Goal: Task Accomplishment & Management: Manage account settings

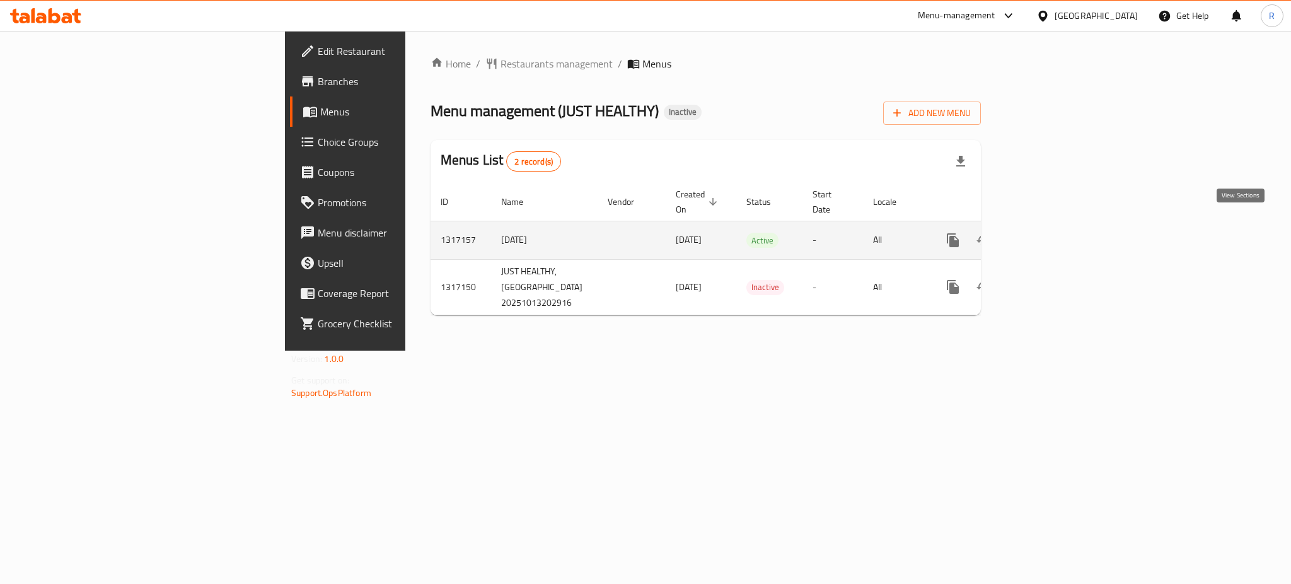
click at [1050, 235] on icon "enhanced table" at bounding box center [1043, 240] width 11 height 11
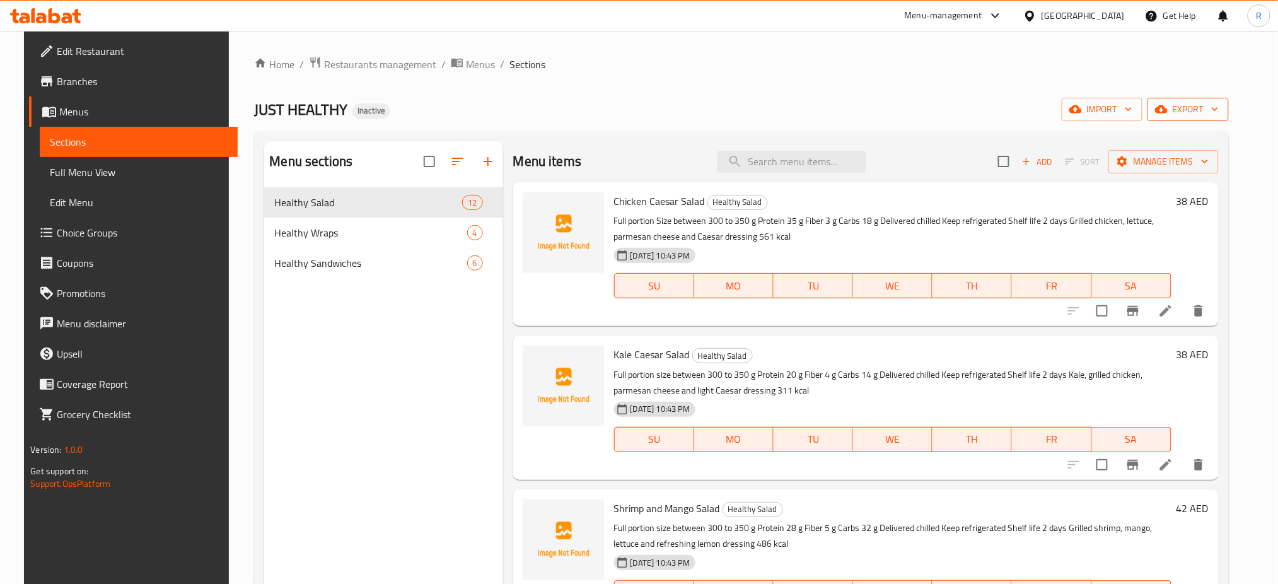
click at [1198, 108] on span "export" at bounding box center [1188, 110] width 61 height 16
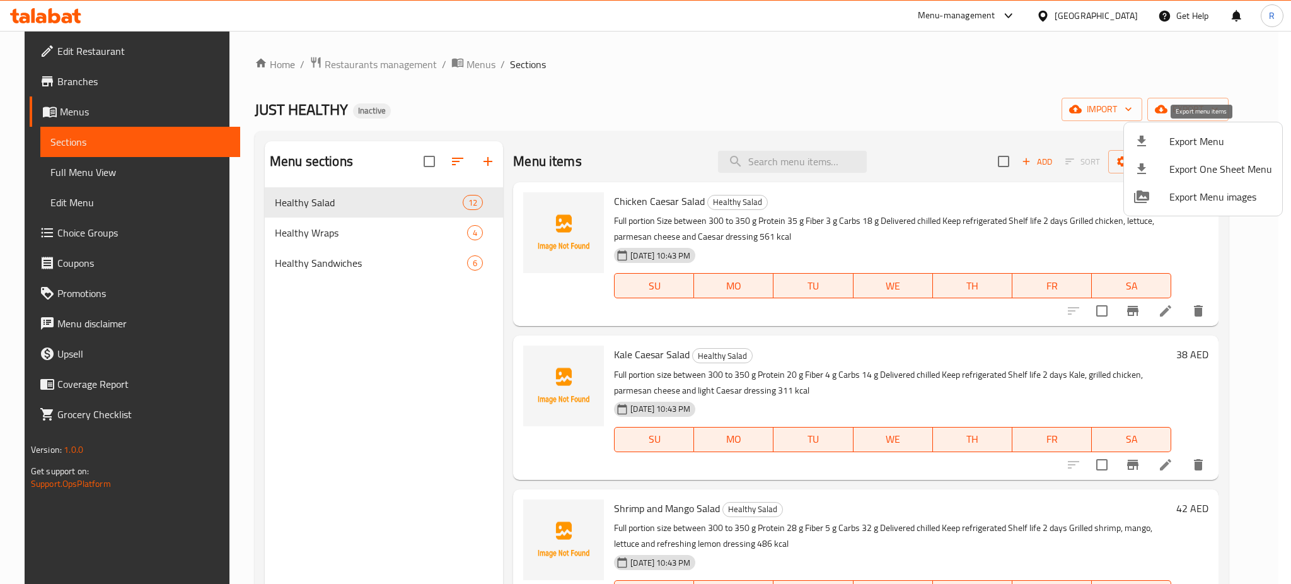
click at [1198, 142] on span "Export Menu" at bounding box center [1221, 141] width 103 height 15
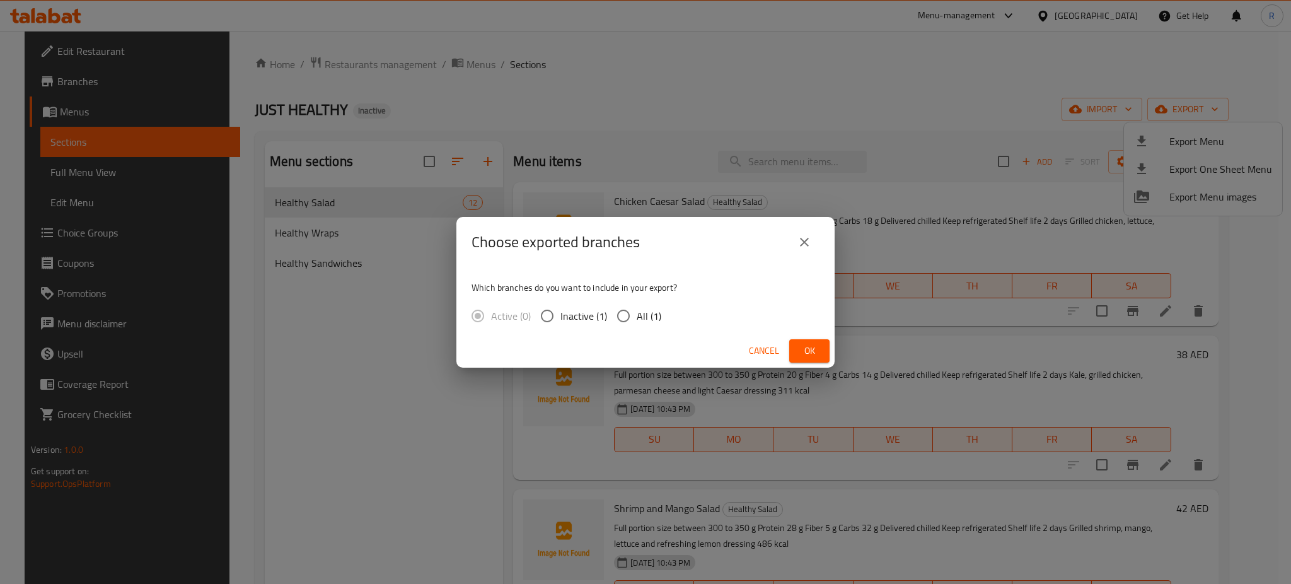
click at [622, 307] on input "All (1)" at bounding box center [623, 316] width 26 height 26
radio input "true"
click at [813, 357] on span "Ok" at bounding box center [809, 351] width 20 height 16
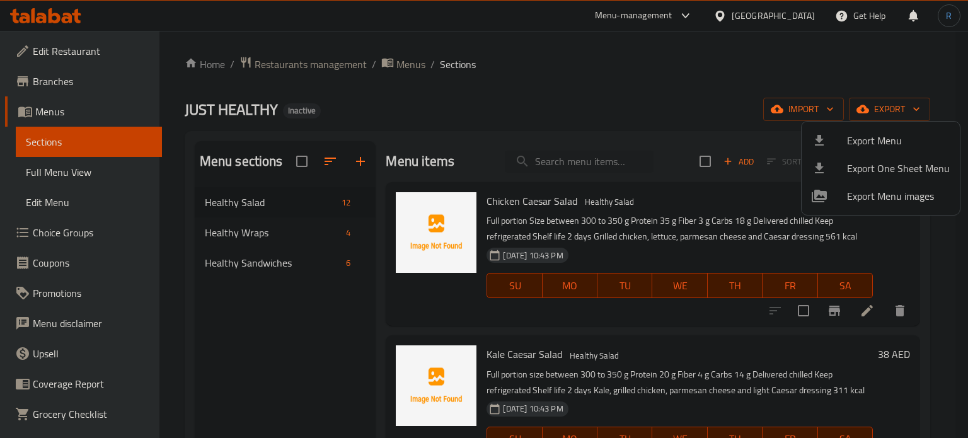
click at [567, 156] on div at bounding box center [484, 219] width 968 height 438
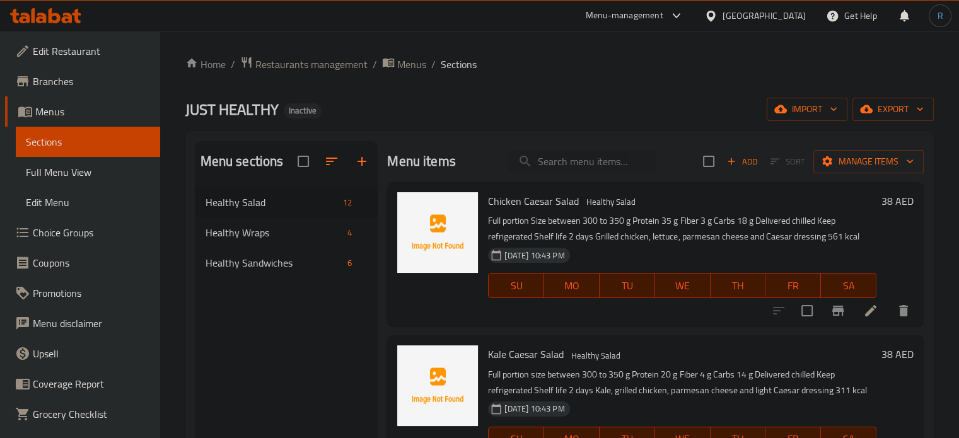
click at [567, 156] on input "search" at bounding box center [582, 162] width 149 height 22
paste input "Mexican Bowl With Rosemary Chicken Salad"
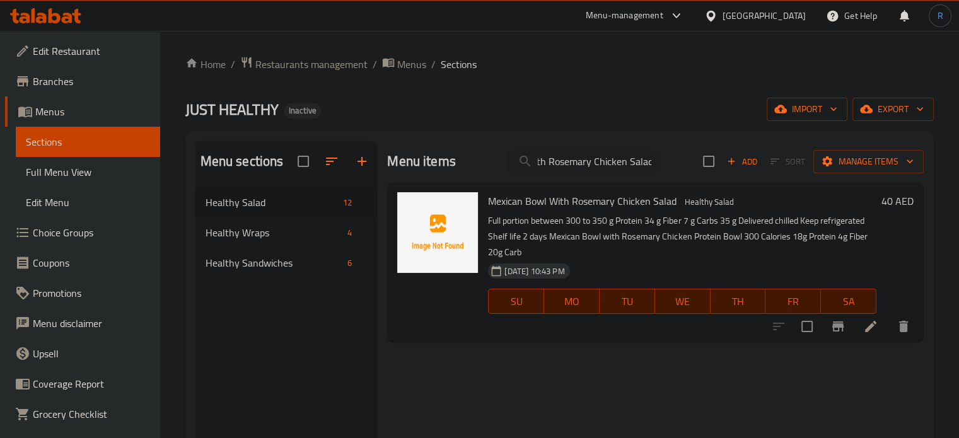
type input "Mexican Bowl With Rosemary Chicken Salad"
click at [871, 333] on icon at bounding box center [870, 326] width 15 height 15
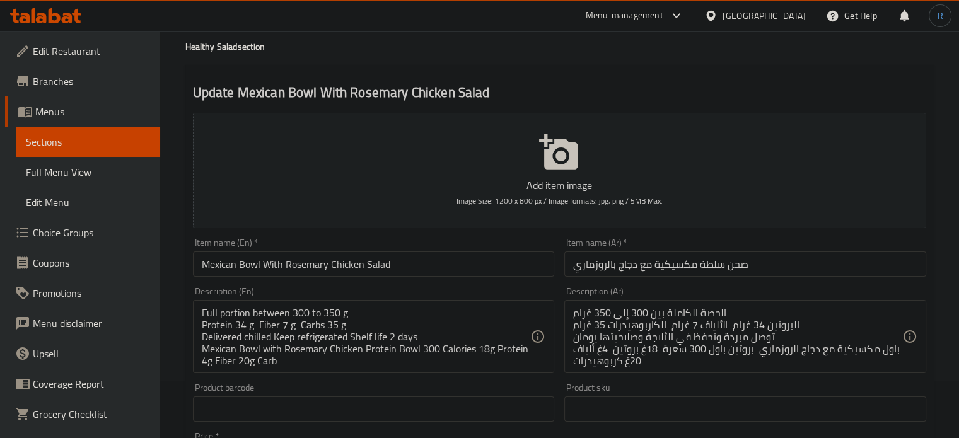
scroll to position [126, 0]
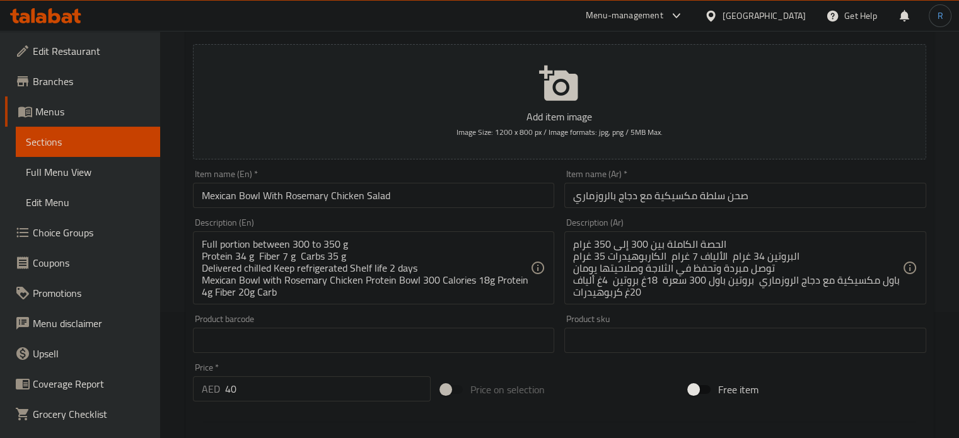
click at [729, 194] on input "صحن سلطة مكسيكية مع دجاج بالروزماري" at bounding box center [745, 195] width 362 height 25
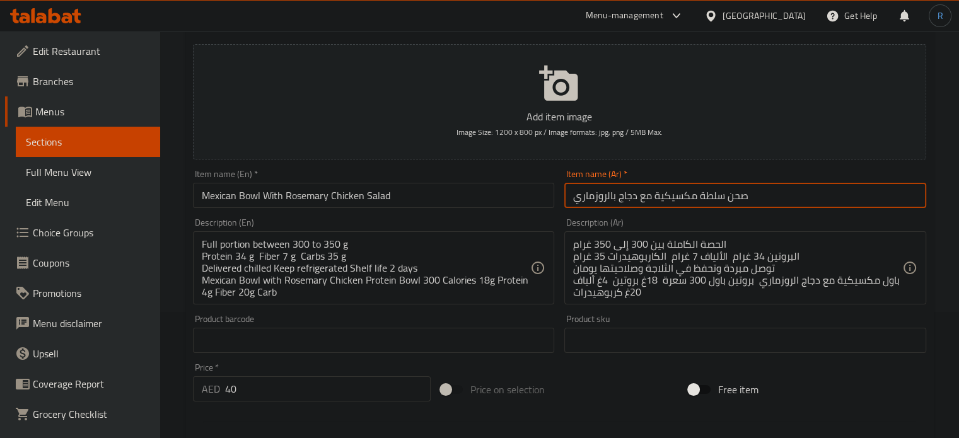
click at [729, 194] on input "صحن سلطة مكسيكية مع دجاج بالروزماري" at bounding box center [745, 195] width 362 height 25
click at [729, 198] on input "صحن سلطة مكسيكية مع دجاج بالروزماري" at bounding box center [745, 195] width 362 height 25
type input "جاط سلطة مكسيكية مع دجاج بالروزماري"
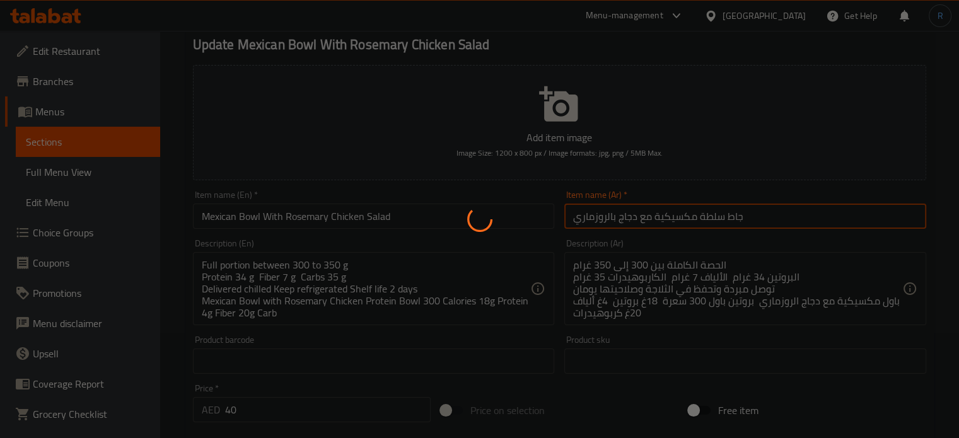
scroll to position [0, 0]
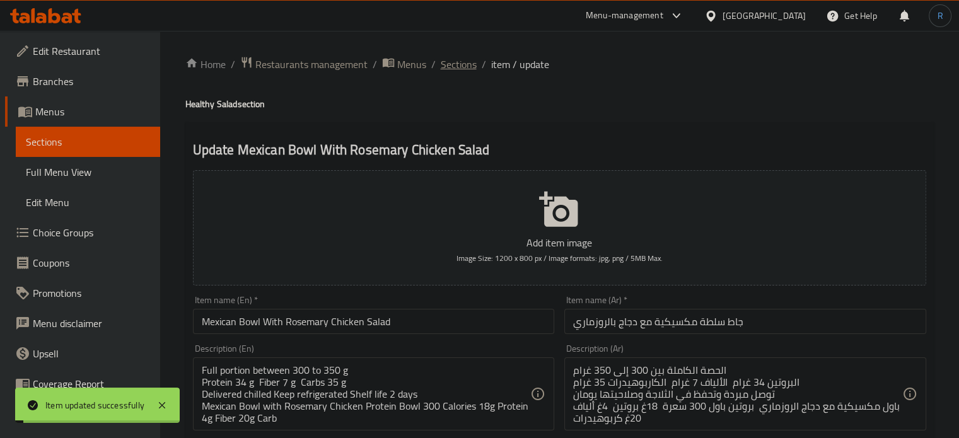
click at [454, 62] on span "Sections" at bounding box center [459, 64] width 36 height 15
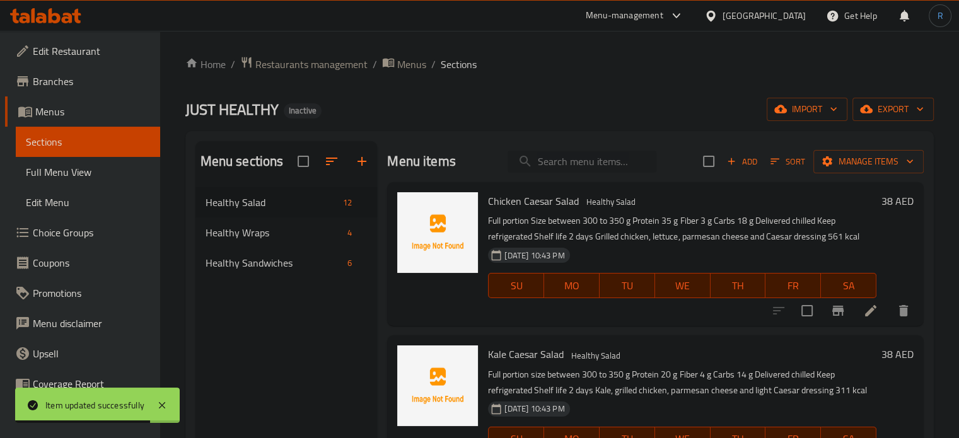
click at [583, 159] on input "search" at bounding box center [582, 162] width 149 height 22
paste input "Grilled Halloumi With Wallnuts And Greens Salad"
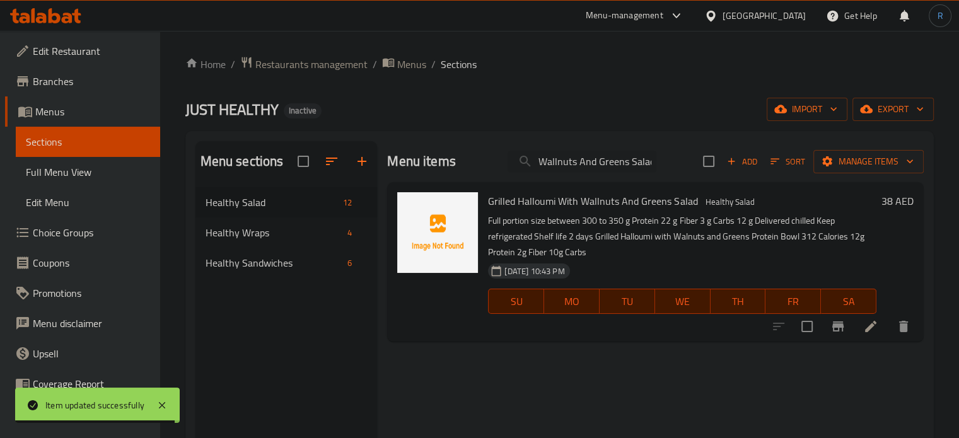
type input "Grilled Halloumi With Wallnuts And Greens Salad"
click at [865, 320] on icon at bounding box center [870, 326] width 15 height 15
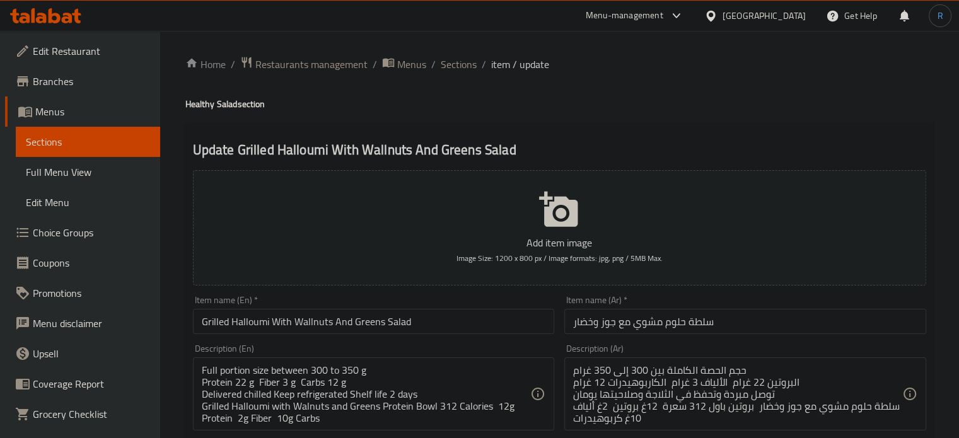
click at [470, 320] on input "Grilled Halloumi With Wallnuts And Greens Salad" at bounding box center [374, 321] width 362 height 25
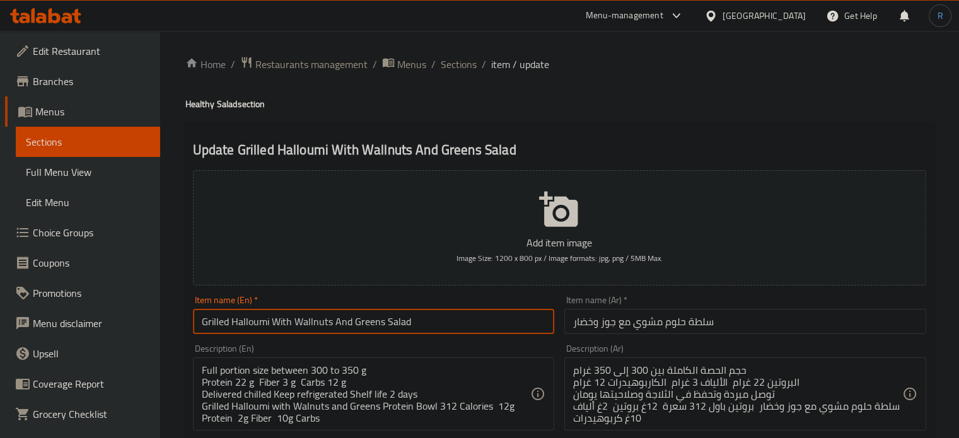
click at [354, 320] on input "Grilled Halloumi With Wallnuts And Greens Salad" at bounding box center [374, 321] width 362 height 25
click at [344, 325] on input "Grilled Halloumi With Wallnuts And Greens Salad" at bounding box center [374, 321] width 362 height 25
click at [329, 321] on input "Grilled Halloumi With Walnuts Greens Salad" at bounding box center [374, 321] width 362 height 25
type input "Grilled Halloumi With Walnuts And Greens Salad"
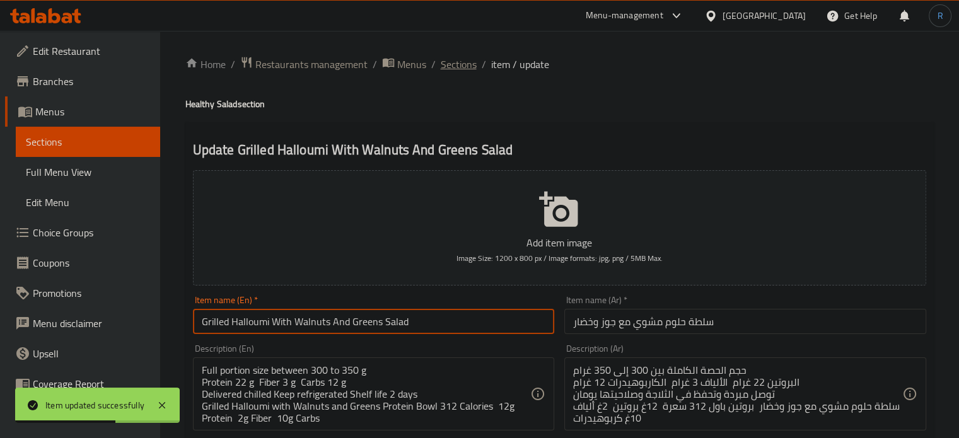
click at [464, 64] on span "Sections" at bounding box center [459, 64] width 36 height 15
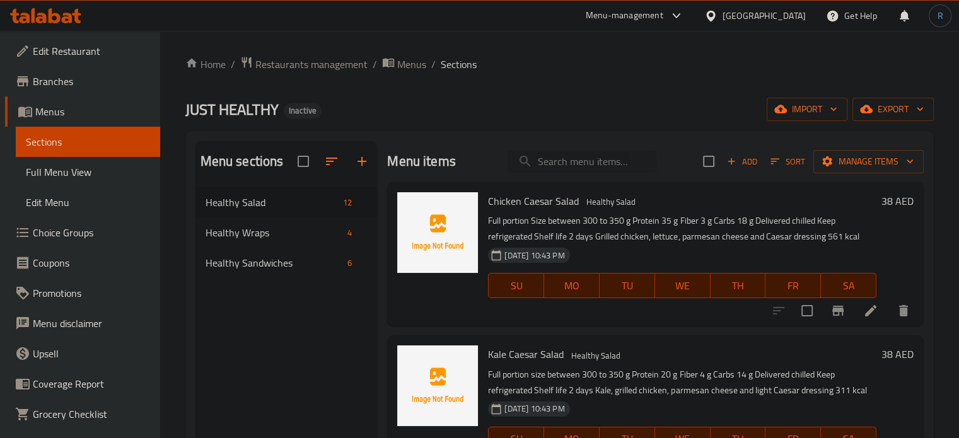
click at [559, 161] on input "search" at bounding box center [582, 162] width 149 height 22
paste input "Quinoa Avocado and Butternut Salad"
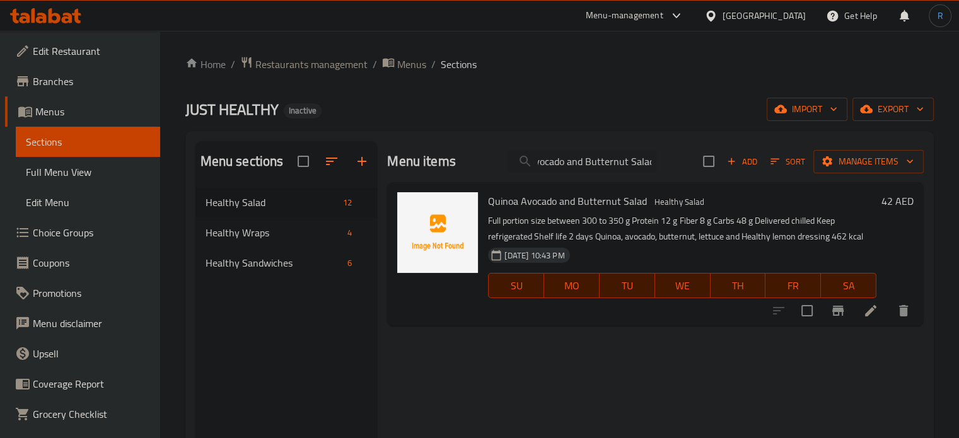
type input "Quinoa Avocado and Butternut Salad"
click at [869, 310] on icon at bounding box center [870, 310] width 11 height 11
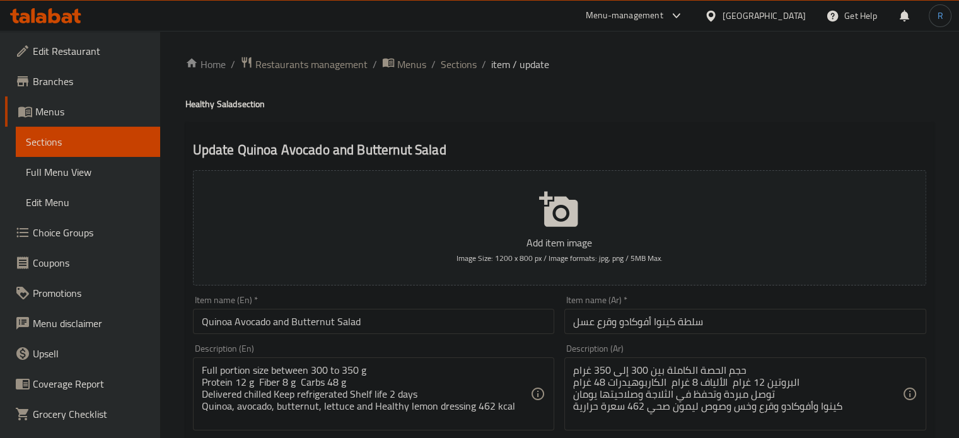
click at [585, 327] on input "سلطة كينوا أفوكادو وقرع عسل" at bounding box center [745, 321] width 362 height 25
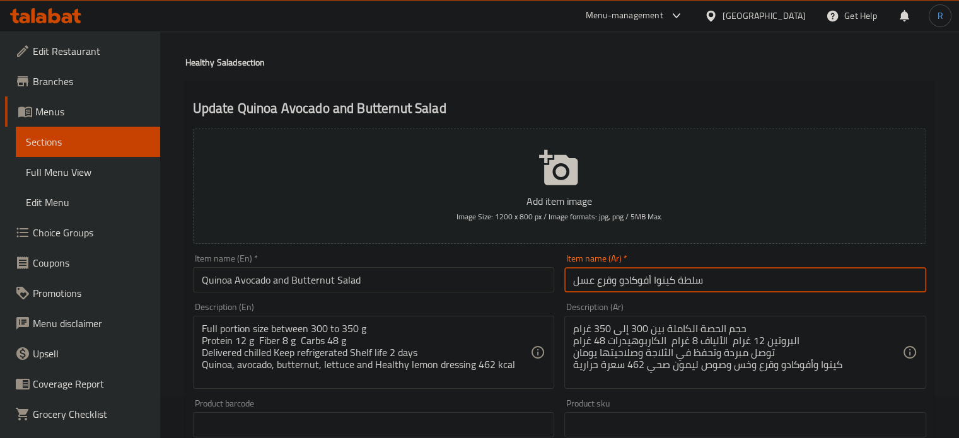
scroll to position [63, 0]
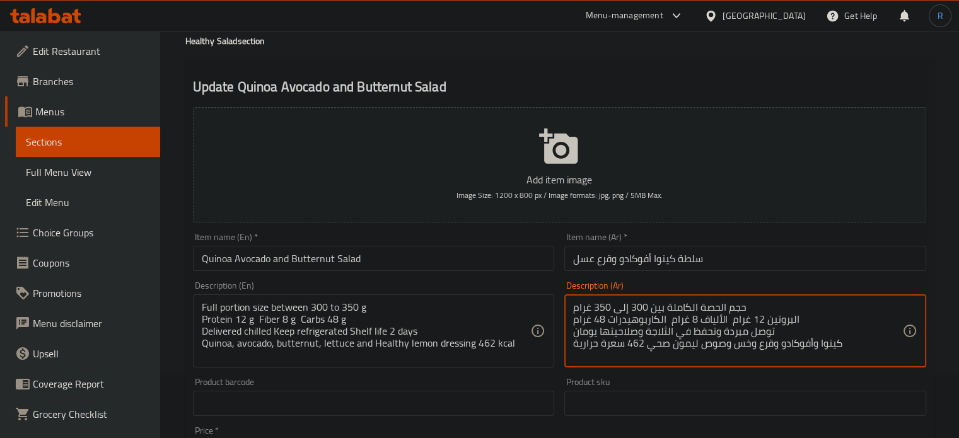
paste textarea "عسل"
type textarea "حجم الحصة الكاملة بين 300 إلى 350 غرام البروتين 12 غرام الألياف 8 غرام الكاربوه…"
click at [729, 255] on input "سلطة كينوا أفوكادو وقرع عسل" at bounding box center [745, 258] width 362 height 25
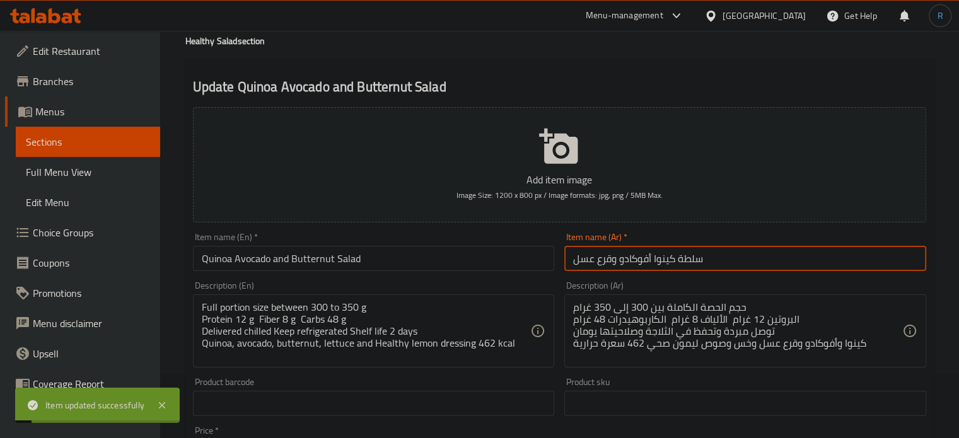
scroll to position [0, 0]
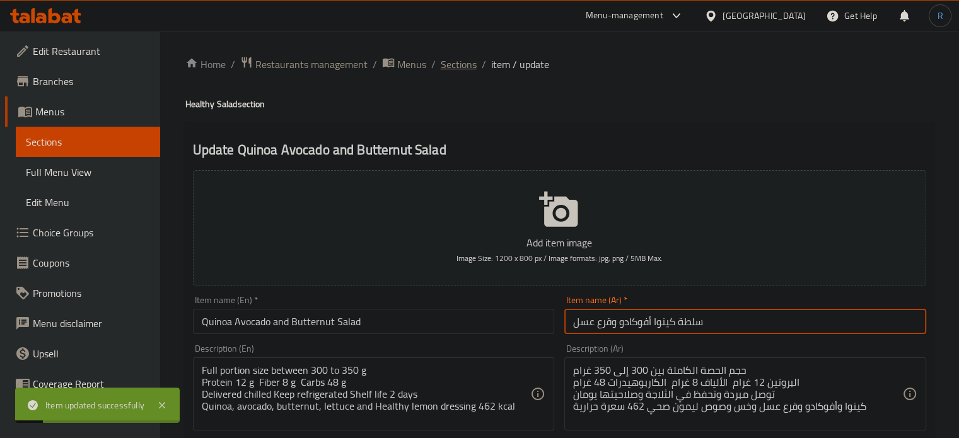
click at [456, 70] on span "Sections" at bounding box center [459, 64] width 36 height 15
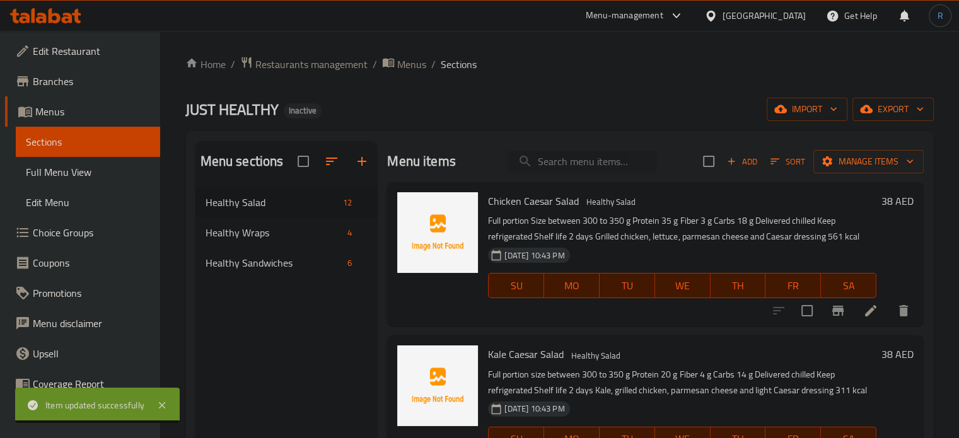
click at [575, 160] on input "search" at bounding box center [582, 162] width 149 height 22
paste input "Fattoush Salad"
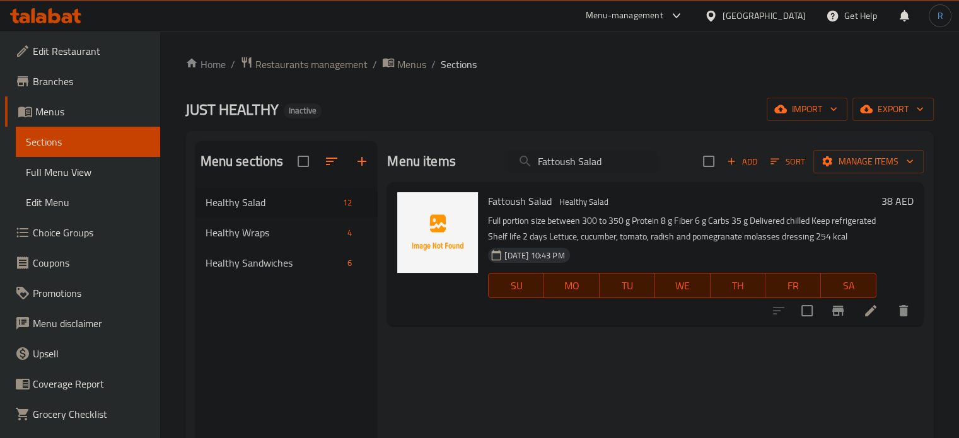
type input "Fattoush Salad"
click at [871, 317] on icon at bounding box center [870, 310] width 11 height 11
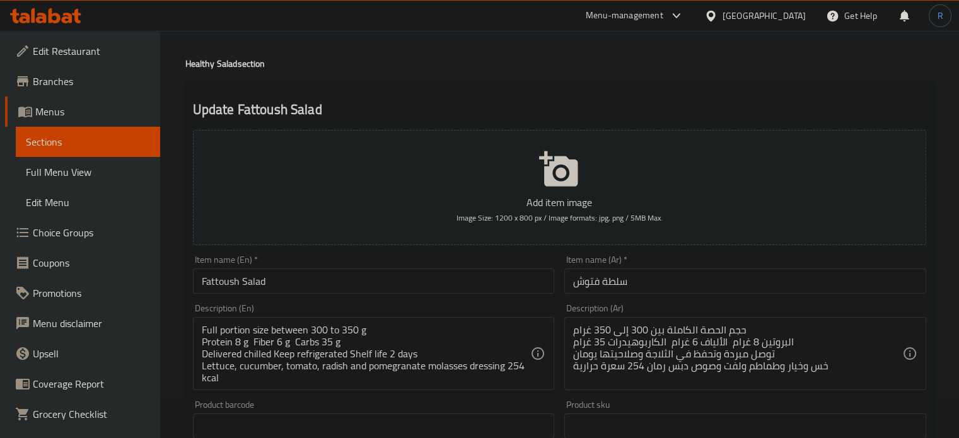
scroll to position [63, 0]
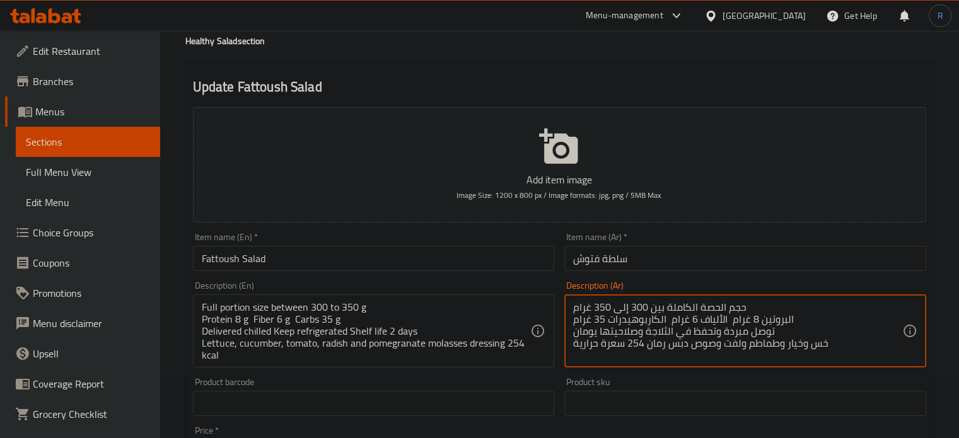
click at [726, 344] on textarea "حجم الحصة الكاملة بين 300 إلى 350 غرام البروتين 8 غرام الألياف 6 غرام الكاربوهي…" at bounding box center [737, 331] width 329 height 60
click at [724, 346] on textarea "حجم الحصة الكاملة بين 300 إلى 350 غرام البروتين 8 غرام الألياف 6 غرام الكاربوهي…" at bounding box center [737, 331] width 329 height 60
type textarea "حجم الحصة الكاملة بين 300 إلى 350 غرام البروتين 8 غرام الألياف 6 غرام الكاربوهي…"
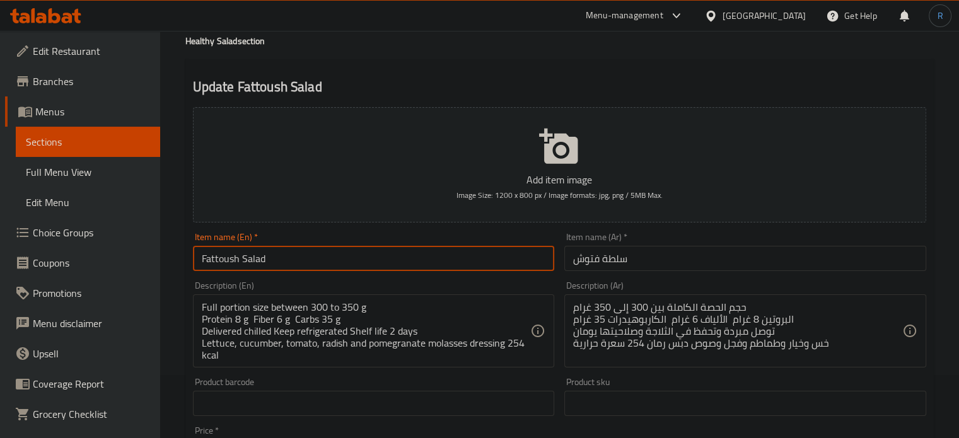
click at [468, 264] on input "Fattoush Salad" at bounding box center [374, 258] width 362 height 25
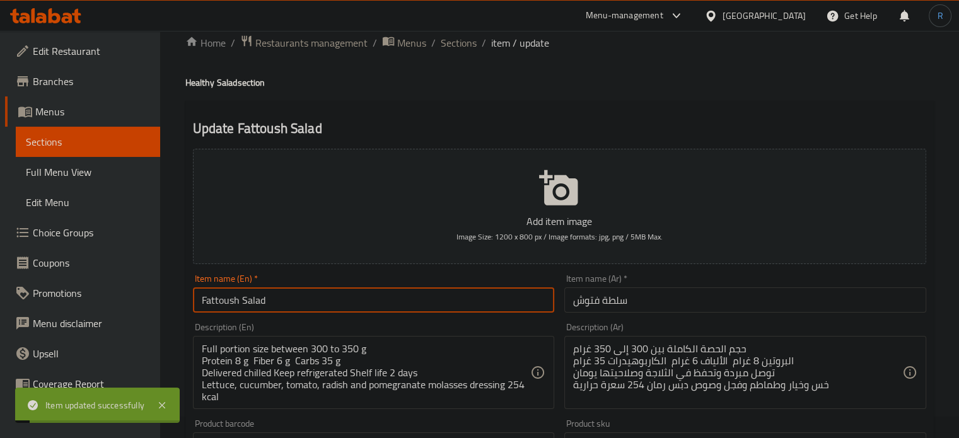
scroll to position [0, 0]
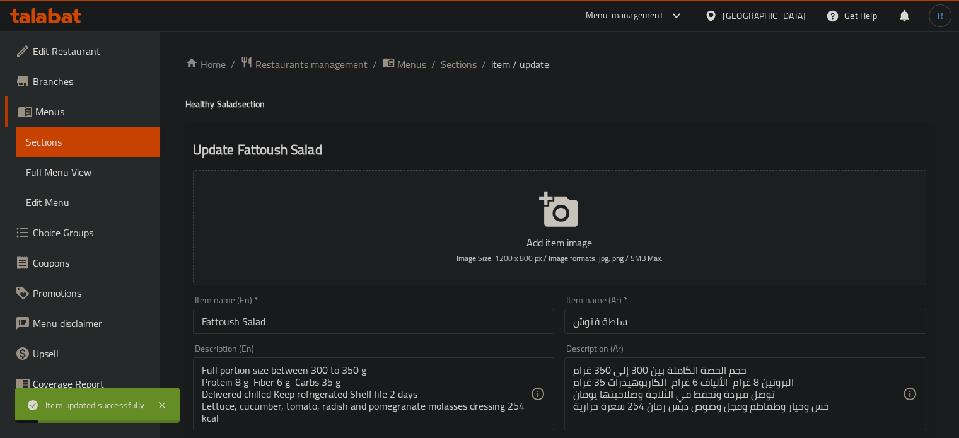
click at [462, 70] on span "Sections" at bounding box center [459, 64] width 36 height 15
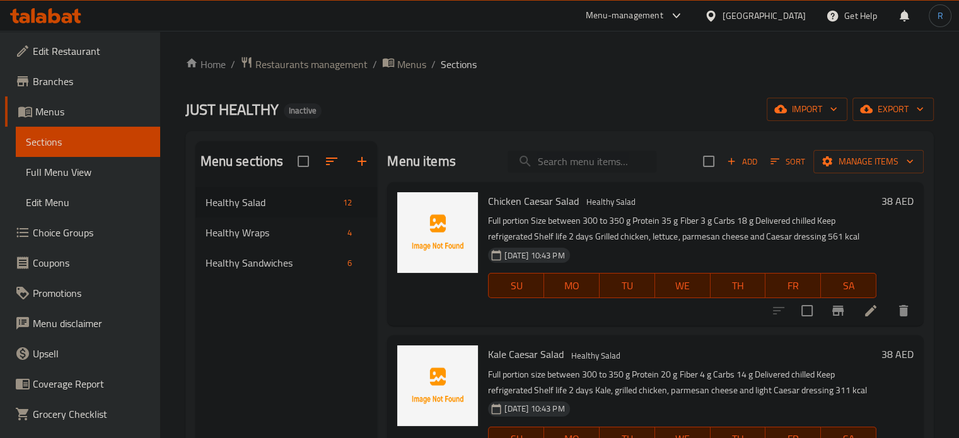
click at [562, 168] on input "search" at bounding box center [582, 162] width 149 height 22
paste input "Grilled Halloumi With Walnuts And Greens Salad"
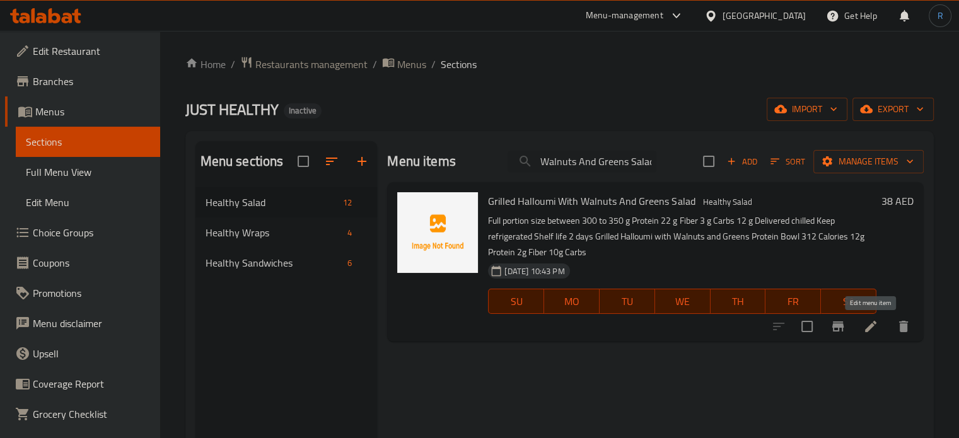
type input "Grilled Halloumi With Walnuts And Greens Salad"
click at [868, 327] on icon at bounding box center [870, 326] width 11 height 11
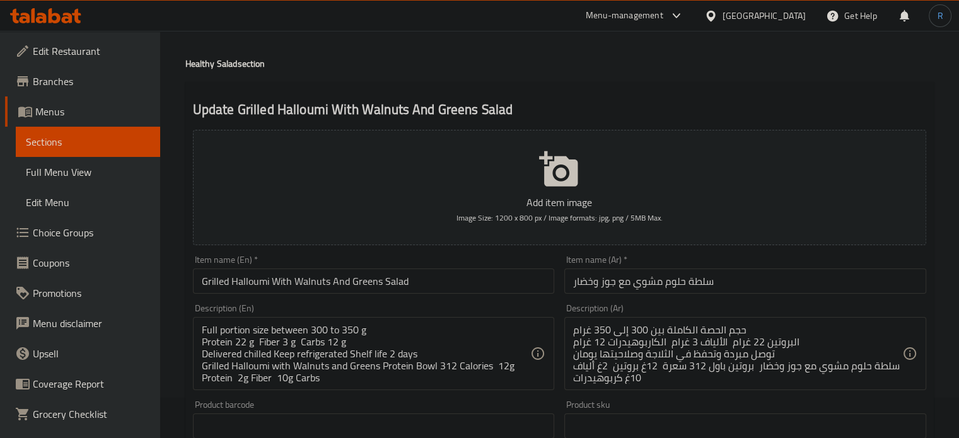
scroll to position [63, 0]
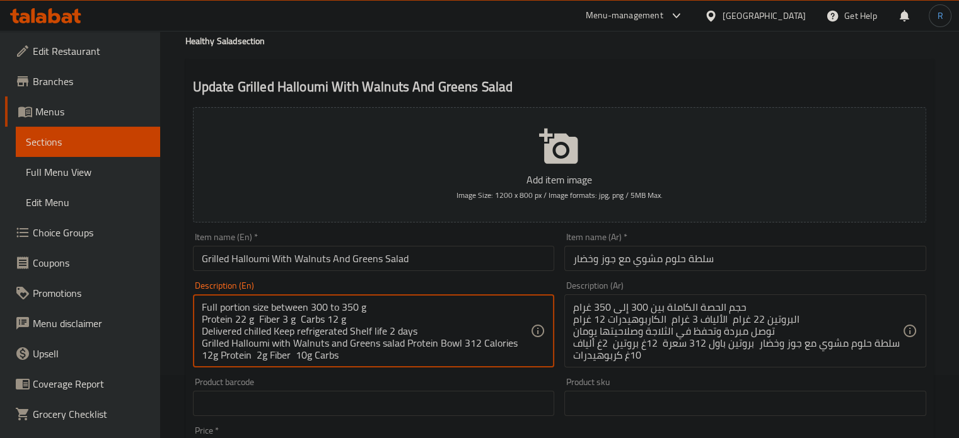
type textarea "Full portion size between 300 to 350 g Protein 22 g Fiber 3 g Carbs 12 g Delive…"
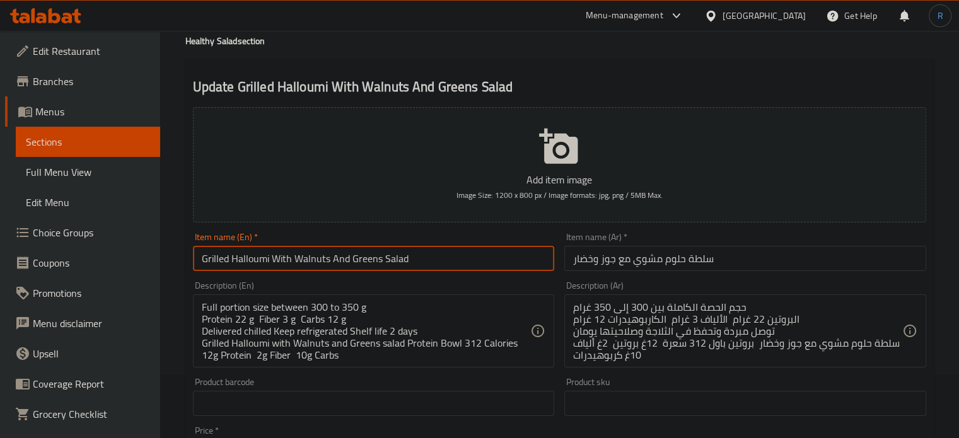
click at [455, 264] on input "Grilled Halloumi With Walnuts And Greens Salad" at bounding box center [374, 258] width 362 height 25
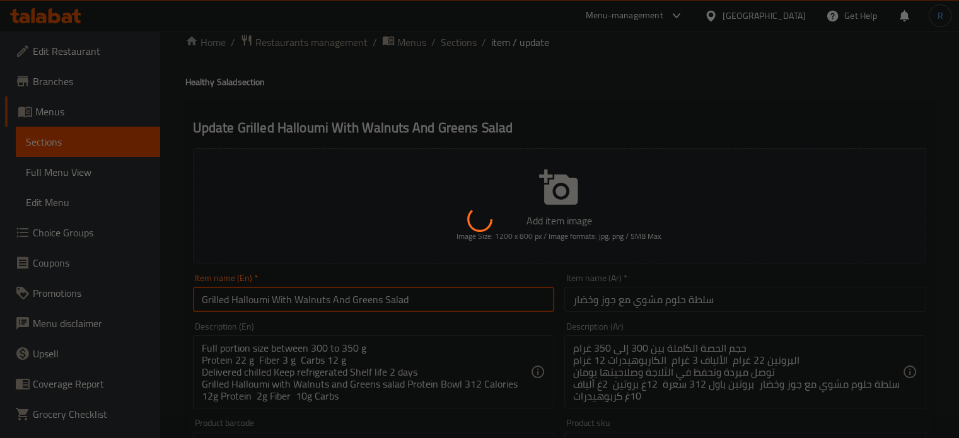
scroll to position [0, 0]
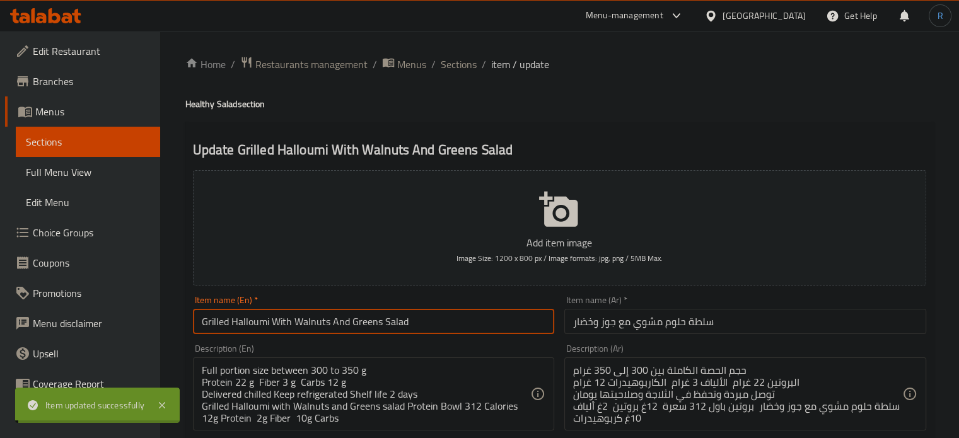
drag, startPoint x: 460, startPoint y: 61, endPoint x: 439, endPoint y: 3, distance: 61.4
click at [460, 61] on span "Sections" at bounding box center [459, 64] width 36 height 15
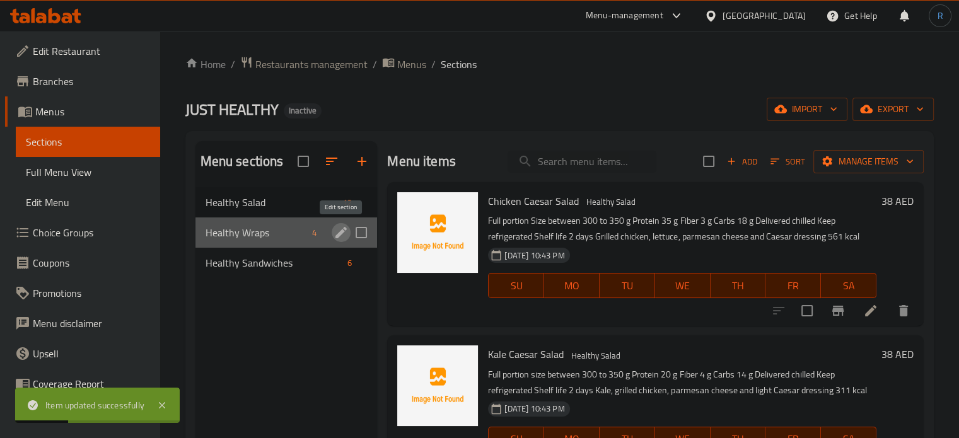
click at [337, 228] on icon "edit" at bounding box center [341, 232] width 15 height 15
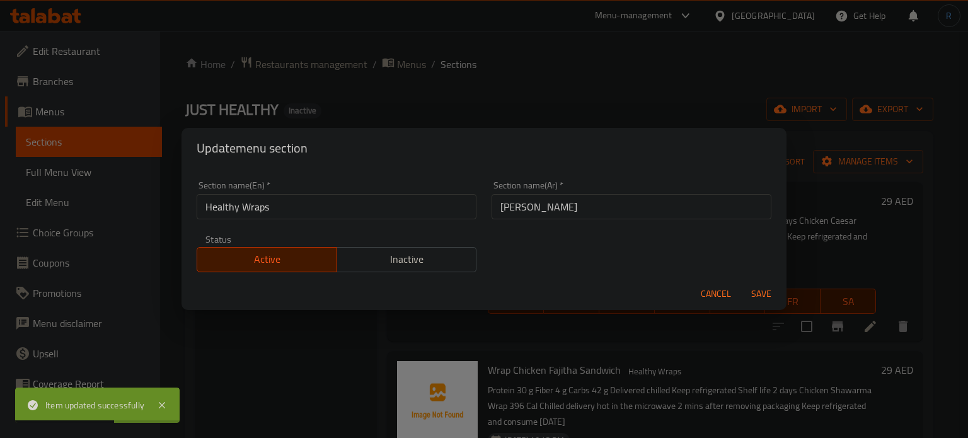
click at [635, 214] on input "هيلثي رابس" at bounding box center [632, 206] width 280 height 25
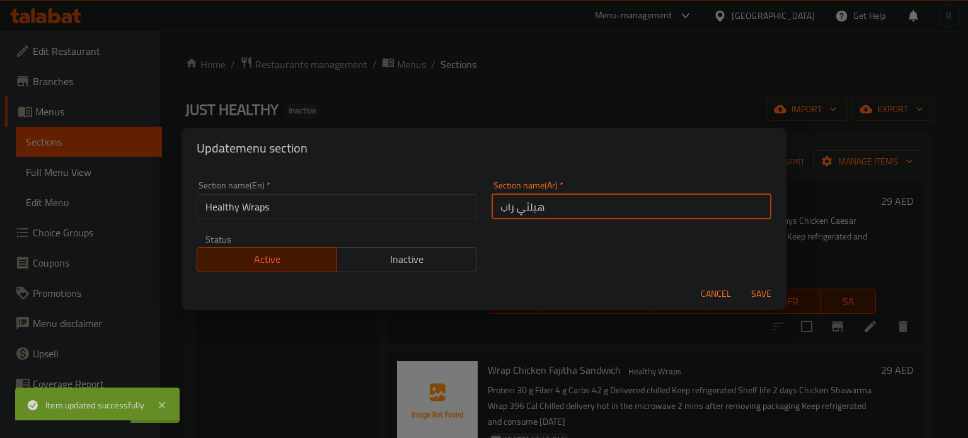
type input "هيلثي راب"
click at [741, 282] on button "Save" at bounding box center [761, 293] width 40 height 23
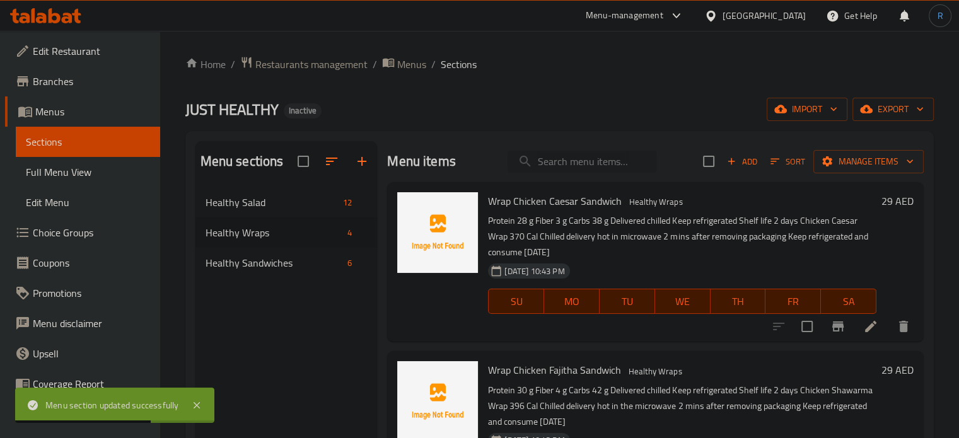
click at [555, 164] on input "search" at bounding box center [582, 162] width 149 height 22
paste input "Wrap Chicken Fajitha Sandwich"
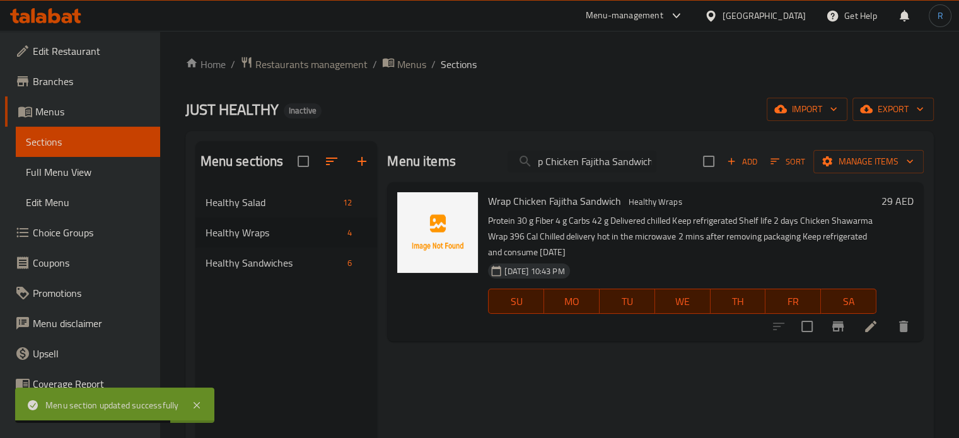
type input "Wrap Chicken Fajitha Sandwich"
click at [898, 323] on icon "delete" at bounding box center [903, 326] width 15 height 15
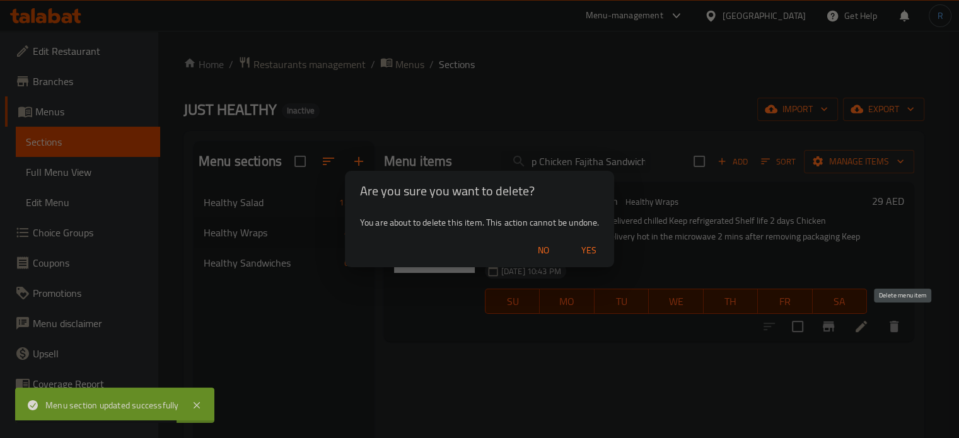
scroll to position [0, 0]
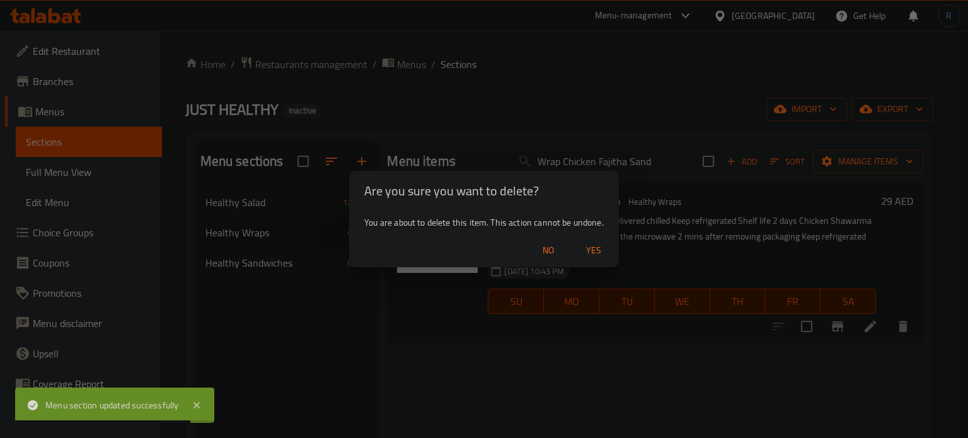
click at [601, 248] on span "Yes" at bounding box center [594, 251] width 30 height 16
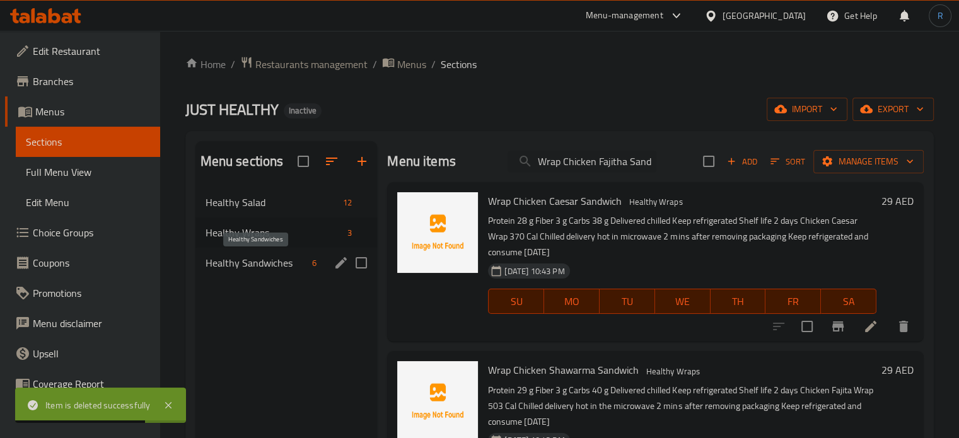
click at [253, 269] on span "Healthy Sandwiches" at bounding box center [257, 262] width 102 height 15
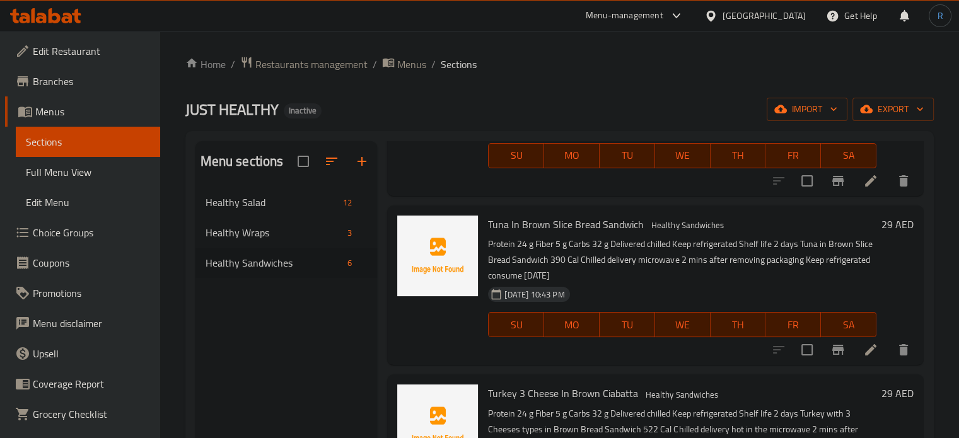
scroll to position [315, 0]
click at [865, 352] on icon at bounding box center [870, 349] width 11 height 11
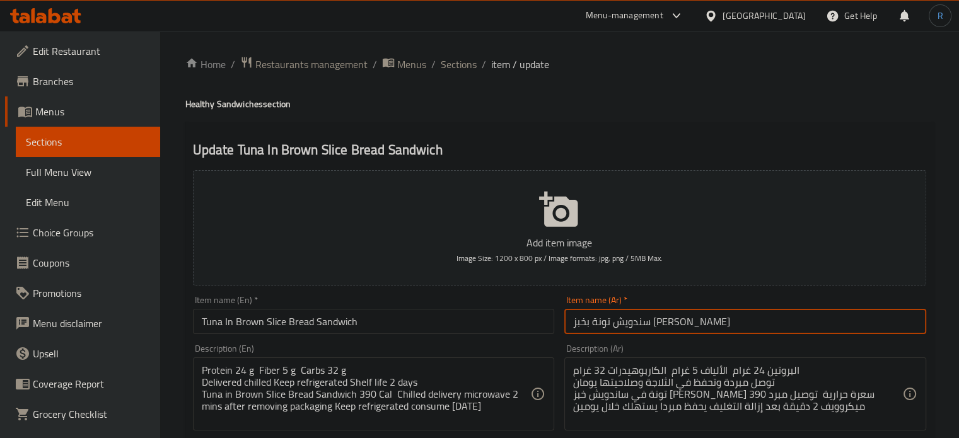
drag, startPoint x: 633, startPoint y: 325, endPoint x: 563, endPoint y: 332, distance: 70.3
click at [563, 332] on div "Item name (Ar)   * سندويش تونة بخبز شريح بني Item name (Ar) *" at bounding box center [745, 315] width 372 height 49
paste input "في شريحة خبز"
type input "سندويش تونة في شريحة خبز بني"
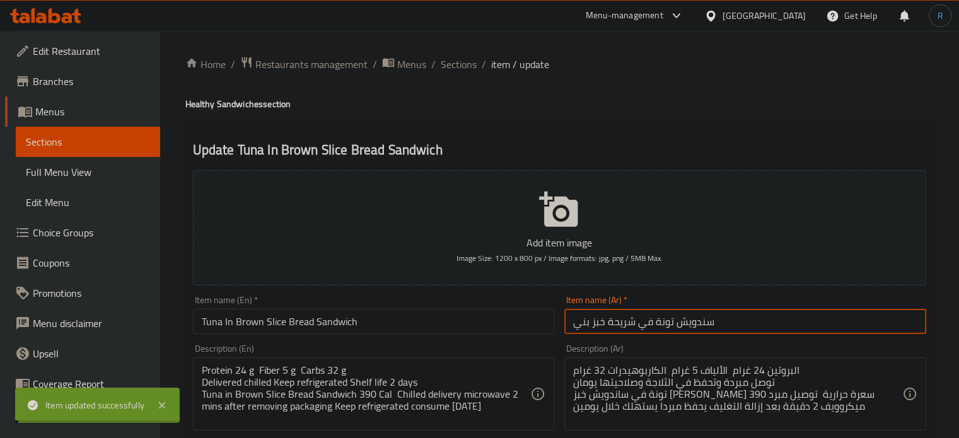
click at [463, 66] on span "Sections" at bounding box center [459, 64] width 36 height 15
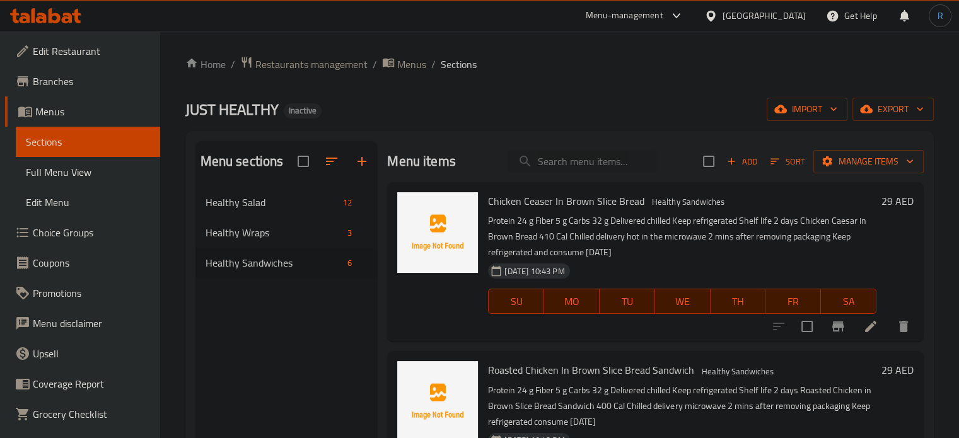
click at [586, 149] on div "Menu items Add Sort Manage items" at bounding box center [655, 161] width 537 height 41
click at [586, 160] on input "search" at bounding box center [582, 162] width 149 height 22
paste input "Turkey 3 Cheese In Brown Ciabatta"
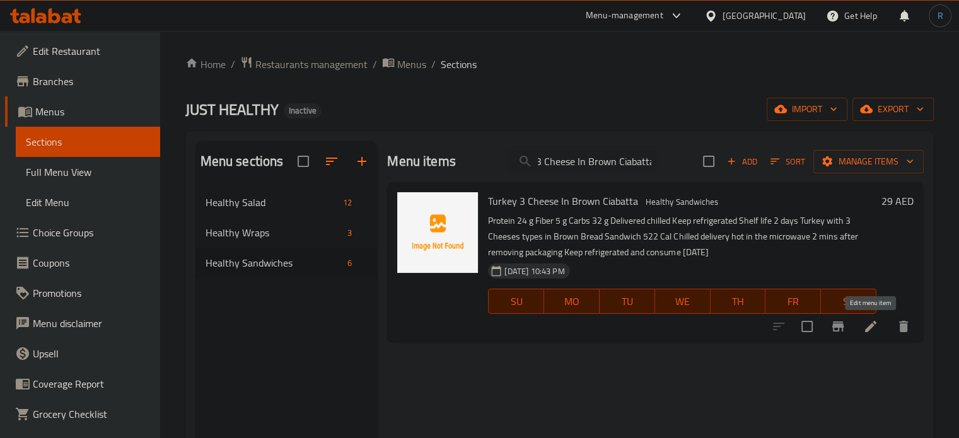
type input "Turkey 3 Cheese In Brown Ciabatta"
click at [863, 327] on icon at bounding box center [870, 326] width 15 height 15
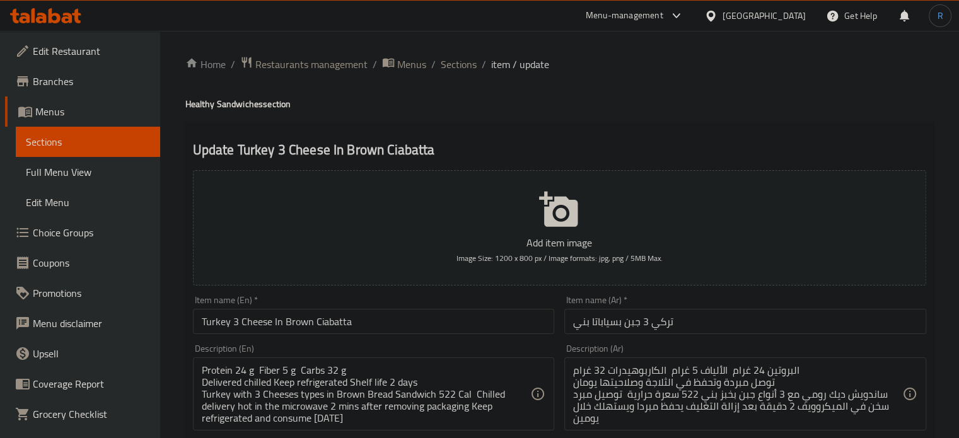
click at [605, 326] on input "تركي 3 جبن بسياباتا بني" at bounding box center [745, 321] width 362 height 25
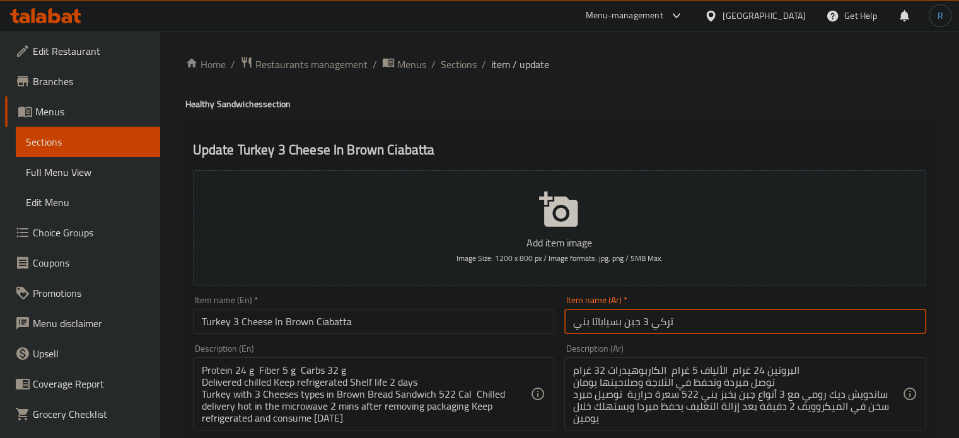
click at [605, 326] on input "تركي 3 جبن بسياباتا بني" at bounding box center [745, 321] width 362 height 25
paste input "ياباتا"
type input "تركي 3 جبن في شياباتا بني"
click at [501, 316] on input "Turkey 3 Cheese In Brown Ciabatta" at bounding box center [374, 321] width 362 height 25
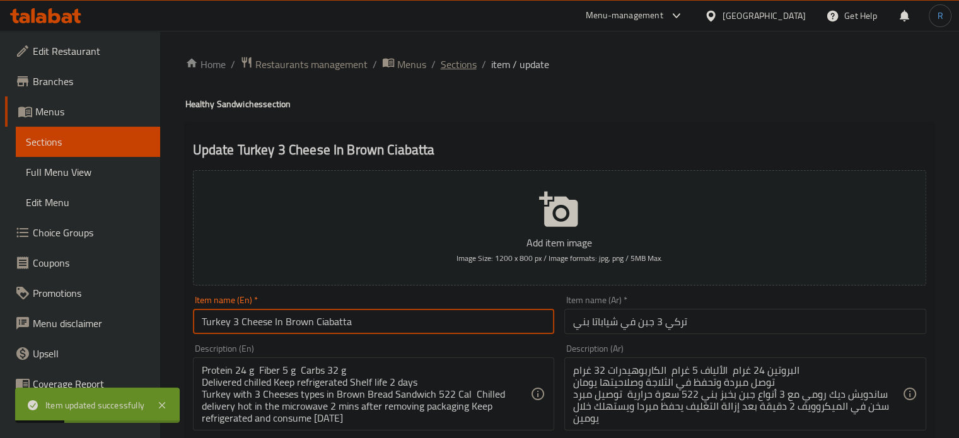
click at [462, 60] on span "Sections" at bounding box center [459, 64] width 36 height 15
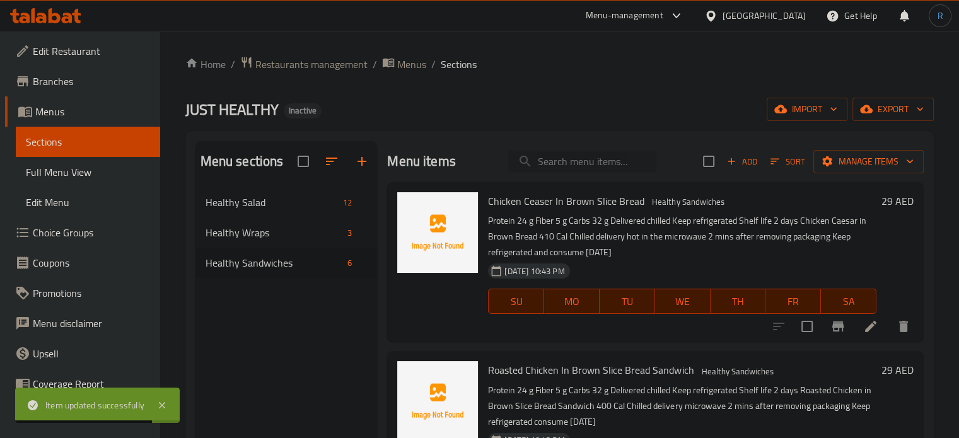
click at [554, 153] on input "search" at bounding box center [582, 162] width 149 height 22
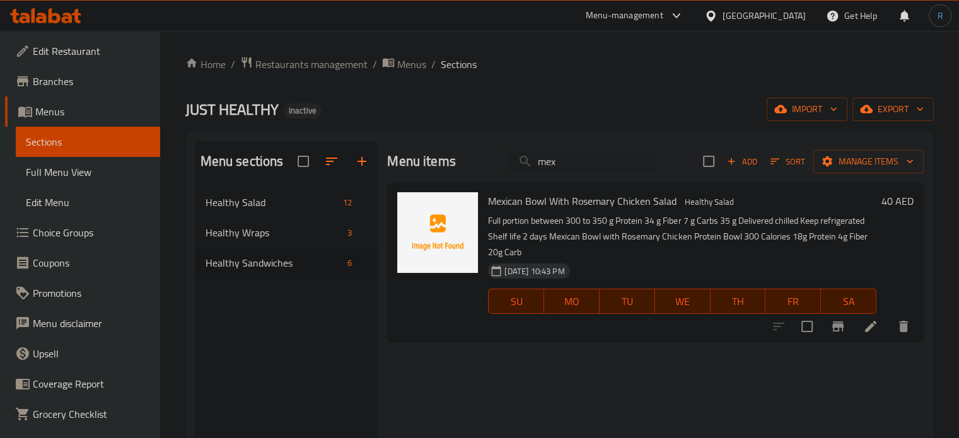
click at [557, 199] on span "Mexican Bowl With Rosemary Chicken Salad" at bounding box center [582, 201] width 189 height 19
copy h6 "Mexican Bowl With Rosemary Chicken Salad"
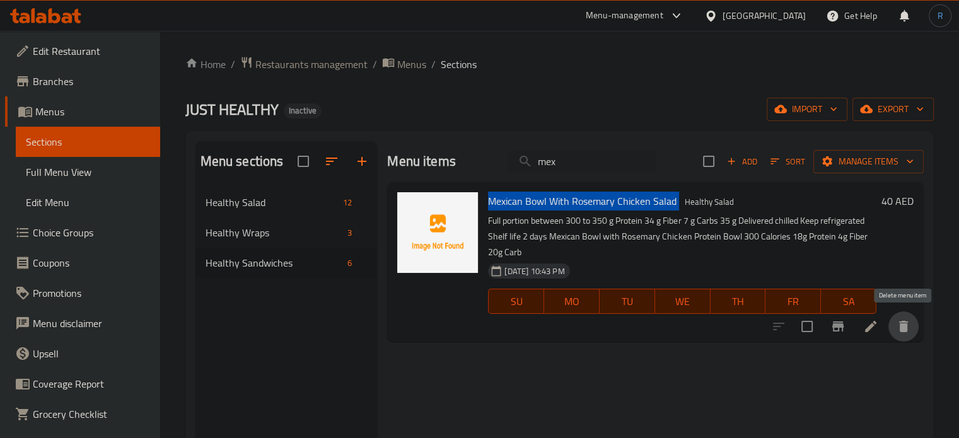
click at [906, 328] on icon "delete" at bounding box center [903, 326] width 9 height 11
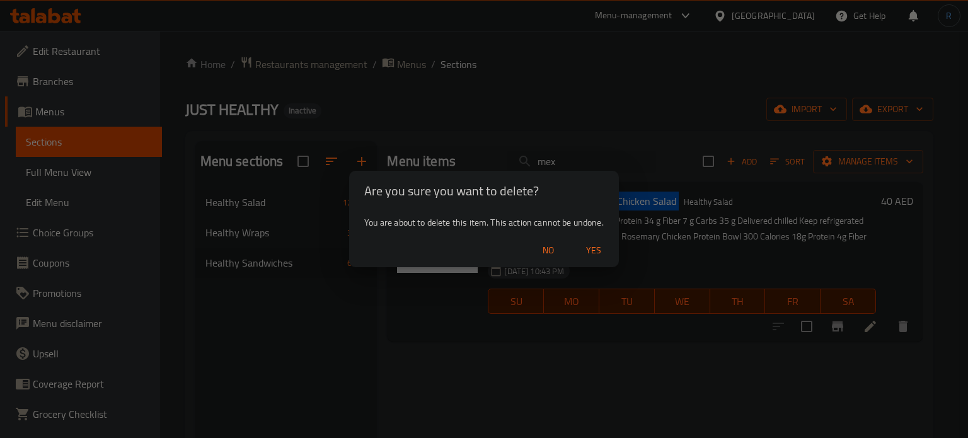
click at [593, 247] on span "Yes" at bounding box center [594, 251] width 30 height 16
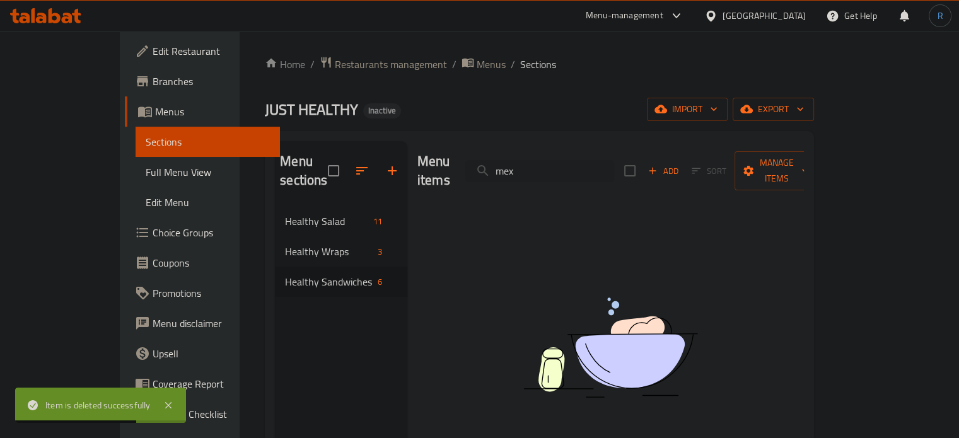
click at [568, 173] on div "Menu items mex Add Sort Manage items" at bounding box center [610, 171] width 386 height 60
click at [568, 164] on input "mex" at bounding box center [539, 171] width 149 height 22
paste input "Grilled Halloumi With Walnuts And Greens Salad"
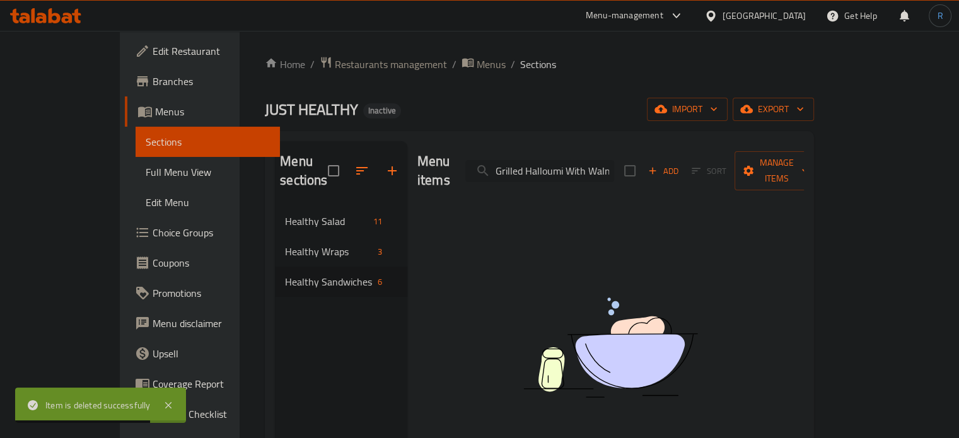
scroll to position [0, 90]
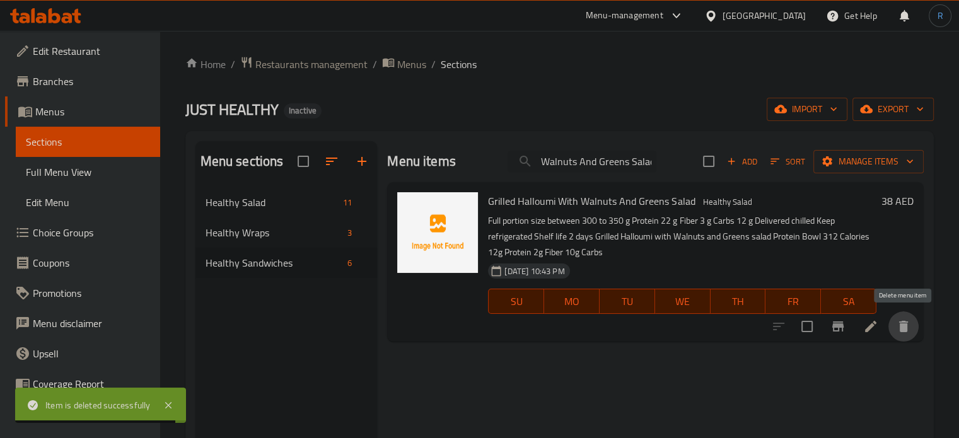
click at [904, 338] on button "delete" at bounding box center [903, 326] width 30 height 30
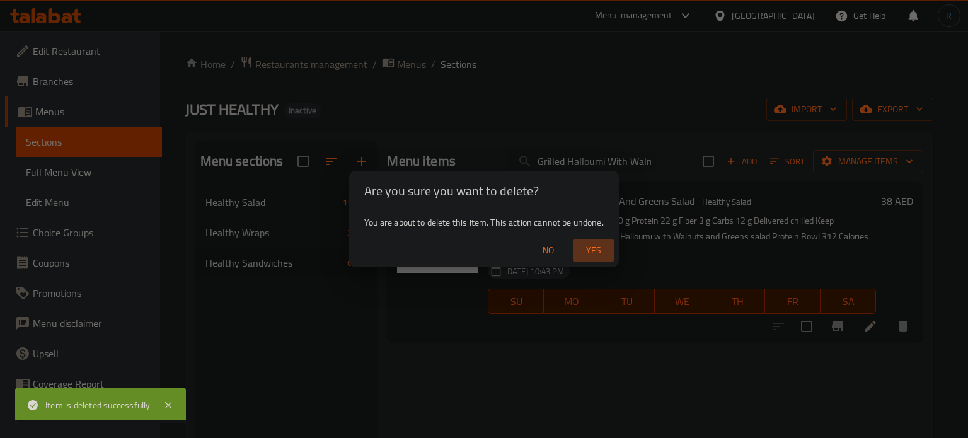
click at [595, 252] on span "Yes" at bounding box center [594, 251] width 30 height 16
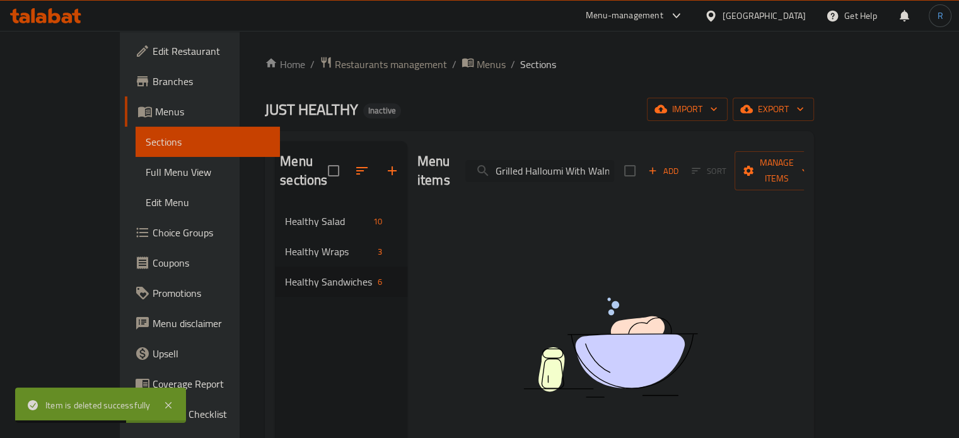
click at [555, 170] on input "Grilled Halloumi With Walnuts And Greens Salad" at bounding box center [539, 171] width 149 height 22
paste input "Brown Ciabatta Bread Sandwich"
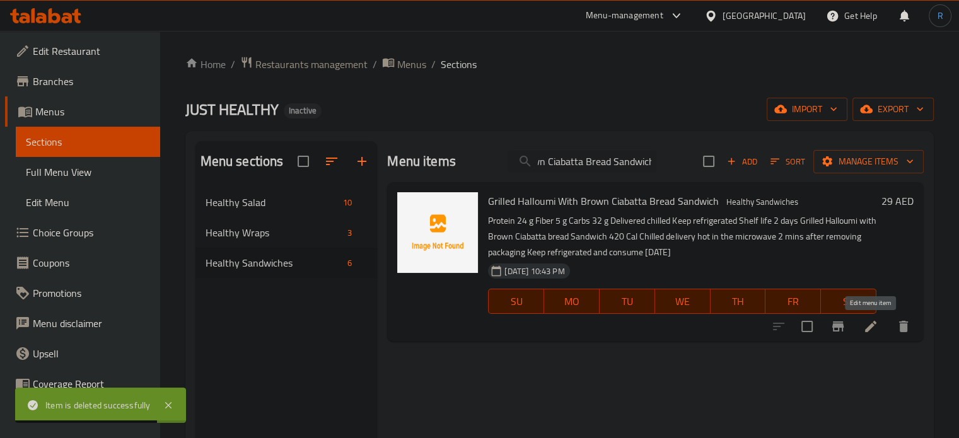
type input "Grilled Halloumi With Brown Ciabatta Bread Sandwich"
click at [863, 327] on icon at bounding box center [870, 326] width 15 height 15
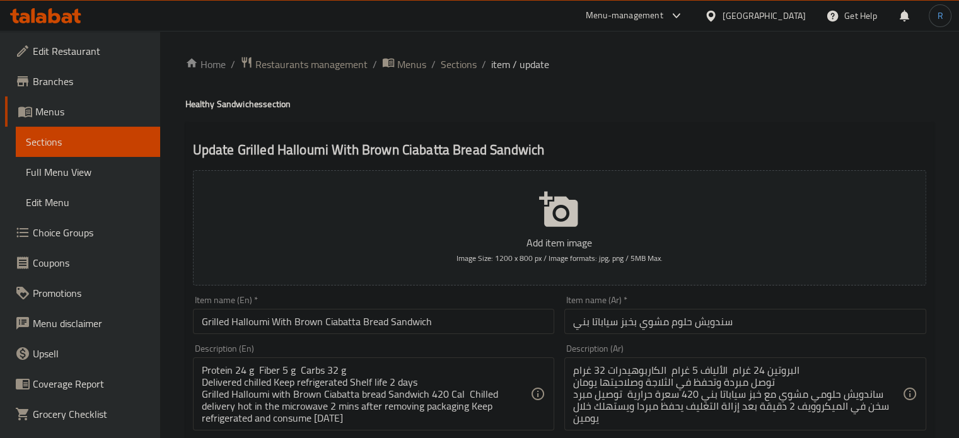
click at [597, 324] on input "سندويش حلوم مشوي بخبز سياباتا بني" at bounding box center [745, 321] width 362 height 25
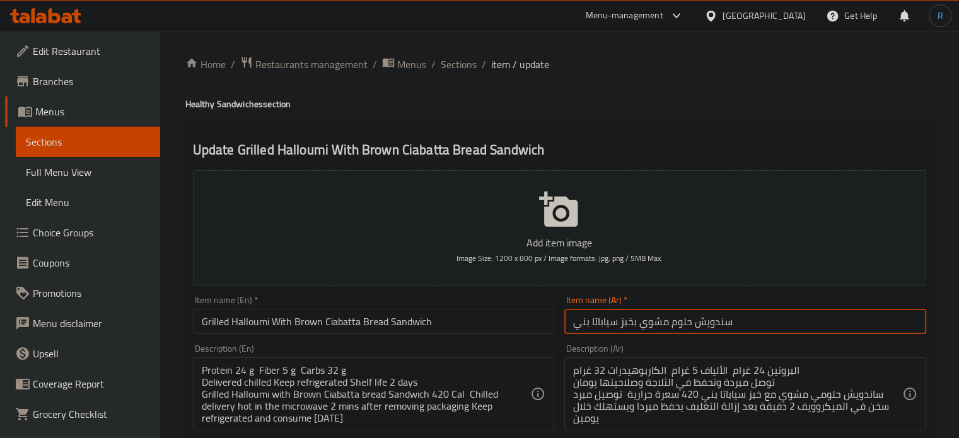
click at [597, 324] on input "سندويش حلوم مشوي بخبز سياباتا بني" at bounding box center [745, 321] width 362 height 25
paste input "ياباتا"
click at [633, 327] on input "سندويش حلوم مشوي بخبز شياباتا بني" at bounding box center [745, 321] width 362 height 25
type input "سندويش حلوم مشوي في خبز شياباتا بني"
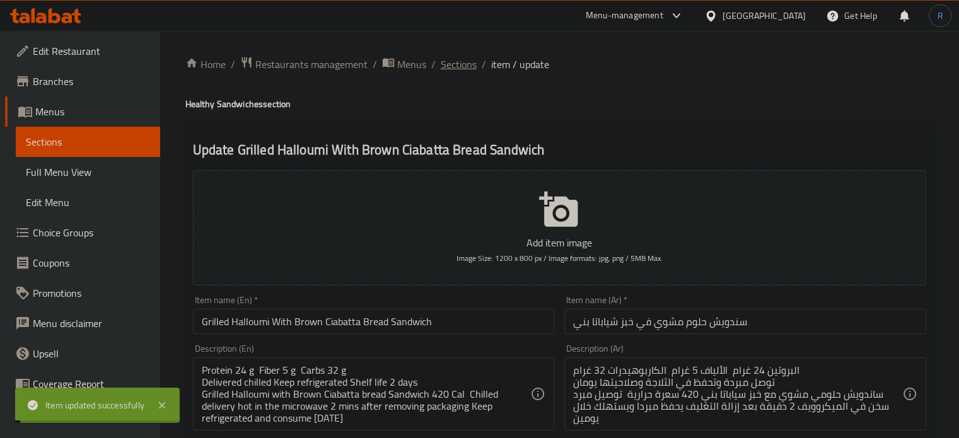
click at [444, 62] on span "Sections" at bounding box center [459, 64] width 36 height 15
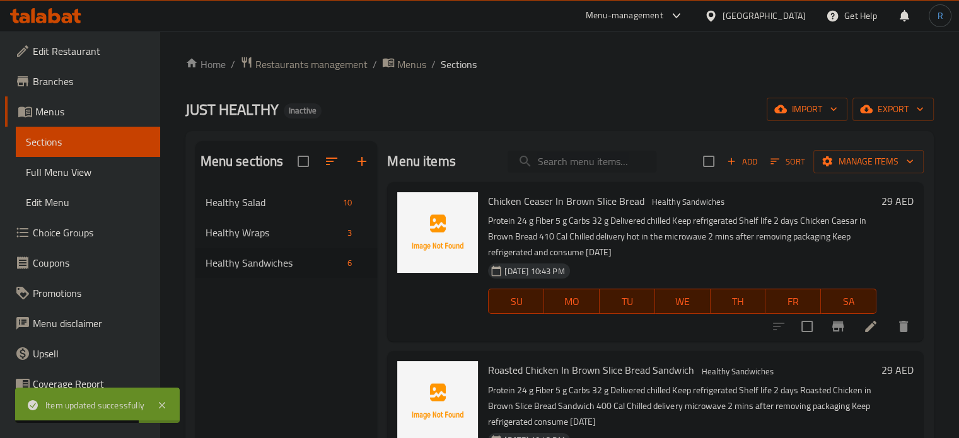
click at [583, 161] on input "search" at bounding box center [582, 162] width 149 height 22
paste input "Roasted Chicken In Brown Slice Bread Sandwich"
type input "Roasted Chicken In Brown Slice Bread Sandwich"
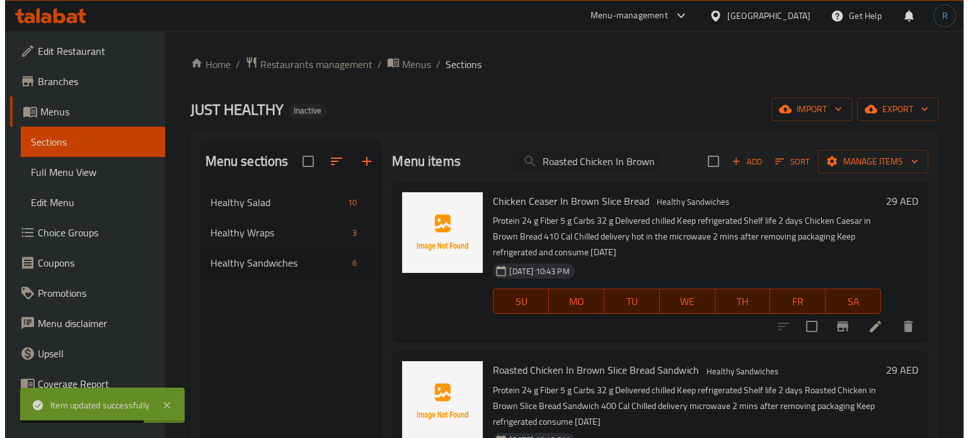
scroll to position [0, 89]
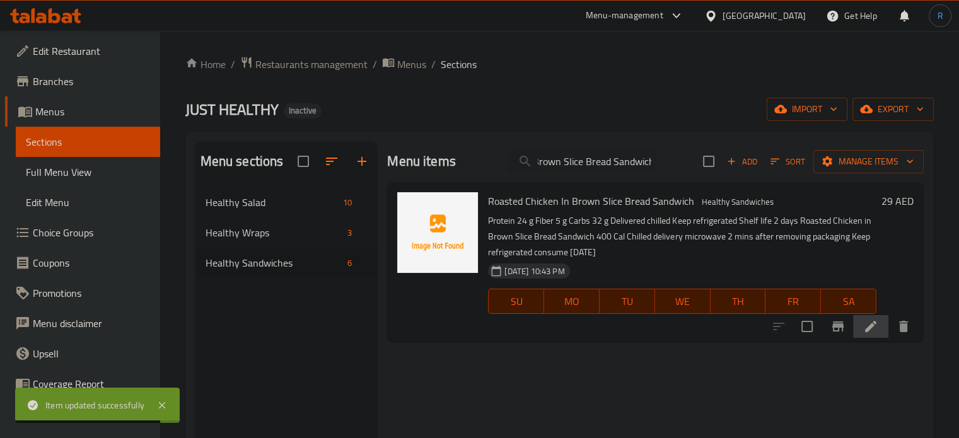
click at [873, 337] on li at bounding box center [870, 326] width 35 height 23
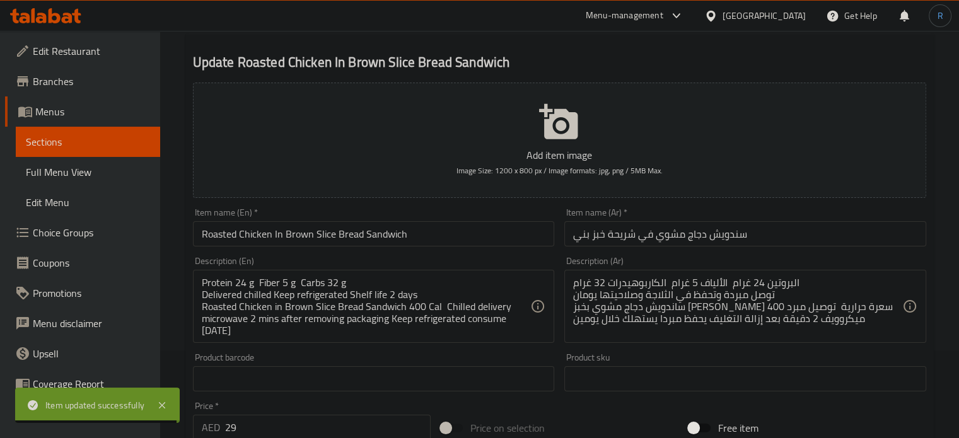
scroll to position [126, 0]
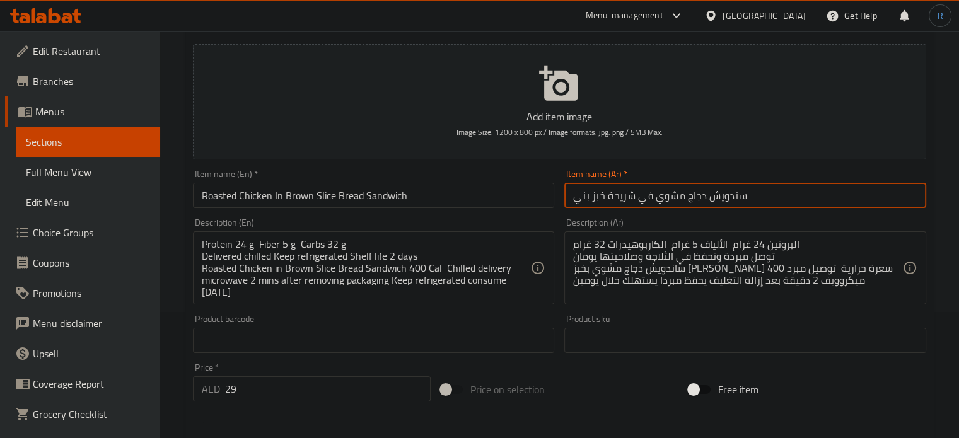
drag, startPoint x: 650, startPoint y: 196, endPoint x: 561, endPoint y: 198, distance: 89.5
click at [561, 198] on div "Item name (Ar)   * سندويش دجاج مشوي في شريحة خبز بني Item name (Ar) *" at bounding box center [745, 189] width 372 height 49
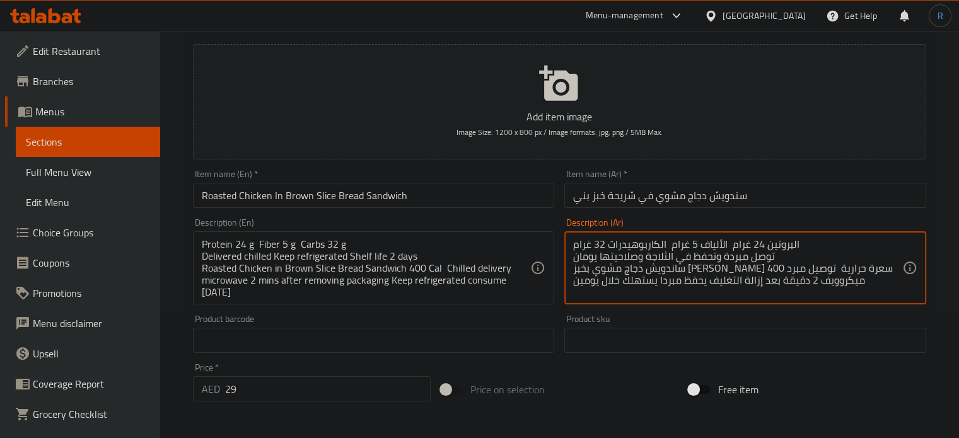
drag, startPoint x: 805, startPoint y: 271, endPoint x: 750, endPoint y: 271, distance: 54.9
paste textarea "في شريحة خبز"
type textarea "البروتين 24 غرام الألياف 5 غرام الكاربوهيدرات 32 غرام توصل مبردة وتحفظ في الثلا…"
click at [802, 197] on input "سندويش دجاج مشوي في شريحة خبز بني" at bounding box center [745, 195] width 362 height 25
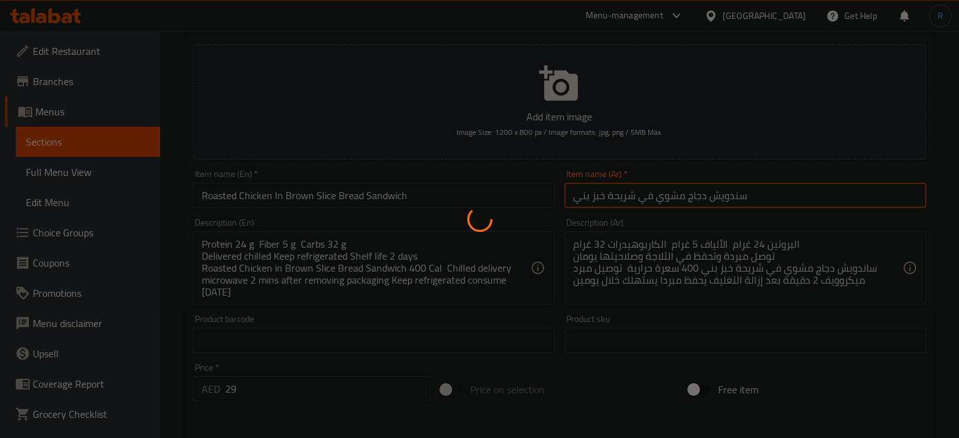
scroll to position [0, 0]
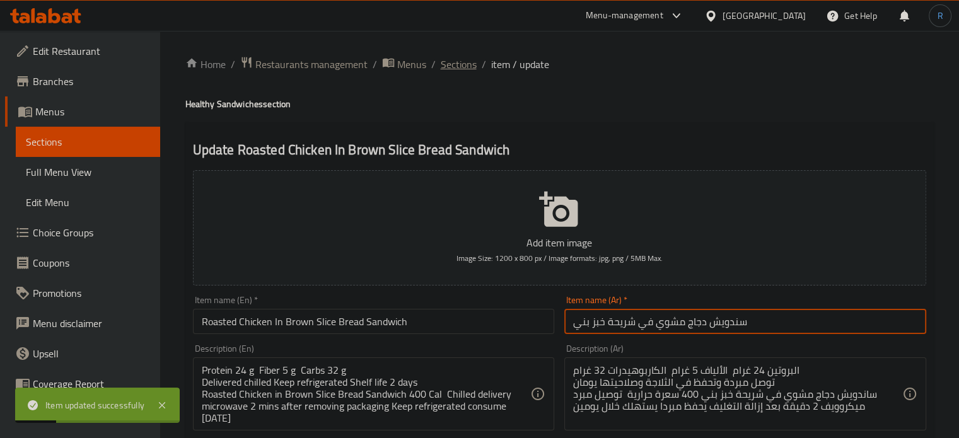
click at [451, 57] on span "Sections" at bounding box center [459, 64] width 36 height 15
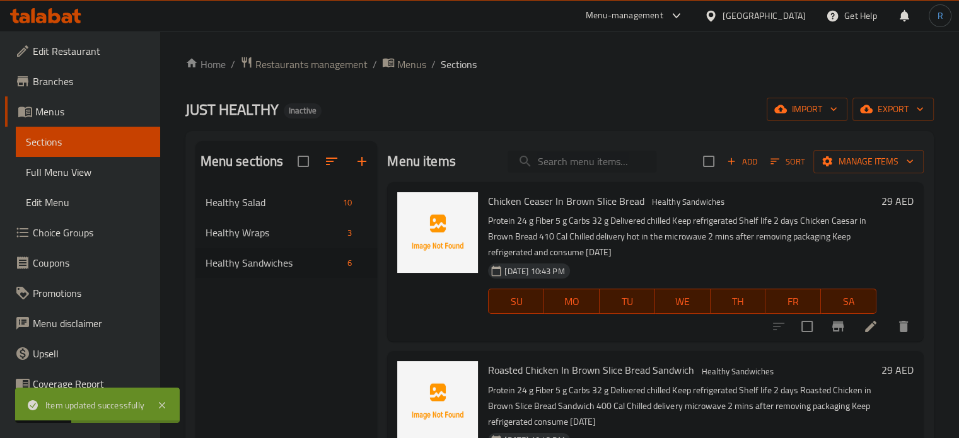
click at [549, 159] on input "search" at bounding box center [582, 162] width 149 height 22
paste input "Tuna In Brown Slice Bread Sandwich"
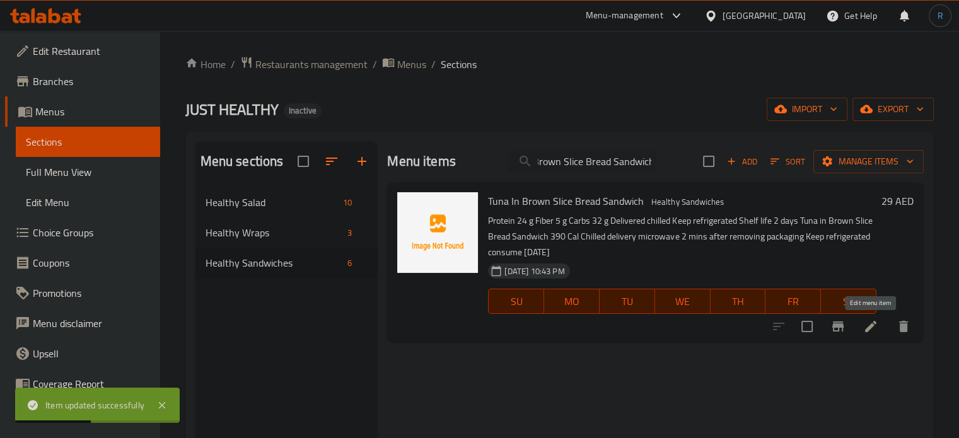
type input "Tuna In Brown Slice Bread Sandwich"
click at [872, 325] on icon at bounding box center [870, 326] width 11 height 11
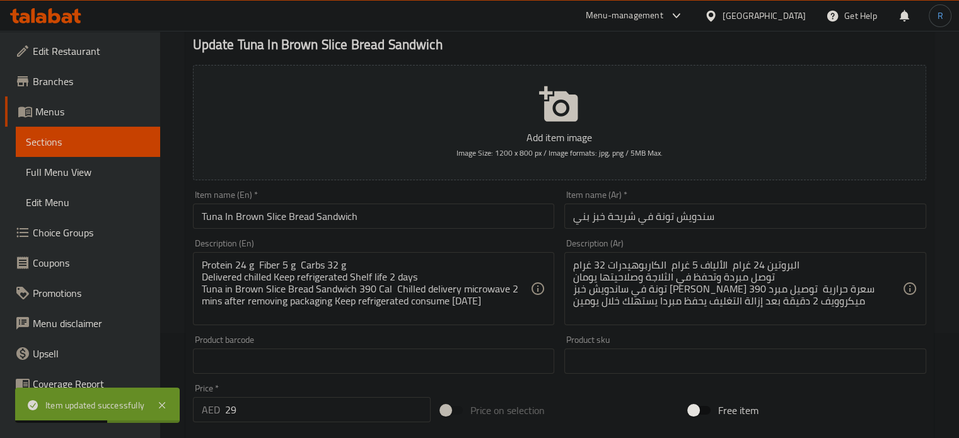
scroll to position [126, 0]
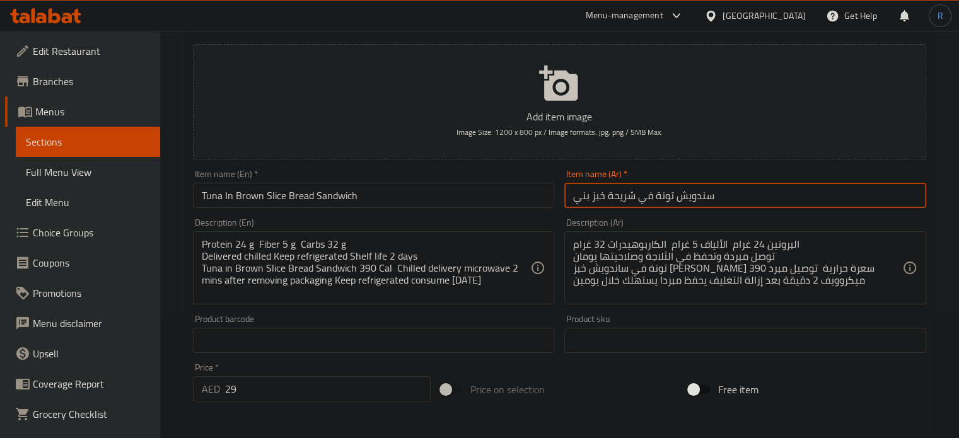
click at [683, 196] on input "سندويش تونة في شريحة خبز بني" at bounding box center [745, 195] width 362 height 25
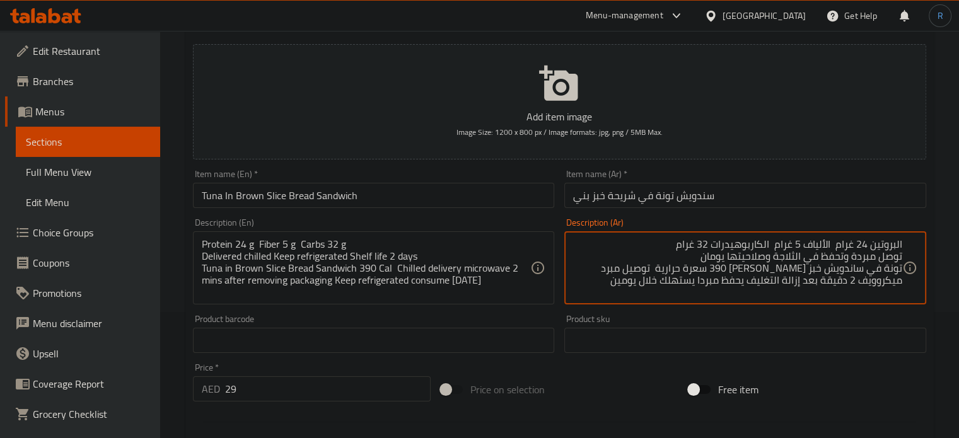
drag, startPoint x: 769, startPoint y: 270, endPoint x: 899, endPoint y: 271, distance: 129.9
click at [899, 271] on textarea "البروتين 24 غرام الألياف 5 غرام الكاربوهيدرات 32 غرام توصل مبردة وتحفظ في الثلا…" at bounding box center [737, 268] width 329 height 60
paste textarea "سندويش تونة في شريحة خبز بني"
type textarea "البروتين 24 غرام الألياف 5 غرام الكاربوهيدرات 32 غرام توصل مبردة وتحفظ في الثلا…"
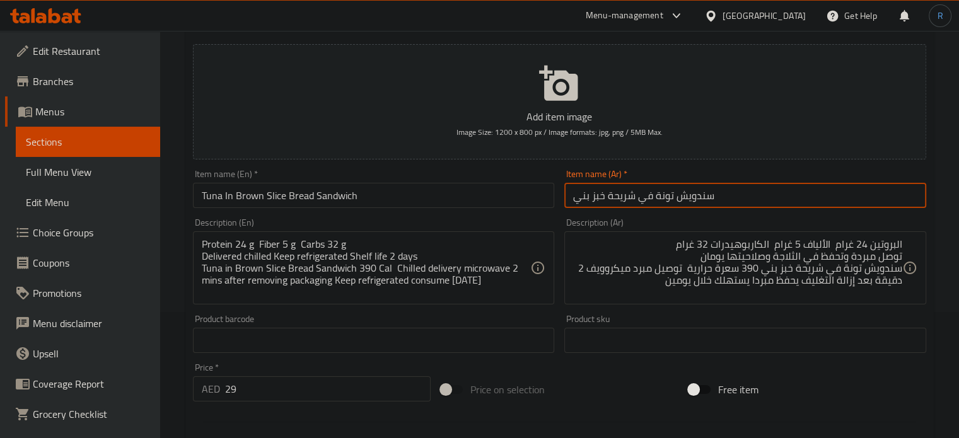
click at [737, 194] on input "سندويش تونة في شريحة خبز بني" at bounding box center [745, 195] width 362 height 25
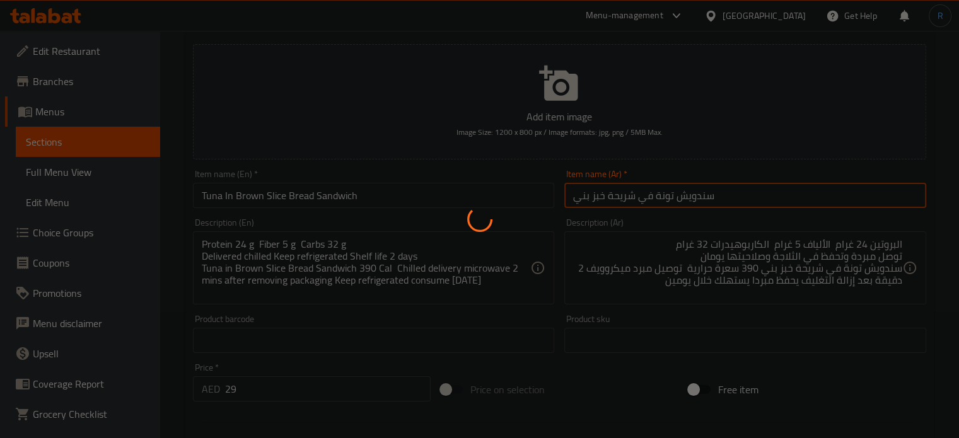
scroll to position [0, 0]
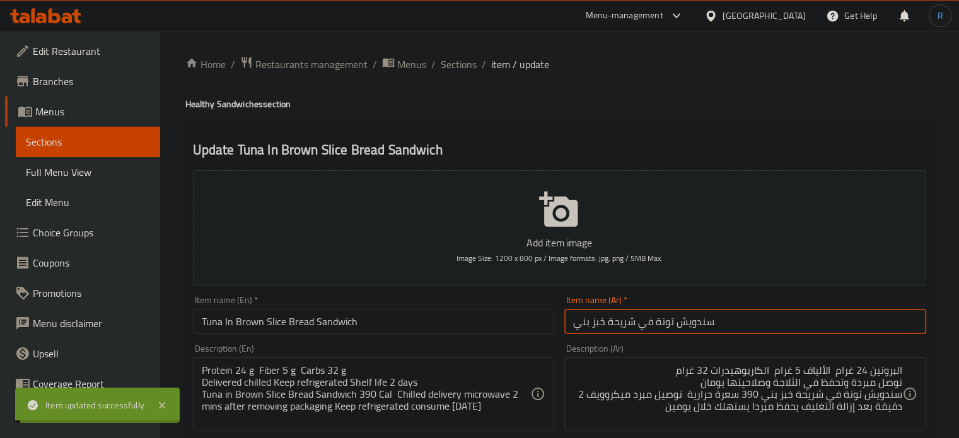
drag, startPoint x: 444, startPoint y: 64, endPoint x: 411, endPoint y: 11, distance: 62.3
click at [444, 64] on span "Sections" at bounding box center [459, 64] width 36 height 15
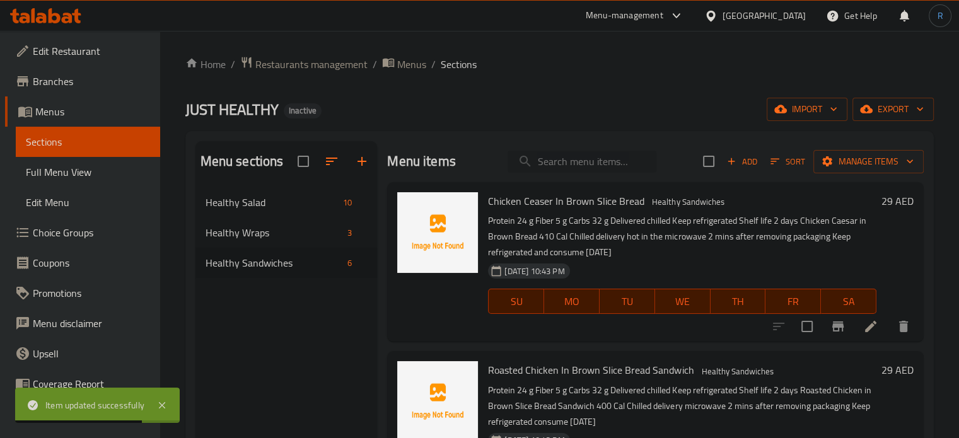
click at [567, 168] on input "search" at bounding box center [582, 162] width 149 height 22
paste input "Grilled Halloumi With Brown Ciabatta Bread Sandwich"
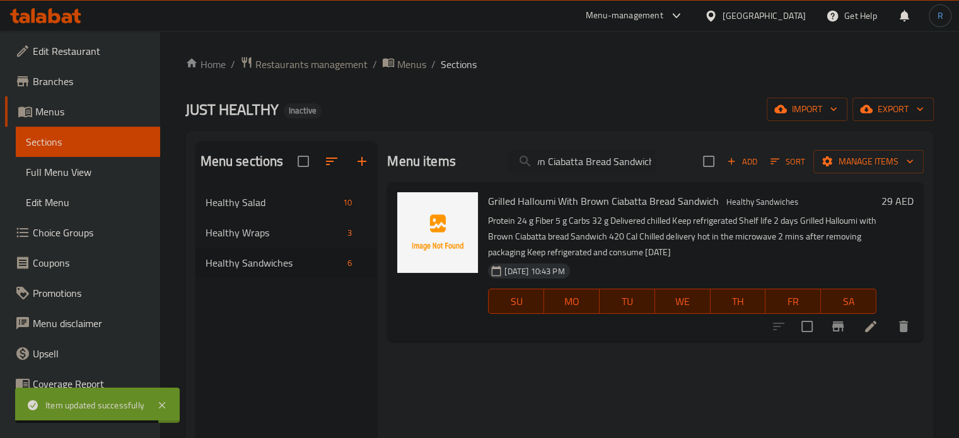
type input "Grilled Halloumi With Brown Ciabatta Bread Sandwich"
click at [872, 320] on icon at bounding box center [870, 326] width 15 height 15
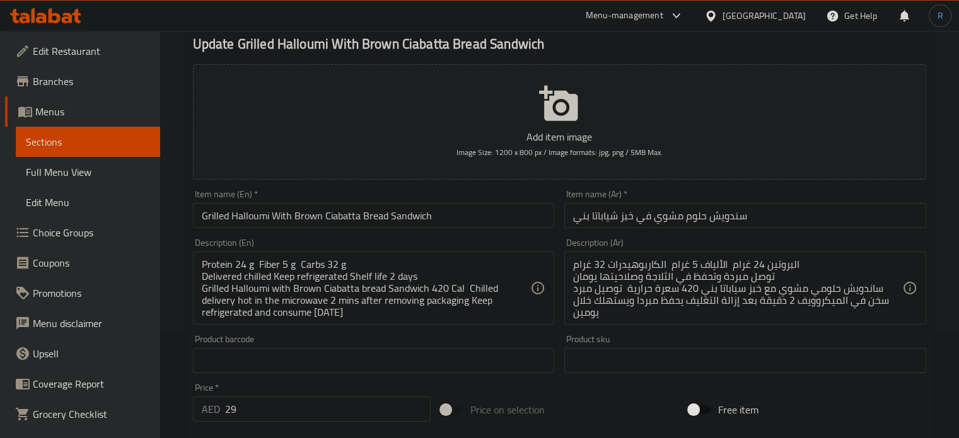
scroll to position [126, 0]
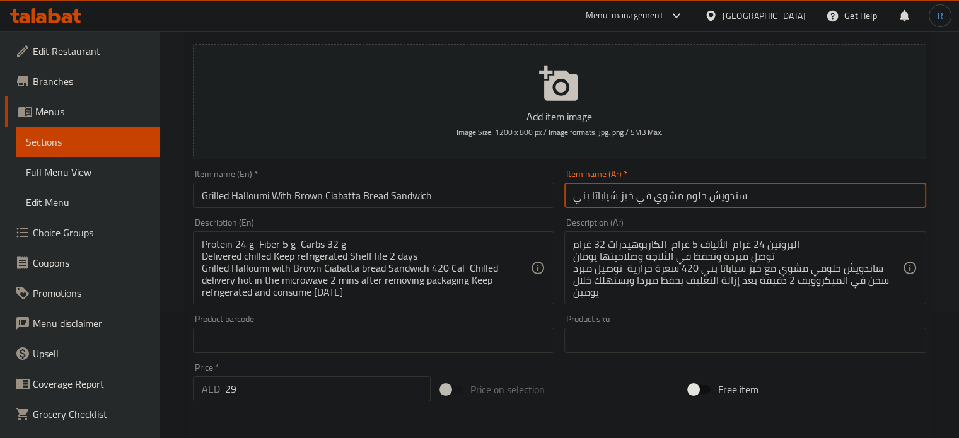
click at [598, 192] on input "سندويش حلوم مشوي في خبز شياباتا بني" at bounding box center [745, 195] width 362 height 25
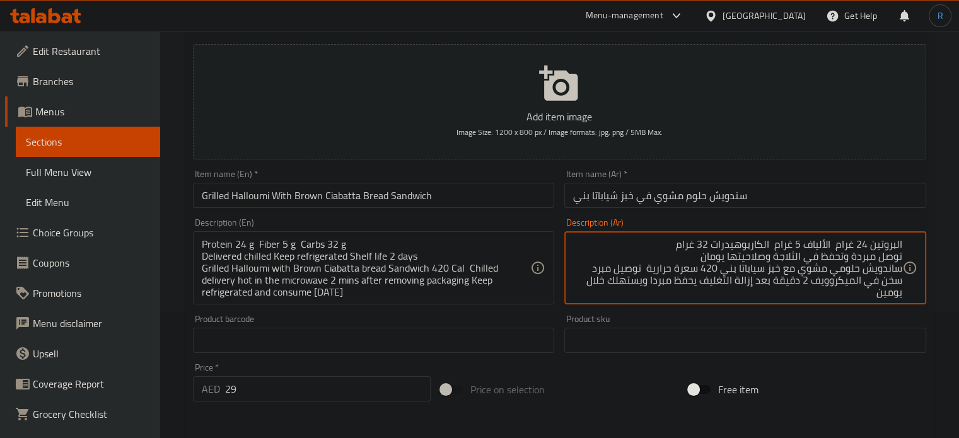
click at [752, 270] on textarea "البروتين 24 غرام الألياف 5 غرام الكاربوهيدرات 32 غرام توصل مبردة وتحفظ في الثلا…" at bounding box center [737, 268] width 329 height 60
paste textarea
type textarea "البروتين 24 غرام الألياف 5 غرام الكاربوهيدرات 32 غرام توصل مبردة وتحفظ في الثلا…"
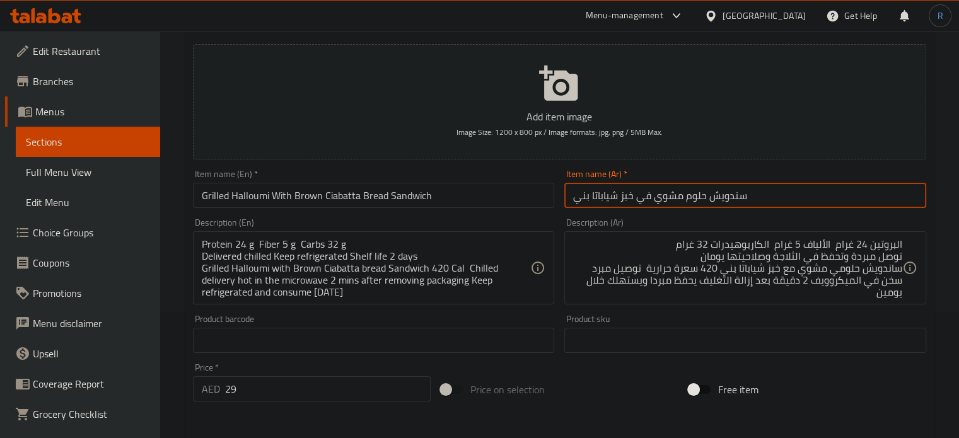
click at [759, 200] on input "سندويش حلوم مشوي في خبز شياباتا بني" at bounding box center [745, 195] width 362 height 25
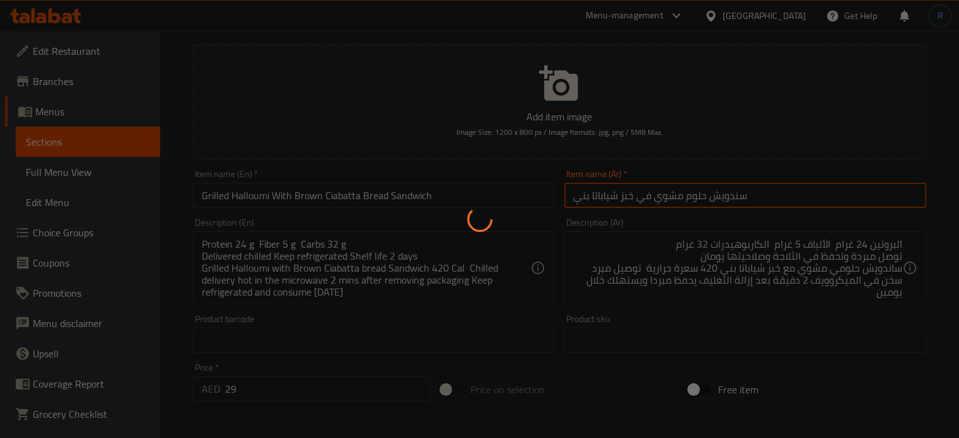
scroll to position [0, 0]
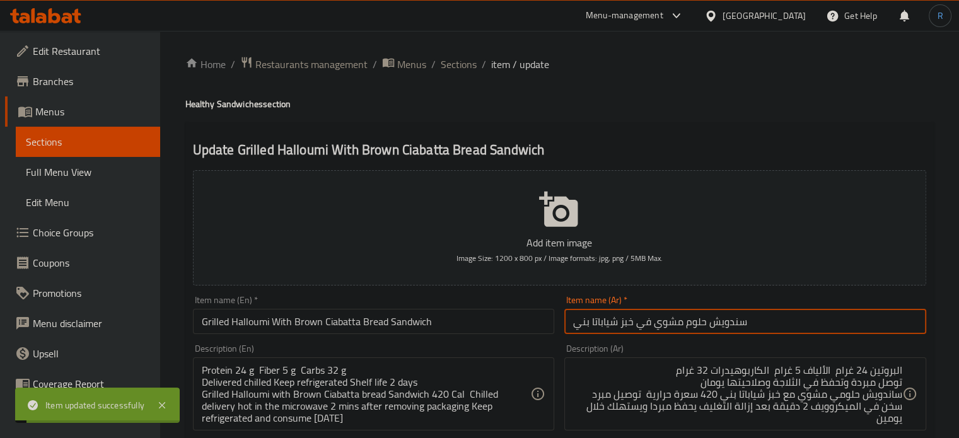
drag, startPoint x: 442, startPoint y: 56, endPoint x: 420, endPoint y: 21, distance: 41.6
click at [442, 57] on span "Sections" at bounding box center [459, 64] width 36 height 15
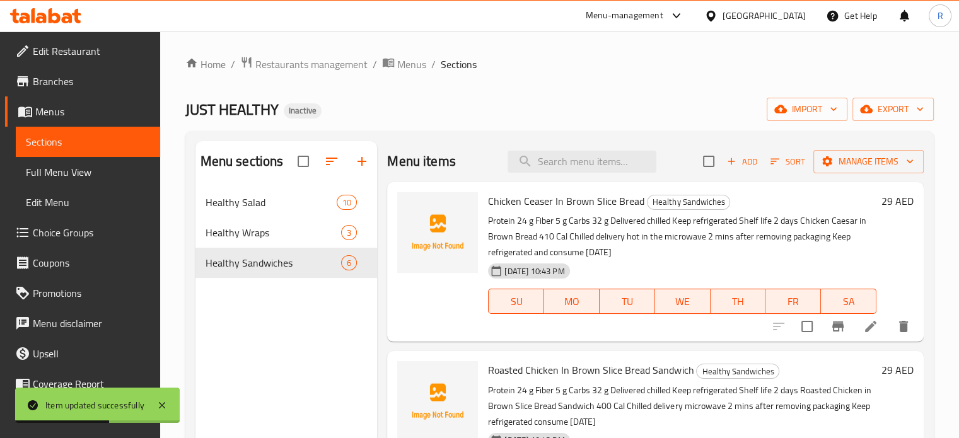
click at [550, 85] on div "Home / Restaurants management / Menus / Sections JUST HEALTHY Inactive import e…" at bounding box center [559, 322] width 748 height 533
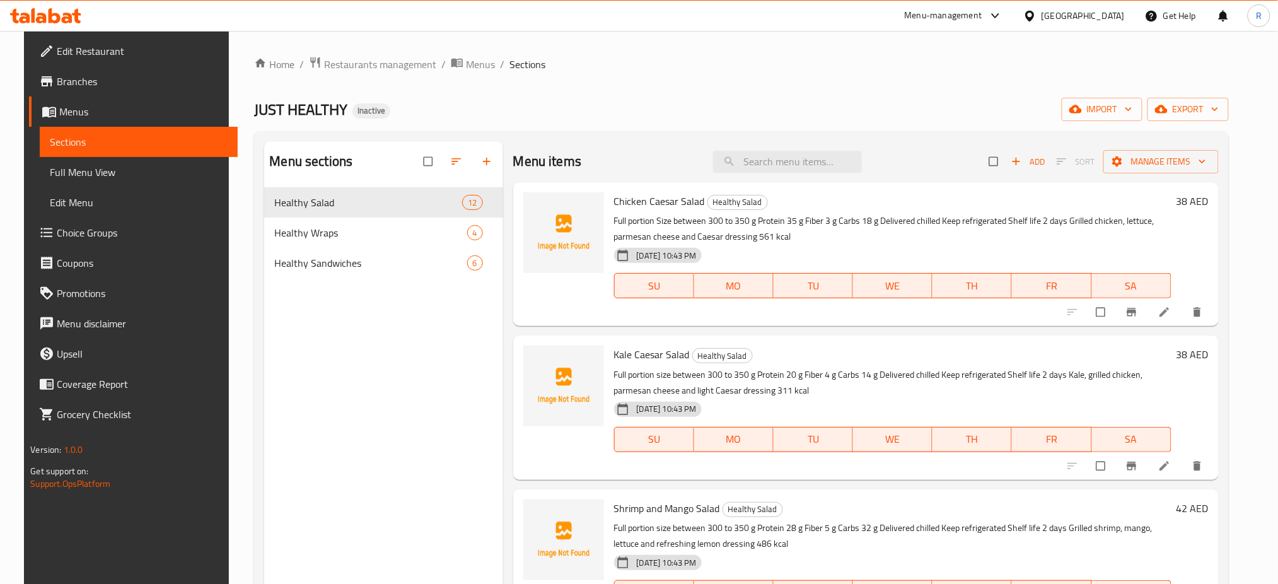
click at [67, 171] on span "Full Menu View" at bounding box center [139, 172] width 178 height 15
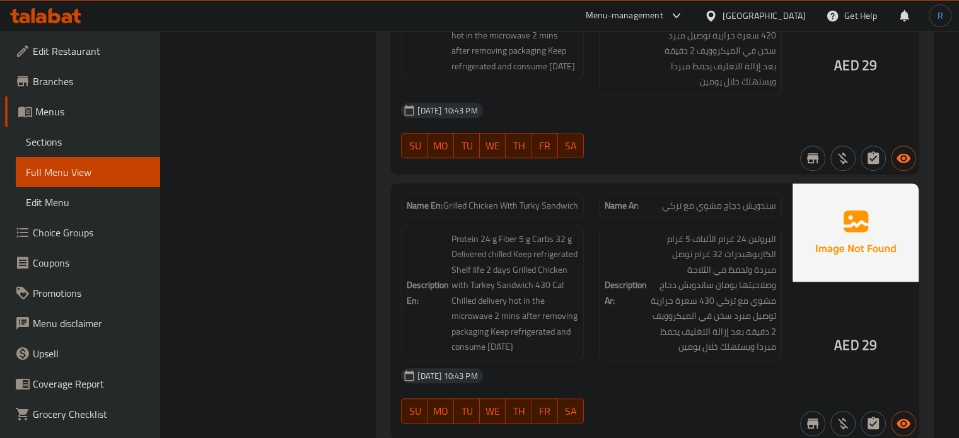
scroll to position [5737, 0]
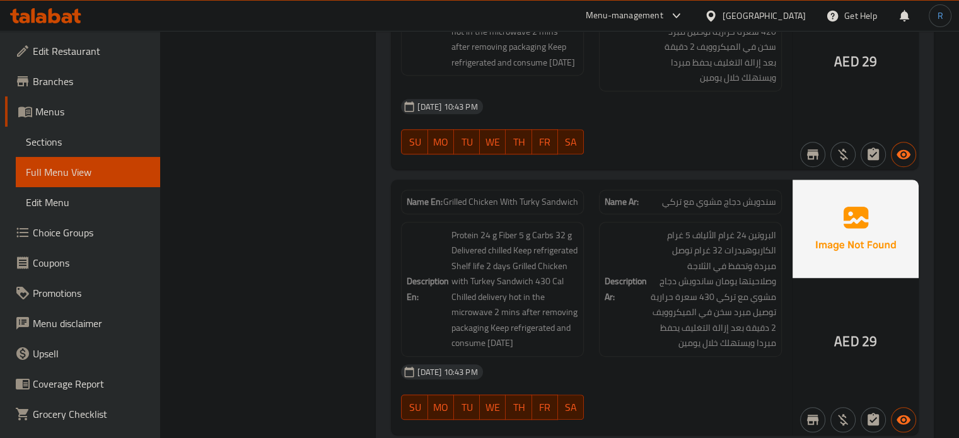
click at [709, 357] on div "[DATE] 10:43 PM" at bounding box center [591, 372] width 396 height 30
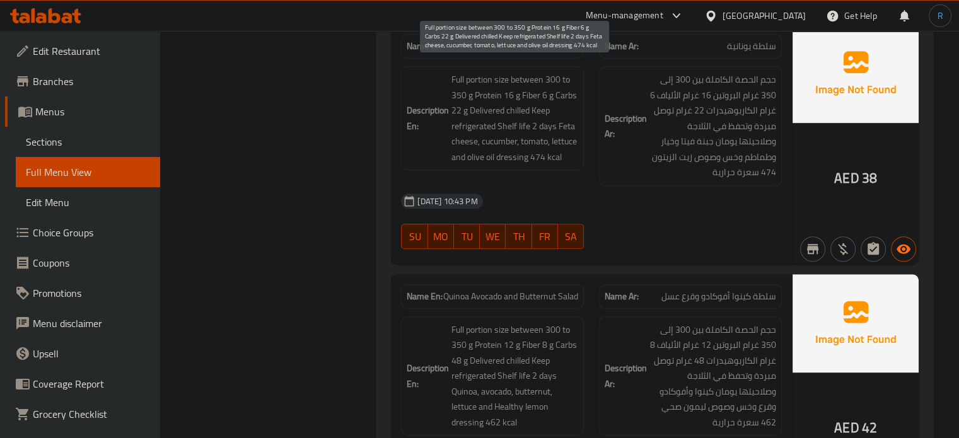
scroll to position [946, 0]
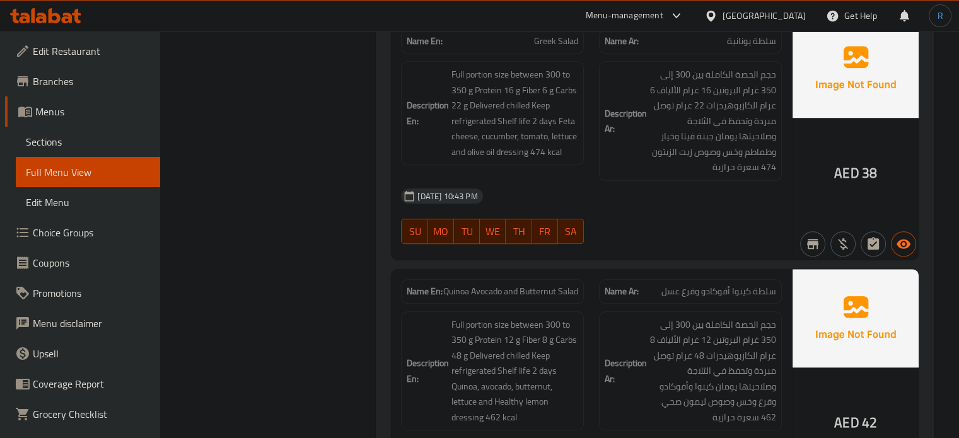
click at [534, 286] on span "Quinoa Avocado and Butternut Salad" at bounding box center [510, 291] width 135 height 13
copy span "Butternut"
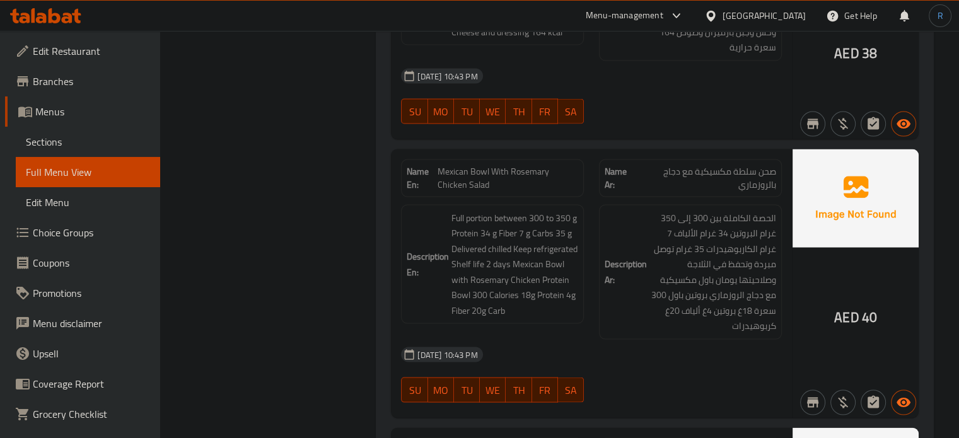
scroll to position [2585, 0]
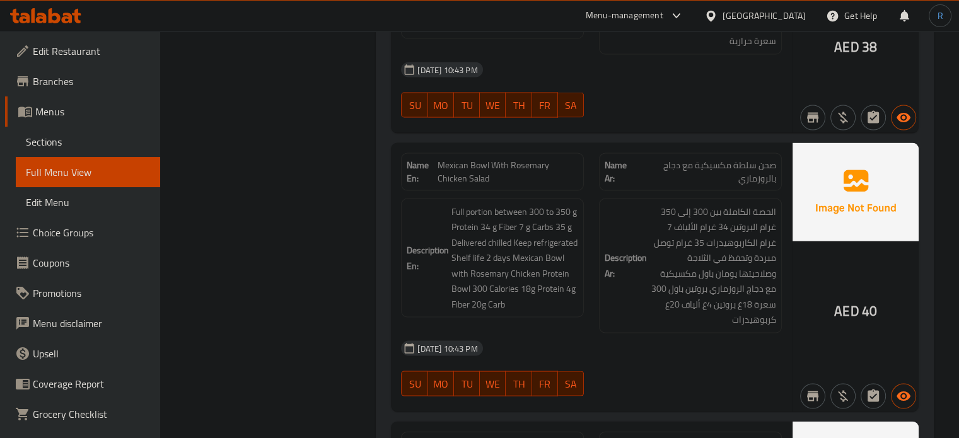
click at [528, 175] on span "Mexican Bowl With Rosemary Chicken Salad" at bounding box center [508, 172] width 141 height 26
copy span "Mexican Bowl With Rosemary Chicken Salad"
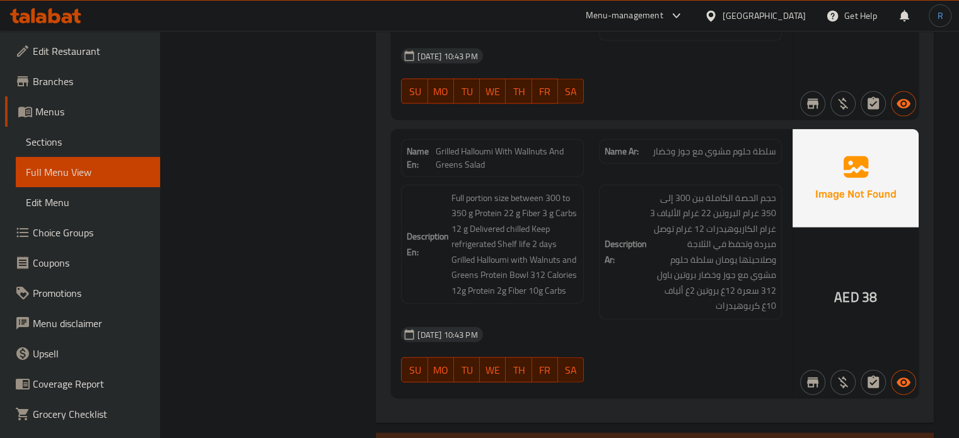
scroll to position [2900, 0]
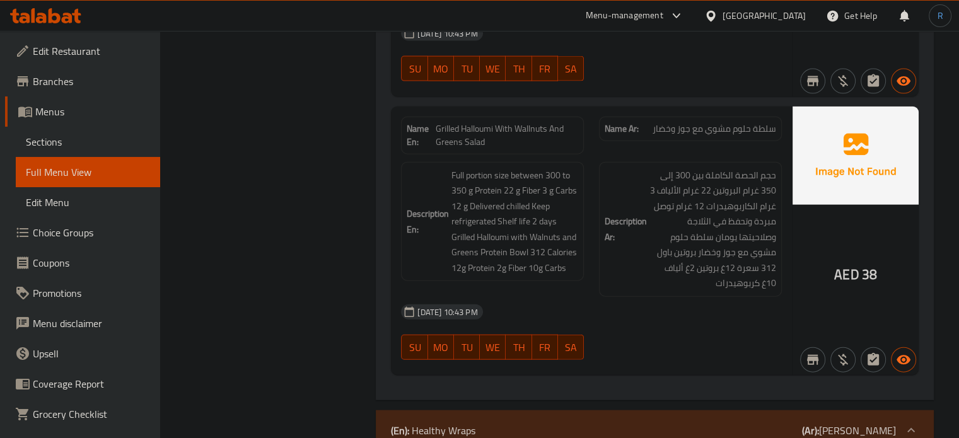
click at [489, 136] on span "Grilled Halloumi With Wallnuts And Greens Salad" at bounding box center [507, 135] width 142 height 26
copy span "Grilled Halloumi With Wallnuts And Greens Salad"
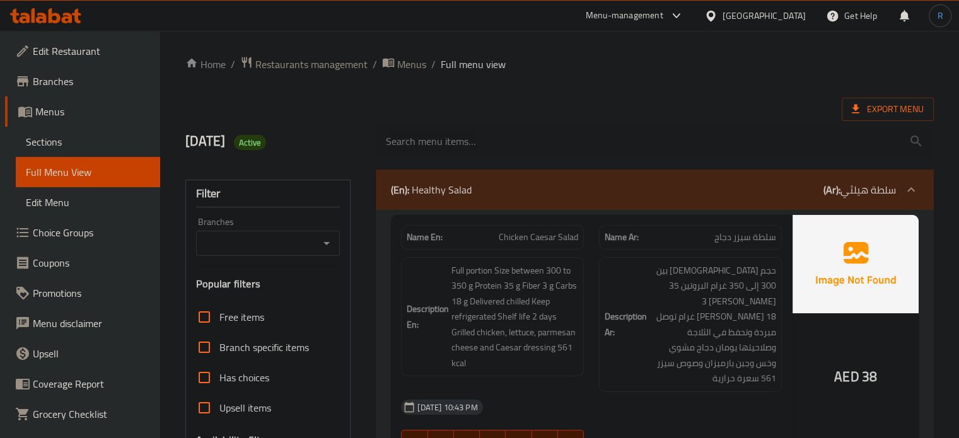
click at [521, 102] on div "Export Menu" at bounding box center [559, 109] width 748 height 23
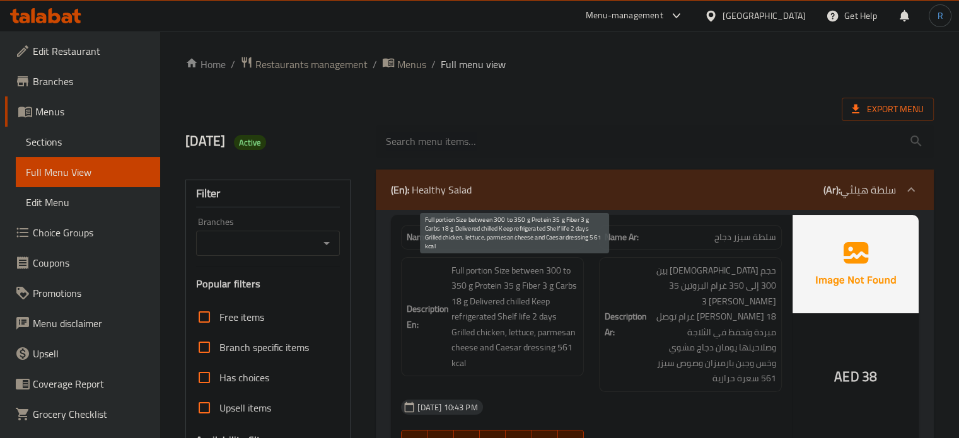
click at [479, 294] on span "Full portion Size between 300 to 350 g Protein 35 g Fiber 3 g Carbs 18 g Delive…" at bounding box center [514, 317] width 127 height 108
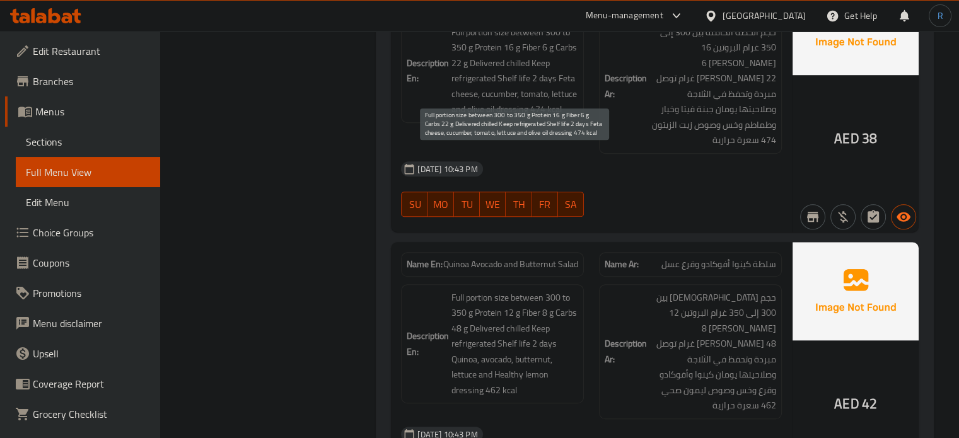
scroll to position [1009, 0]
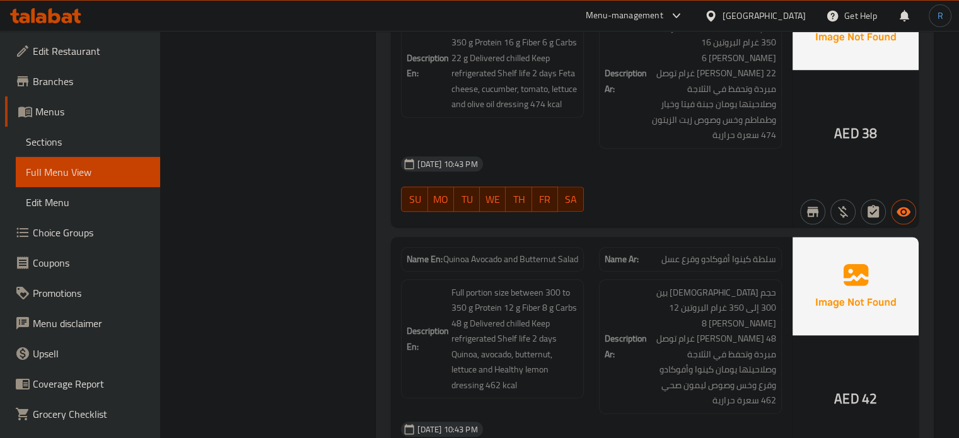
click at [528, 253] on span "Quinoa Avocado and Butternut Salad" at bounding box center [510, 259] width 135 height 13
copy span "Quinoa Avocado and Butternut Salad"
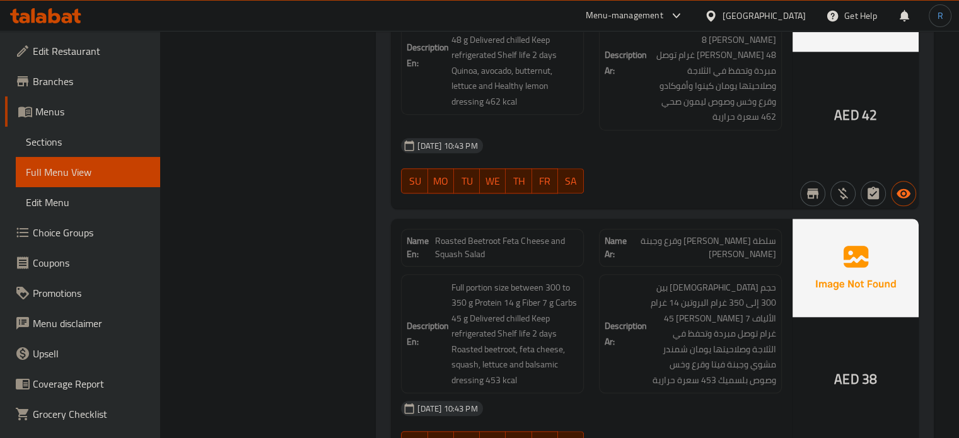
scroll to position [1324, 0]
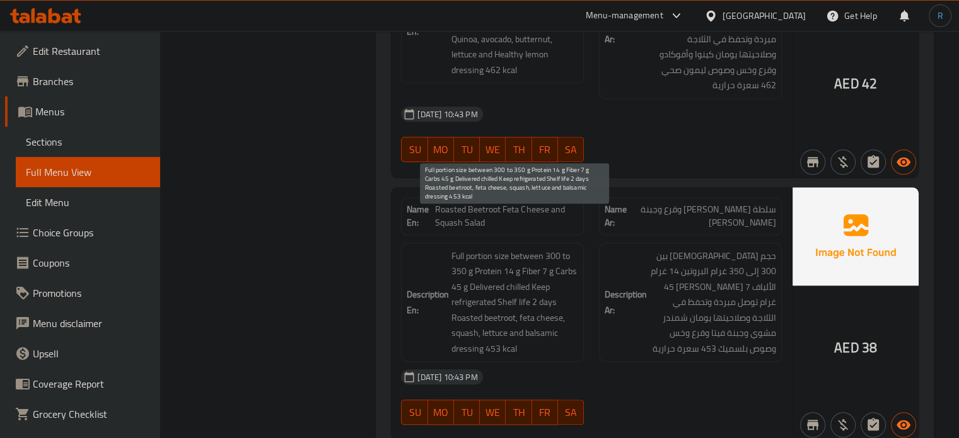
click at [461, 293] on span "Full portion size between 300 to 350 g Protein 14 g Fiber 7 g Carbs 45 g Delive…" at bounding box center [514, 302] width 127 height 108
copy span "squash"
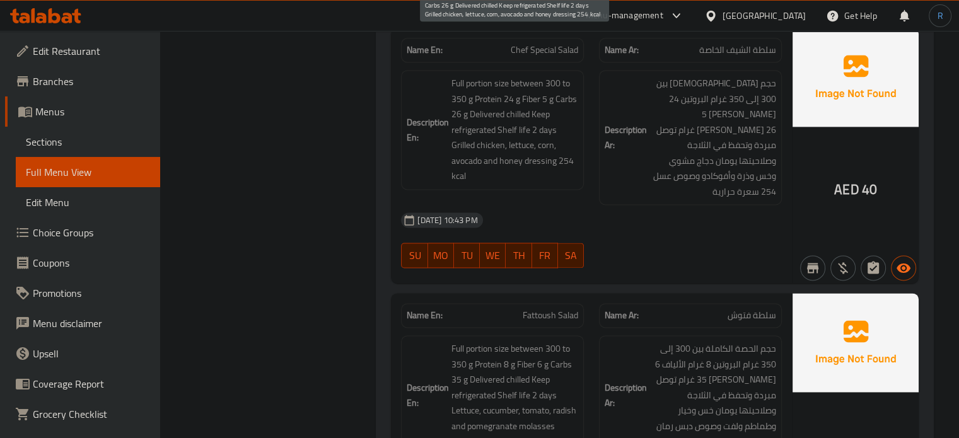
scroll to position [1765, 0]
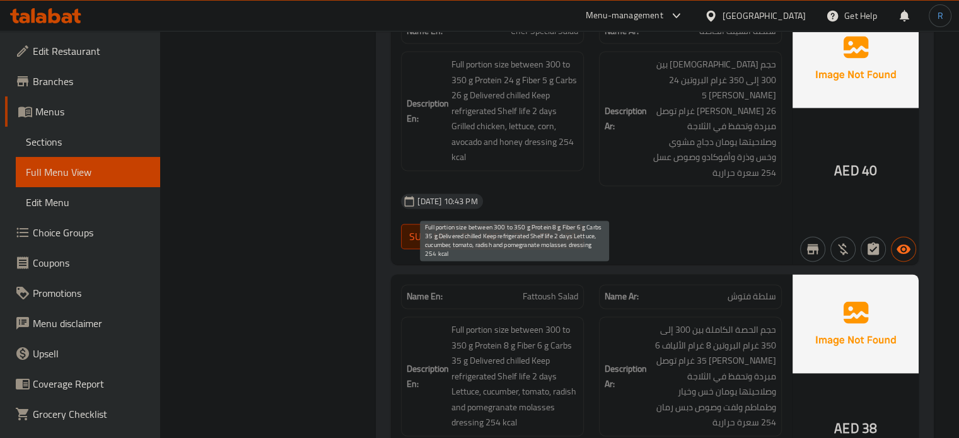
click at [567, 340] on span "Full portion size between 300 to 350 g Protein 8 g Fiber 6 g Carbs 35 g Deliver…" at bounding box center [514, 376] width 127 height 108
copy span "radish"
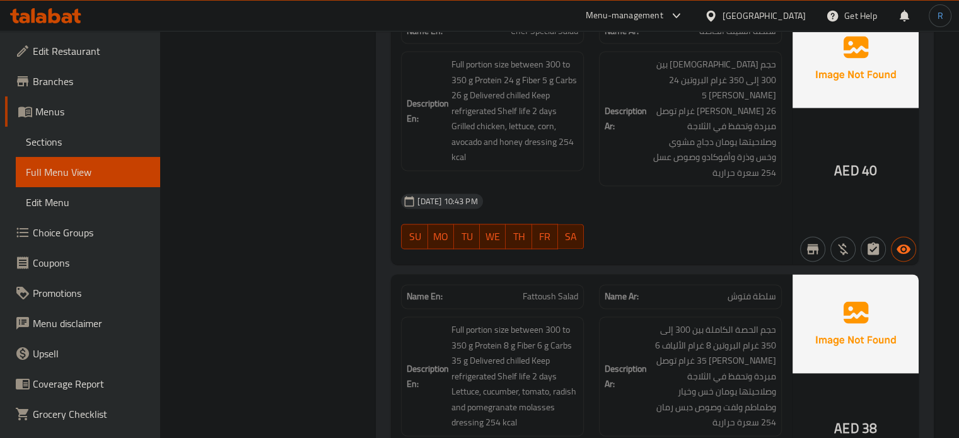
click at [555, 290] on span "Fattoush Salad" at bounding box center [550, 296] width 55 height 13
copy span "Fattoush Salad"
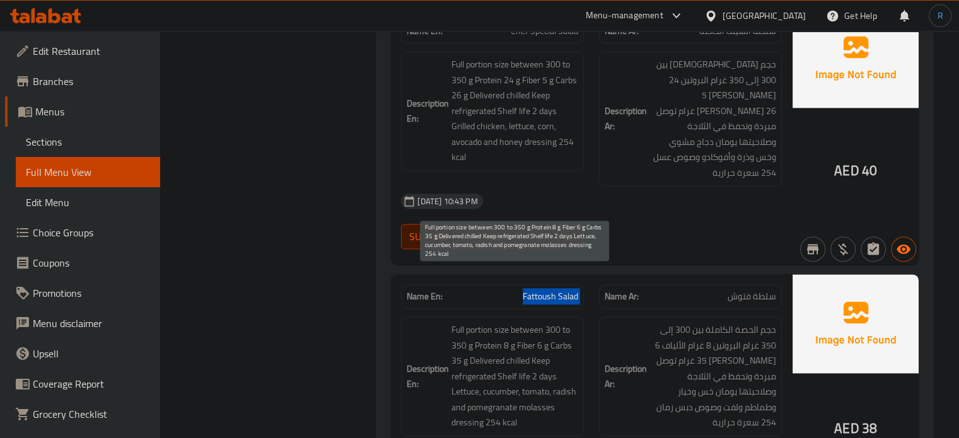
click at [558, 338] on span "Full portion size between 300 to 350 g Protein 8 g Fiber 6 g Carbs 35 g Deliver…" at bounding box center [514, 376] width 127 height 108
copy span "radish"
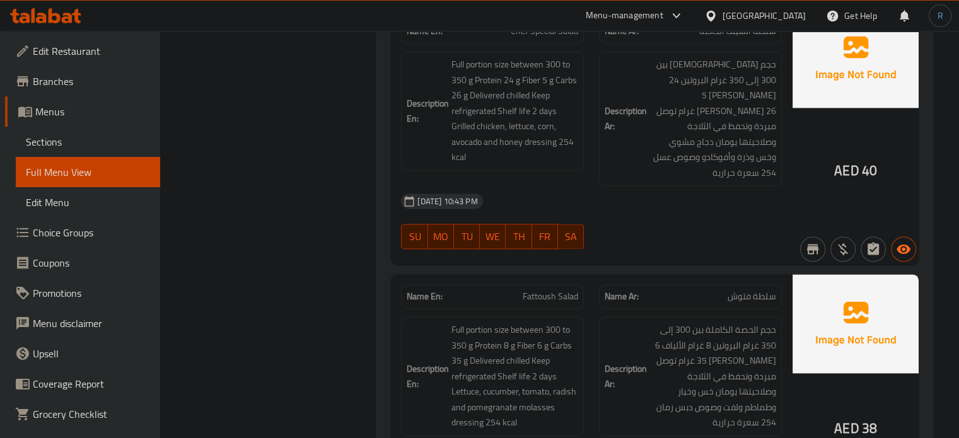
click at [559, 290] on span "Fattoush Salad" at bounding box center [550, 296] width 55 height 13
copy span "Fattoush Salad"
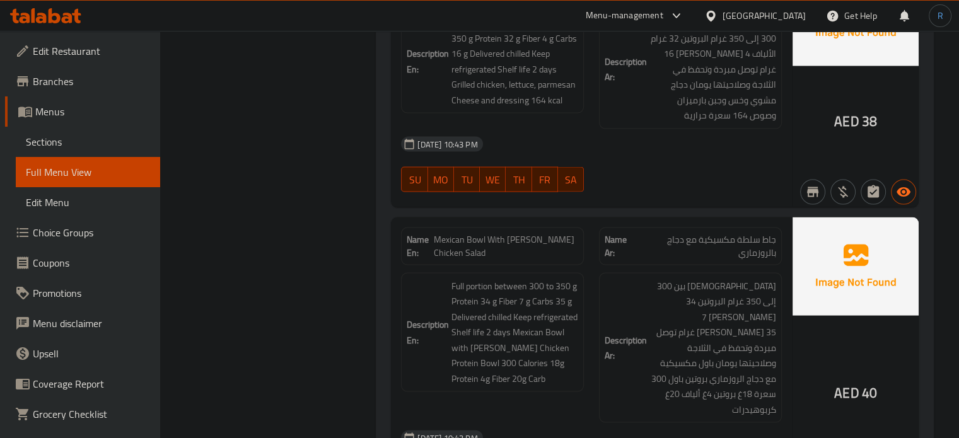
scroll to position [2585, 0]
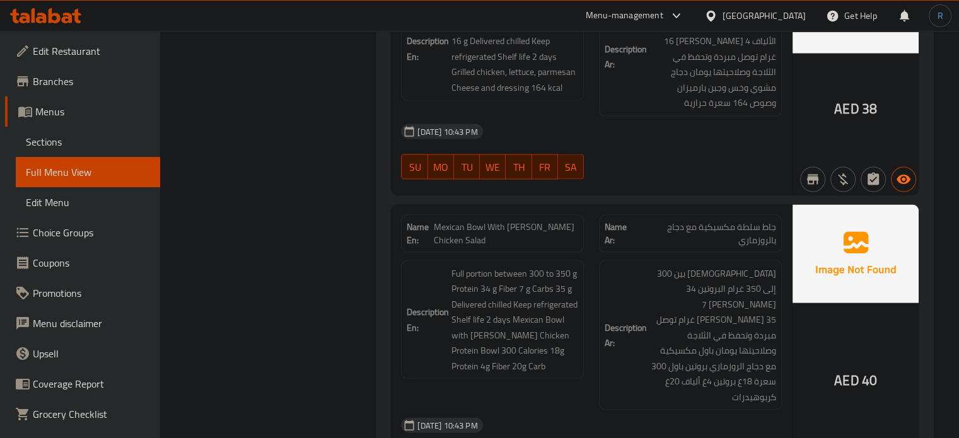
click at [613, 303] on h6 "Description Ar: الحصة الكاملة بين 300 إلى 350 غرام البروتين 34 غرام الألياف 7 غ…" at bounding box center [690, 335] width 171 height 139
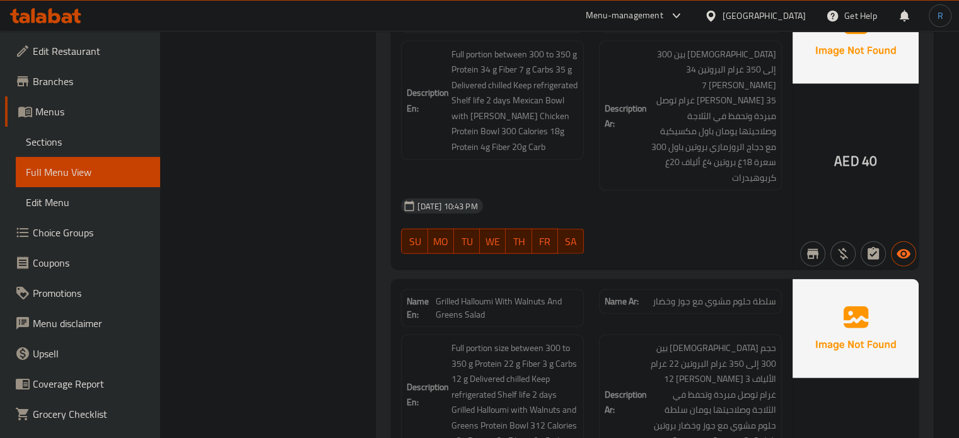
scroll to position [2837, 0]
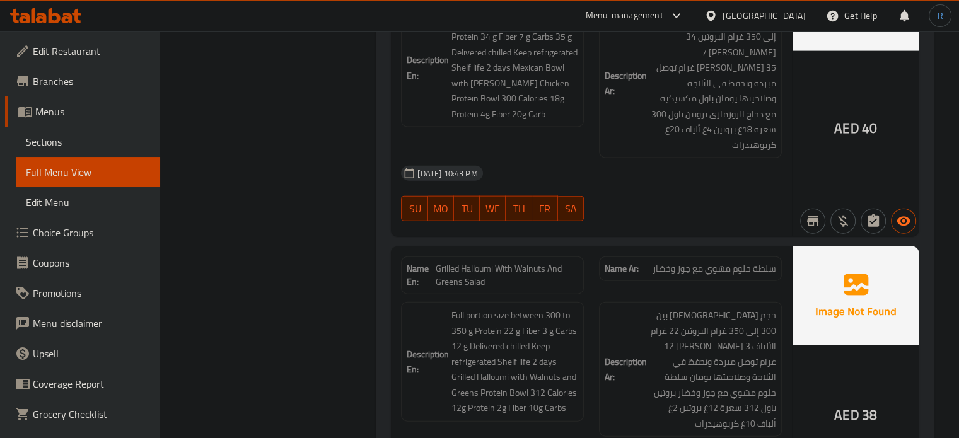
click at [522, 262] on span "Grilled Halloumi With Walnuts And Greens Salad" at bounding box center [507, 275] width 142 height 26
copy span "Grilled Halloumi With Walnuts And Greens Salad"
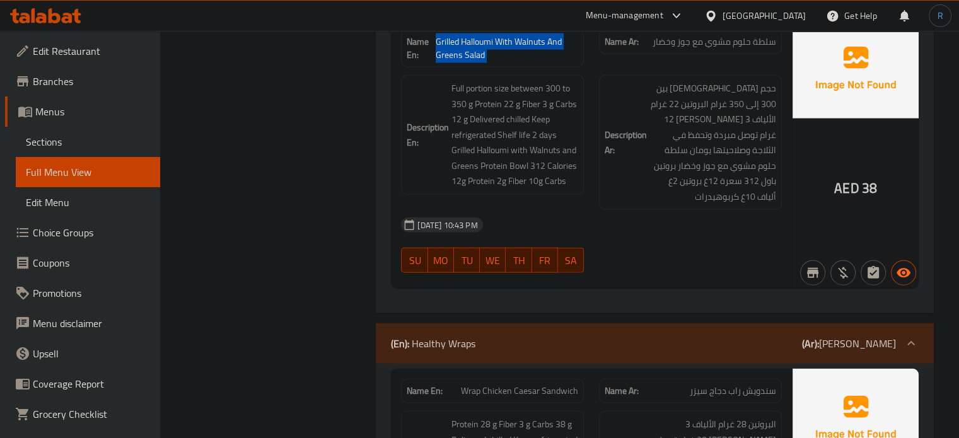
scroll to position [3089, 0]
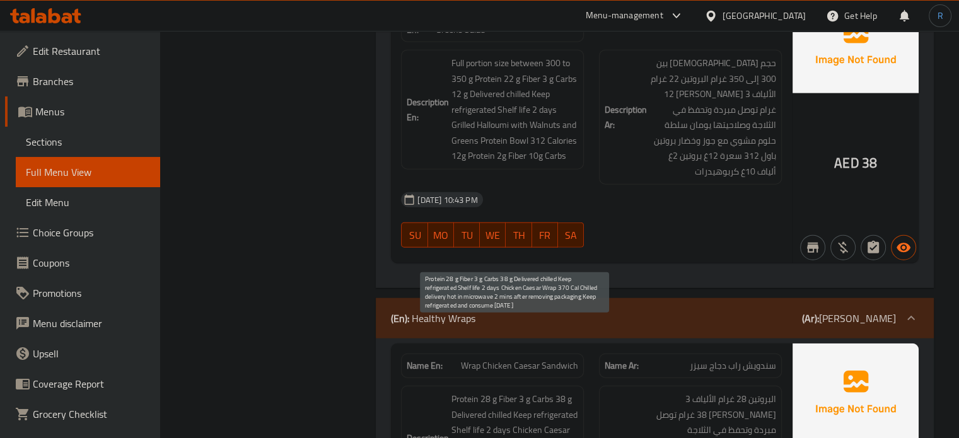
drag, startPoint x: 554, startPoint y: 349, endPoint x: 545, endPoint y: 322, distance: 28.1
click at [554, 392] on span "Protein 28 g Fiber 3 g Carbs 38 g Delivered chilled Keep refrigerated Shelf lif…" at bounding box center [514, 446] width 127 height 108
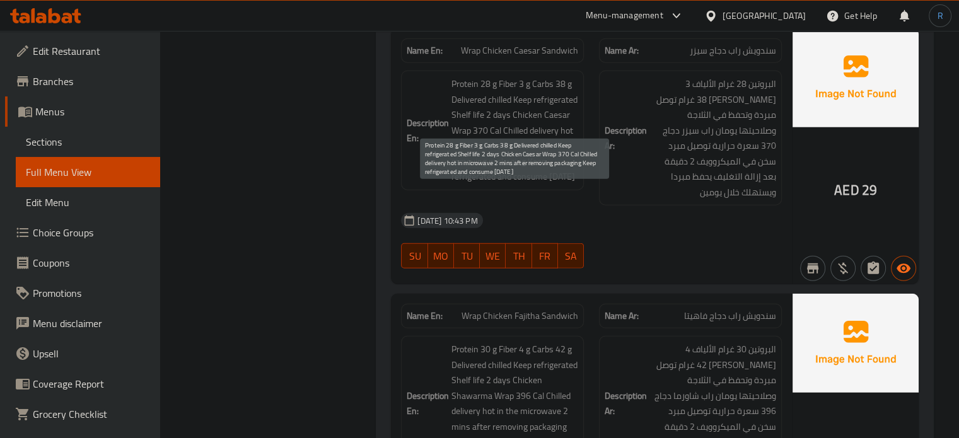
scroll to position [3468, 0]
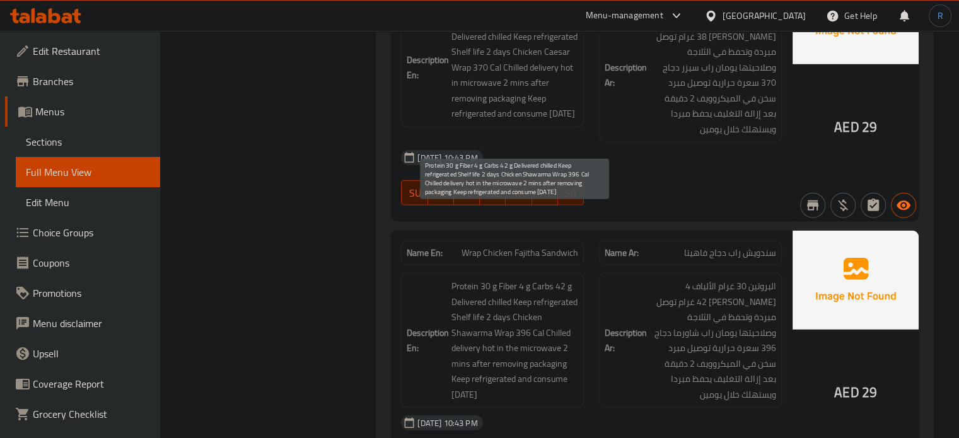
click at [520, 291] on span "Protein 30 g Fiber 4 g Carbs 42 g Delivered chilled Keep refrigerated Shelf lif…" at bounding box center [514, 341] width 127 height 124
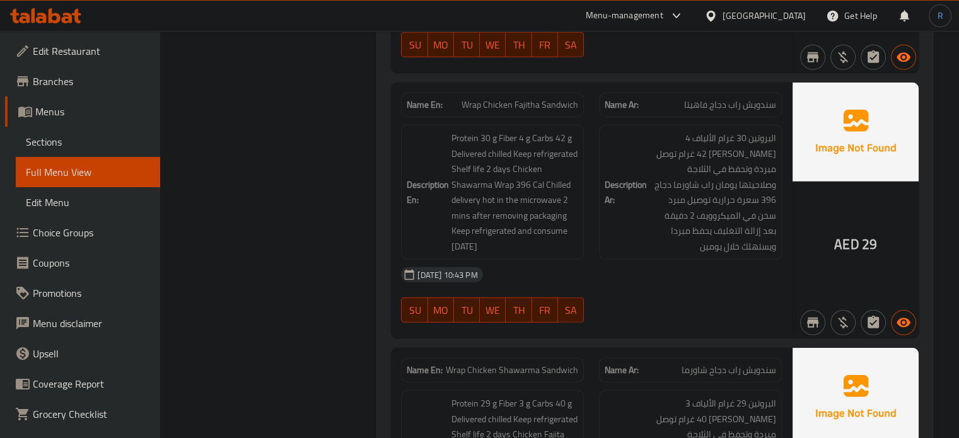
scroll to position [3594, 0]
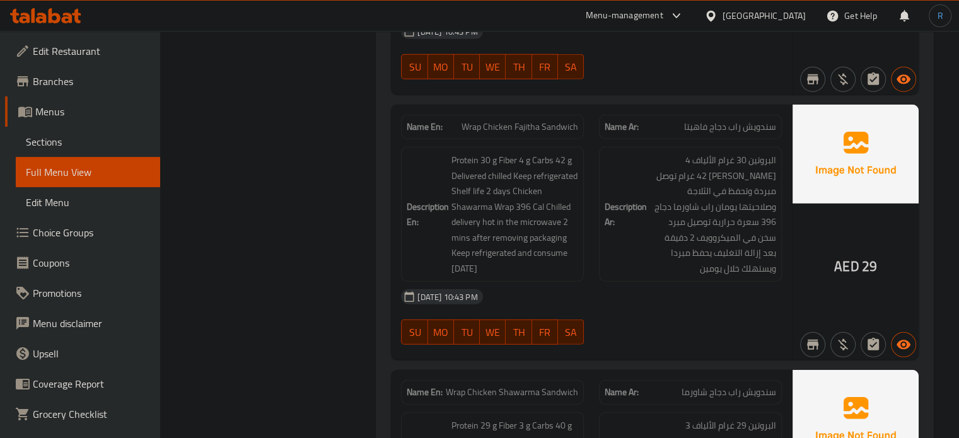
click at [511, 207] on div "Description En: Protein 30 g Fiber 4 g Carbs 42 g Delivered chilled Keep refrig…" at bounding box center [492, 214] width 183 height 135
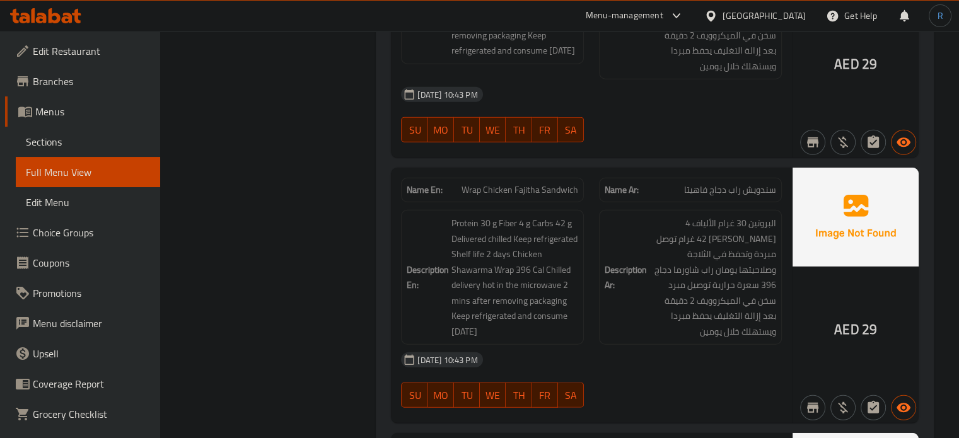
click at [511, 183] on span "Wrap Chicken Fajitha Sandwich" at bounding box center [520, 189] width 117 height 13
copy span "Wrap Chicken Fajitha Sandwich"
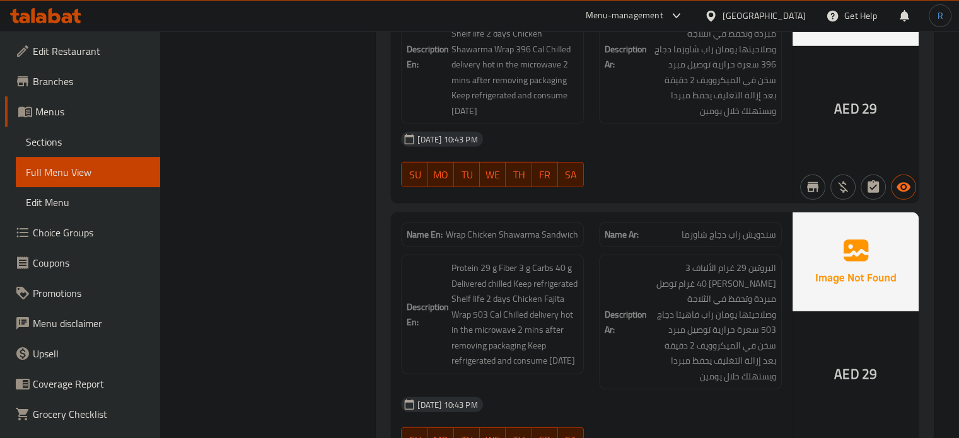
scroll to position [3783, 0]
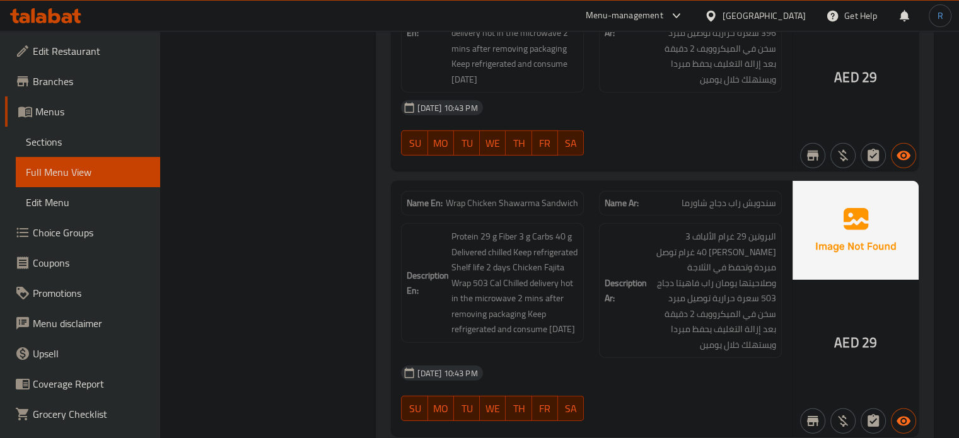
click at [530, 197] on span "Wrap Chicken Shawarma Sandwich" at bounding box center [512, 203] width 132 height 13
copy span "Wrap Chicken Shawarma Sandwich"
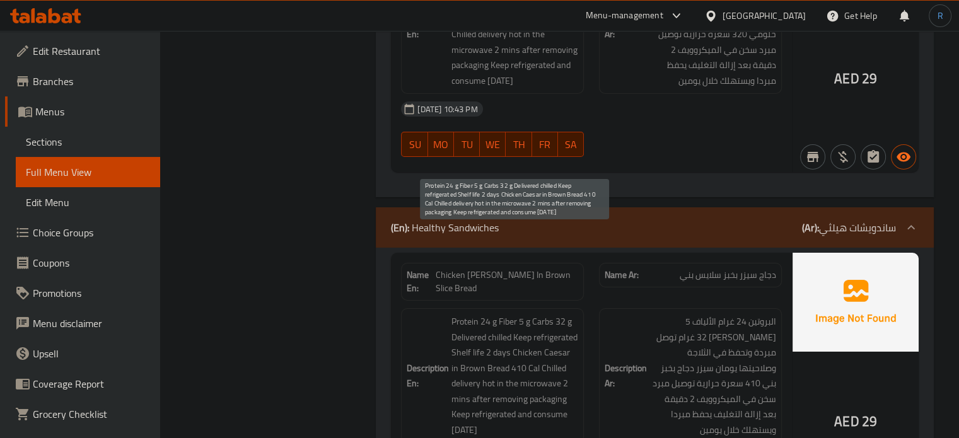
scroll to position [4350, 0]
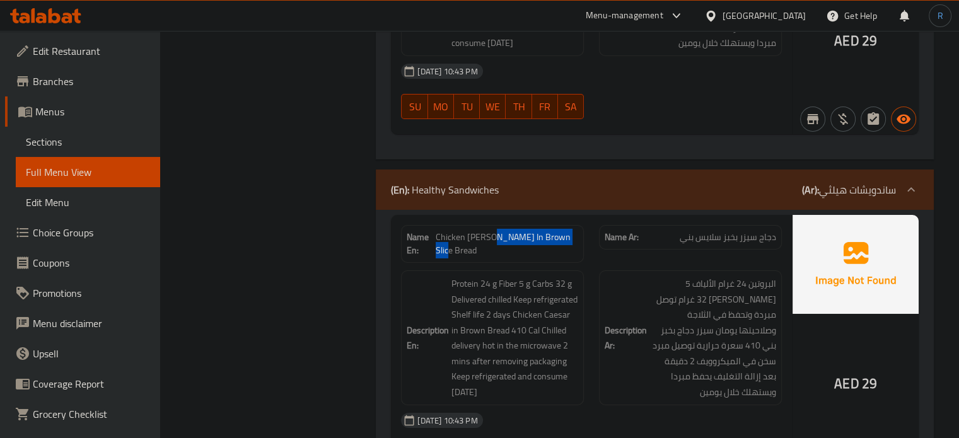
drag, startPoint x: 499, startPoint y: 164, endPoint x: 580, endPoint y: 164, distance: 80.7
click at [580, 225] on div "Name En: Chicken Ceaser In Brown Slice Bread" at bounding box center [492, 244] width 183 height 38
copy span "In Brown Slice Bread"
drag, startPoint x: 739, startPoint y: 168, endPoint x: 678, endPoint y: 168, distance: 60.5
click at [678, 231] on p "Name Ar: دجاج سيزر بخبز سلايس بني" at bounding box center [690, 237] width 171 height 13
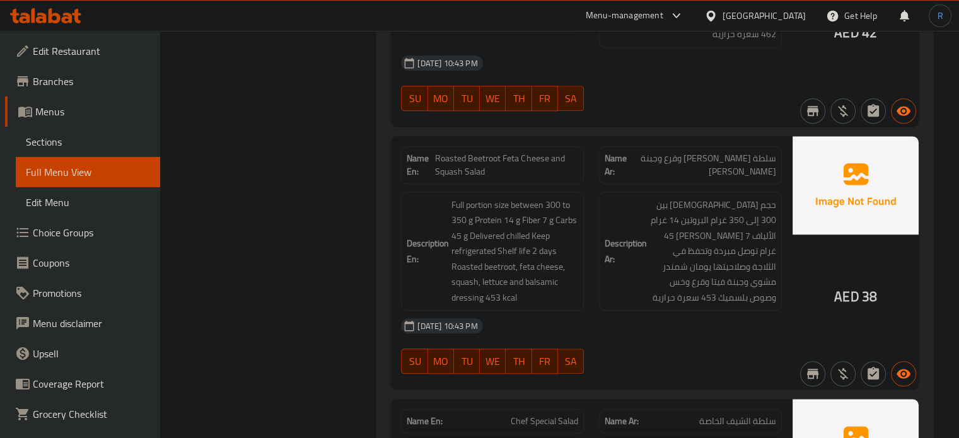
scroll to position [1387, 0]
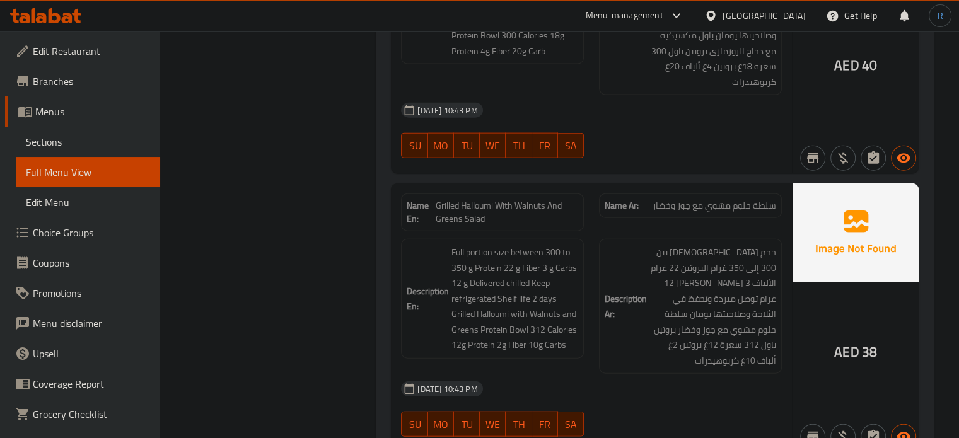
scroll to position [3215, 0]
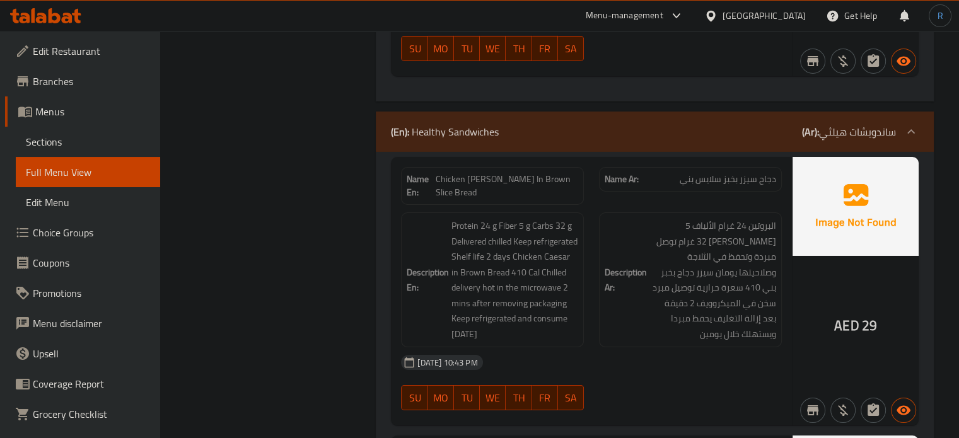
scroll to position [4413, 0]
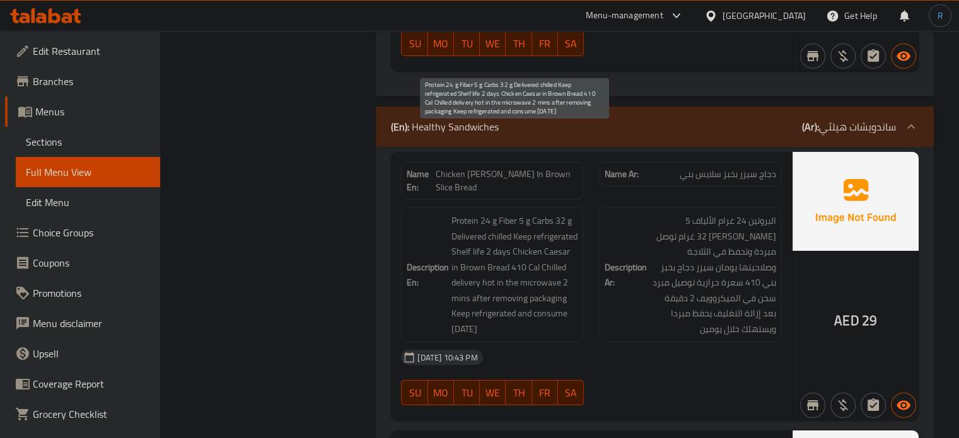
click at [532, 247] on span "Protein 24 g Fiber 5 g Carbs 32 g Delivered chilled Keep refrigerated Shelf lif…" at bounding box center [514, 275] width 127 height 124
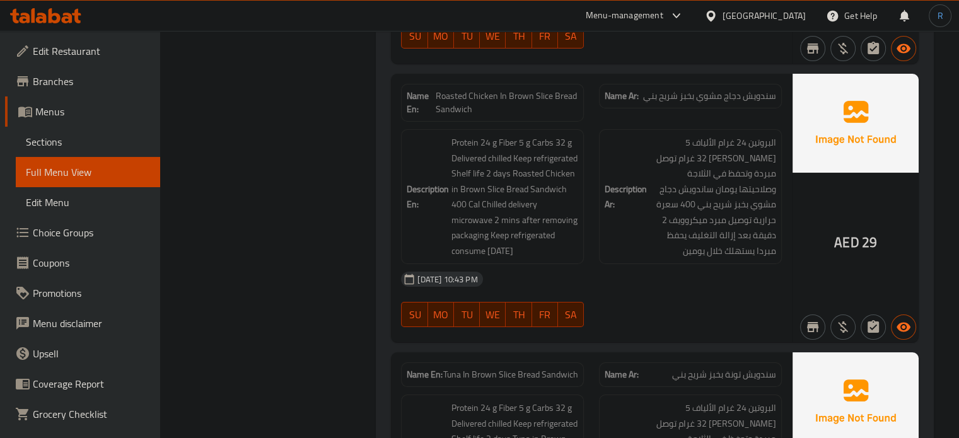
scroll to position [4792, 0]
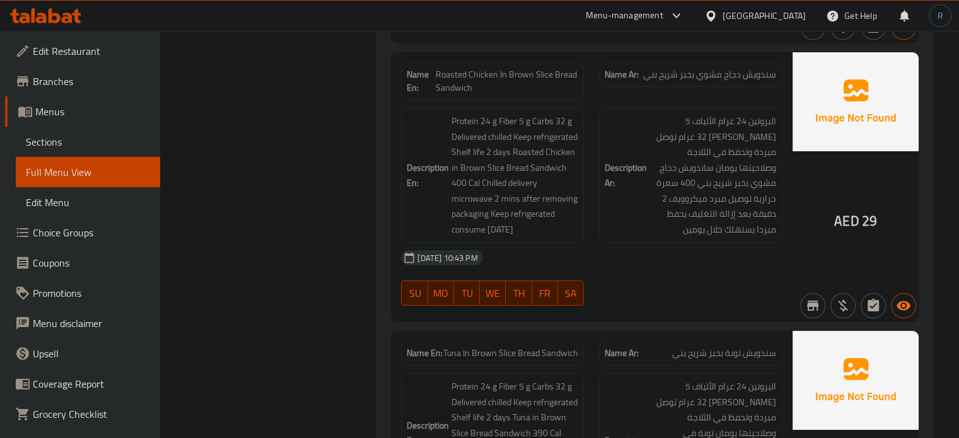
click at [550, 347] on span "Tuna In Brown Slice Bread Sandwich" at bounding box center [510, 353] width 135 height 13
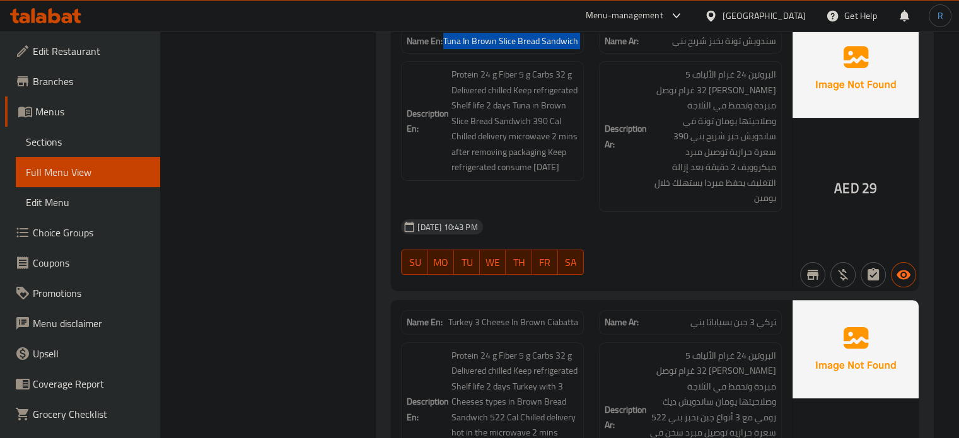
scroll to position [5107, 0]
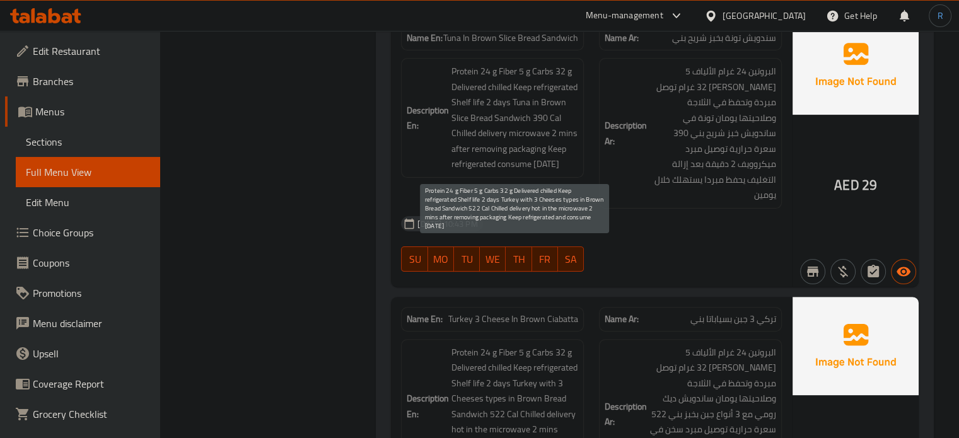
click at [491, 345] on span "Protein 24 g Fiber 5 g Carbs 32 g Delivered chilled Keep refrigerated Shelf lif…" at bounding box center [514, 407] width 127 height 124
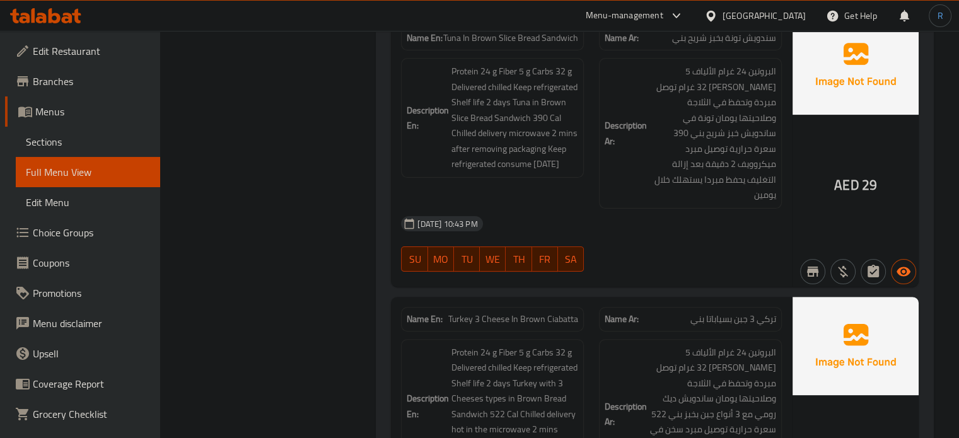
click at [552, 313] on span "Turkey 3 Cheese In Brown Ciabatta" at bounding box center [513, 319] width 130 height 13
click at [714, 313] on span "تركي 3 جبن بسياباتا بني" at bounding box center [733, 319] width 86 height 13
click at [557, 313] on span "Turkey 3 Cheese In Brown Ciabatta" at bounding box center [513, 319] width 130 height 13
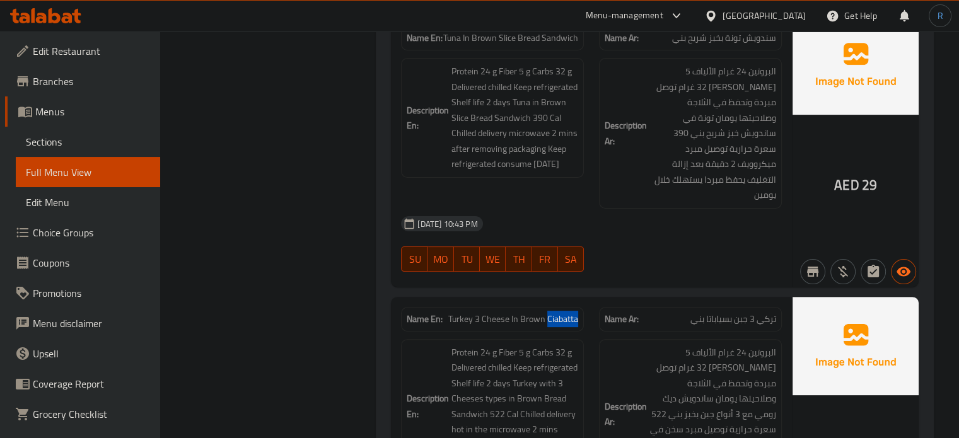
click at [557, 313] on span "Turkey 3 Cheese In Brown Ciabatta" at bounding box center [513, 319] width 130 height 13
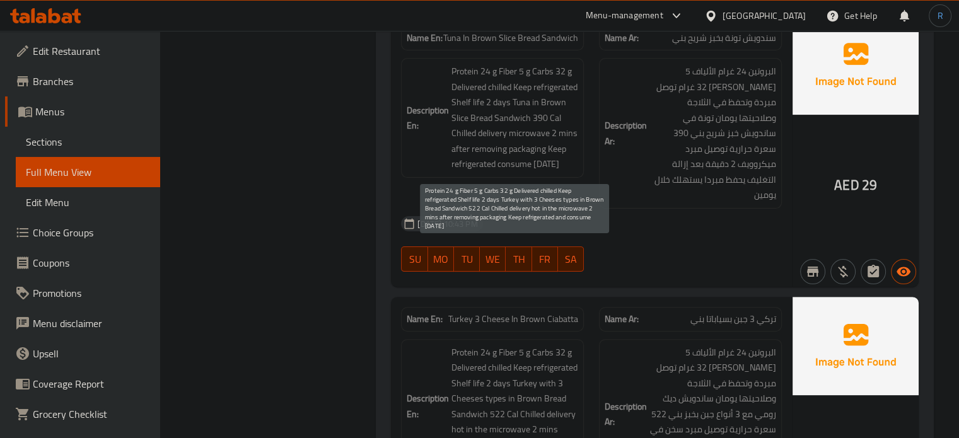
click at [460, 345] on span "Protein 24 g Fiber 5 g Carbs 32 g Delivered chilled Keep refrigerated Shelf lif…" at bounding box center [514, 407] width 127 height 124
click at [510, 345] on span "Protein 24 g Fiber 5 g Carbs 32 g Delivered chilled Keep refrigerated Shelf lif…" at bounding box center [514, 407] width 127 height 124
click at [543, 345] on span "Protein 24 g Fiber 5 g Carbs 32 g Delivered chilled Keep refrigerated Shelf lif…" at bounding box center [514, 407] width 127 height 124
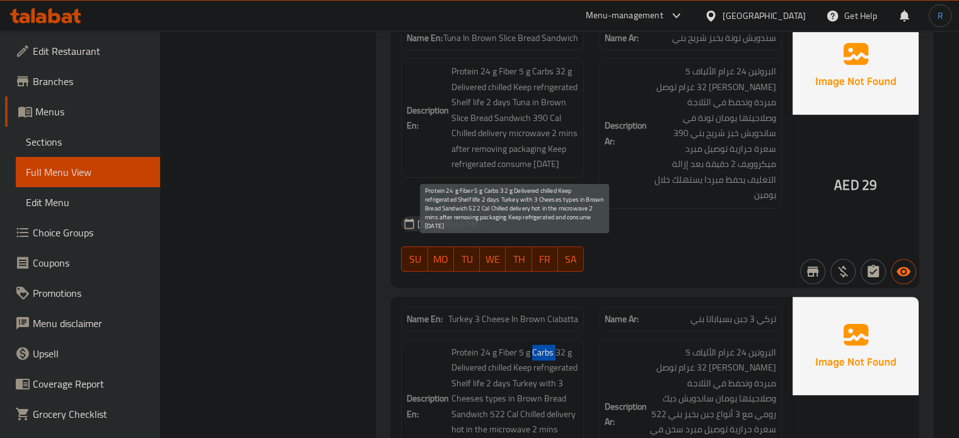
click at [543, 345] on span "Protein 24 g Fiber 5 g Carbs 32 g Delivered chilled Keep refrigerated Shelf lif…" at bounding box center [514, 407] width 127 height 124
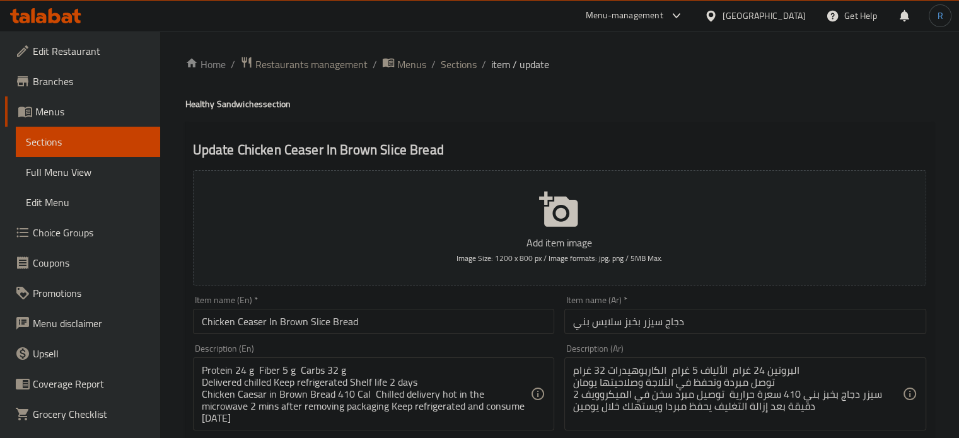
click at [519, 144] on h2 "Update Chicken Ceaser In Brown Slice Bread" at bounding box center [559, 150] width 733 height 19
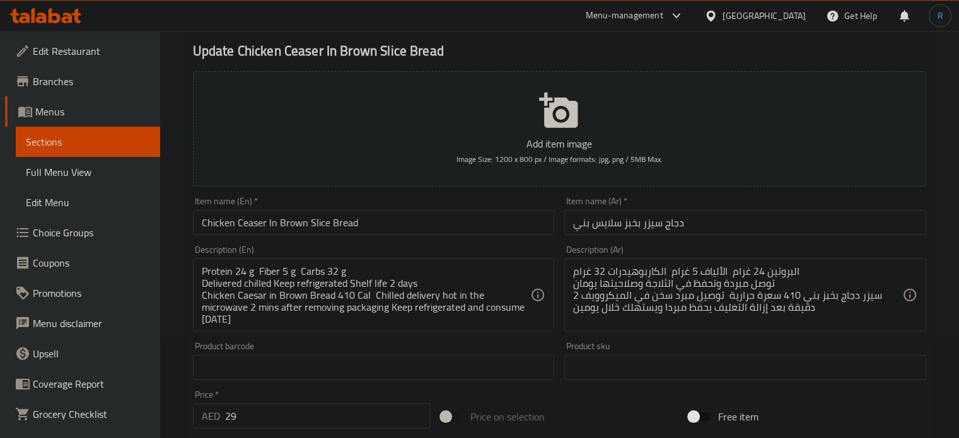
scroll to position [126, 0]
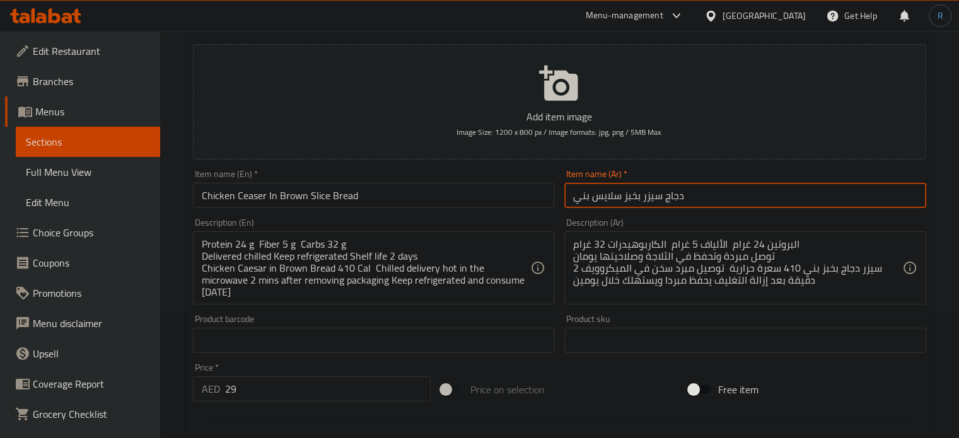
drag, startPoint x: 640, startPoint y: 199, endPoint x: 565, endPoint y: 201, distance: 75.1
click at [565, 201] on input "دجاج سيزر بخبز سلايس بني" at bounding box center [745, 195] width 362 height 25
paste input "في شريحة خبز"
type input "دجاج سيزر في شريحة خبز بني"
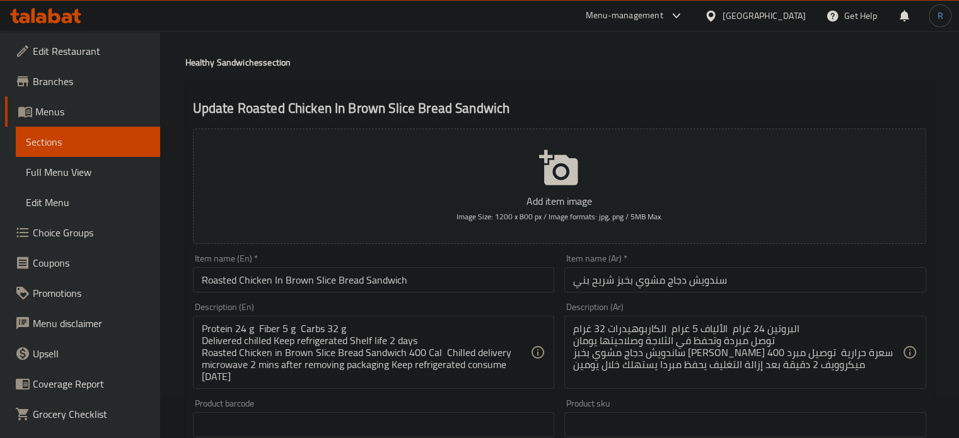
scroll to position [63, 0]
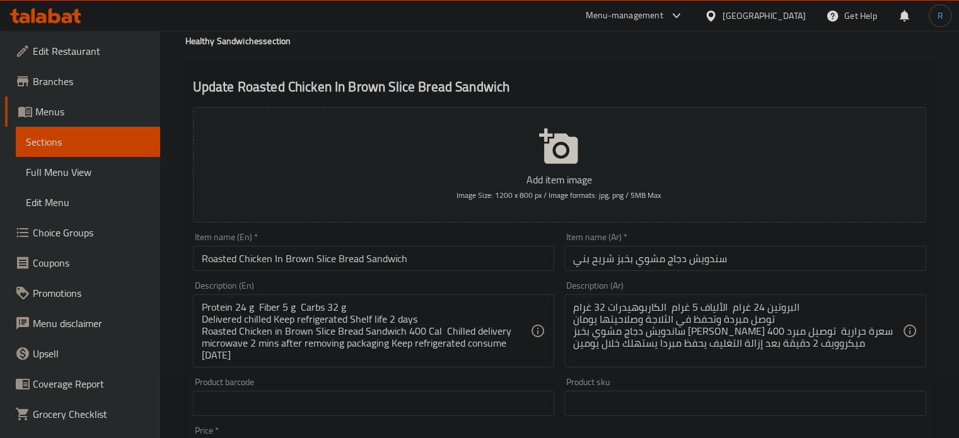
click at [547, 73] on div "Update Roasted Chicken In Brown Slice Bread Sandwich Add item image Image Size:…" at bounding box center [559, 426] width 748 height 734
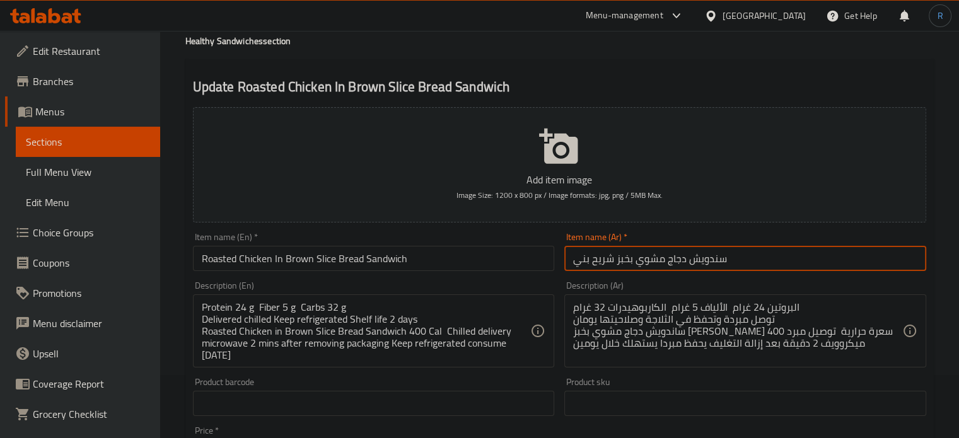
drag, startPoint x: 634, startPoint y: 263, endPoint x: 572, endPoint y: 267, distance: 61.9
click at [572, 267] on input "سندويش دجاج مشوي بخبز شريح بني" at bounding box center [745, 258] width 362 height 25
paste input "في شريحة خبز"
click at [653, 261] on input "سندويش دجاج مشويفي شريحة خبز بني" at bounding box center [745, 258] width 362 height 25
type input "سندويش دجاج مشوي في شريحة خبز بني"
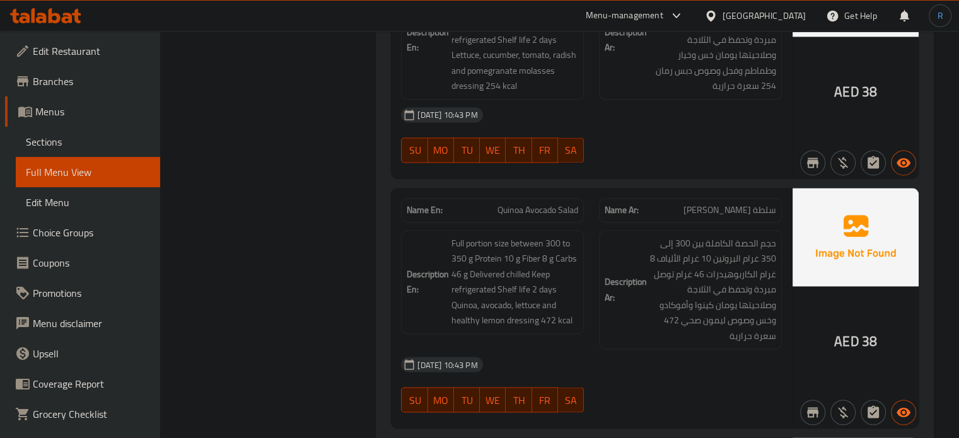
scroll to position [2018, 0]
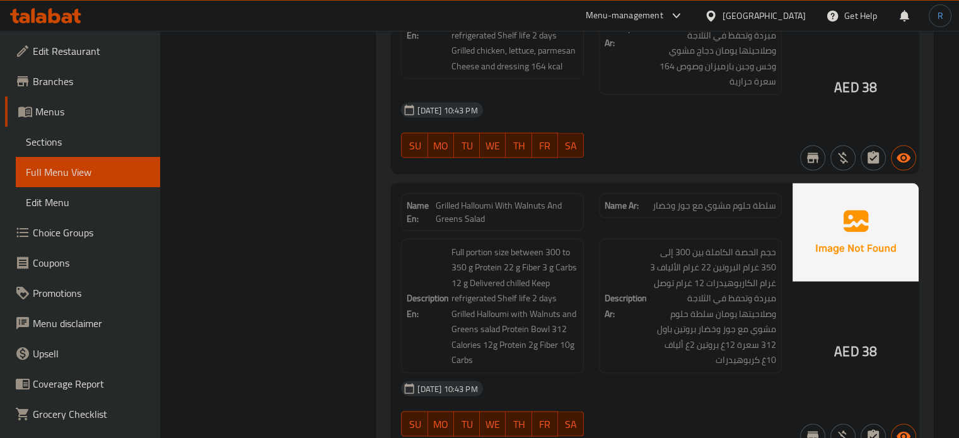
scroll to position [2585, 0]
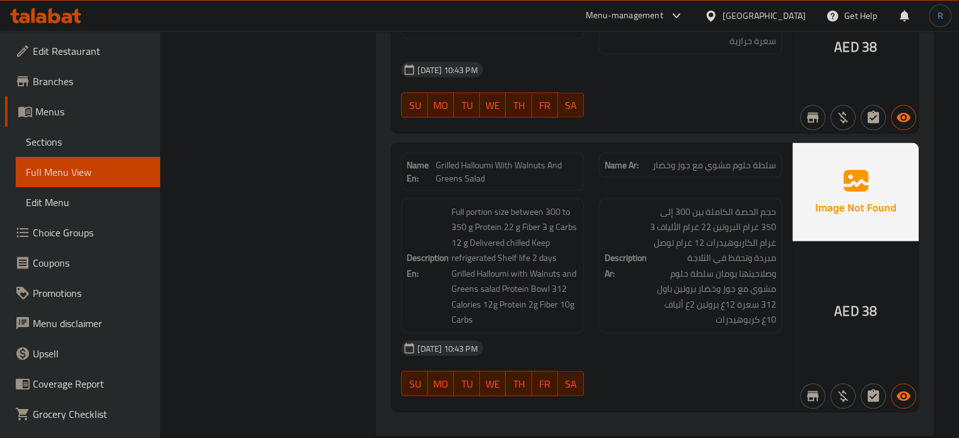
click at [482, 173] on span "Grilled Halloumi With Walnuts And Greens Salad" at bounding box center [507, 172] width 142 height 26
copy span "Grilled Halloumi With Walnuts And Greens Salad"
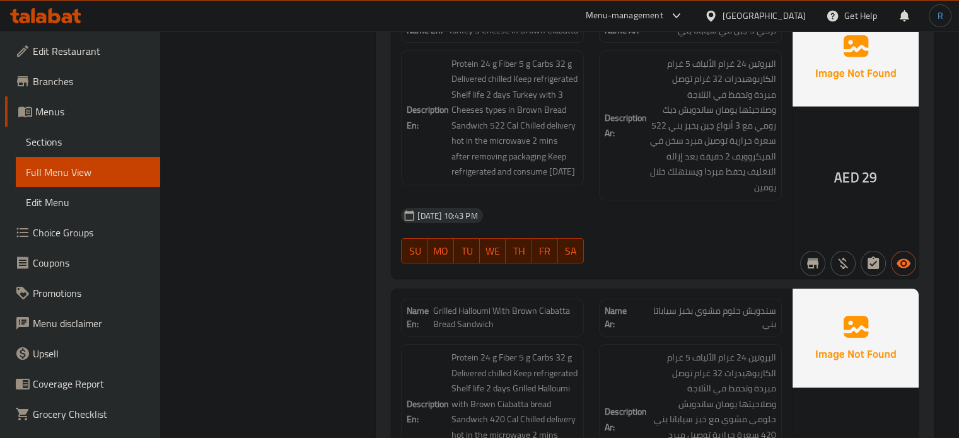
scroll to position [4792, 0]
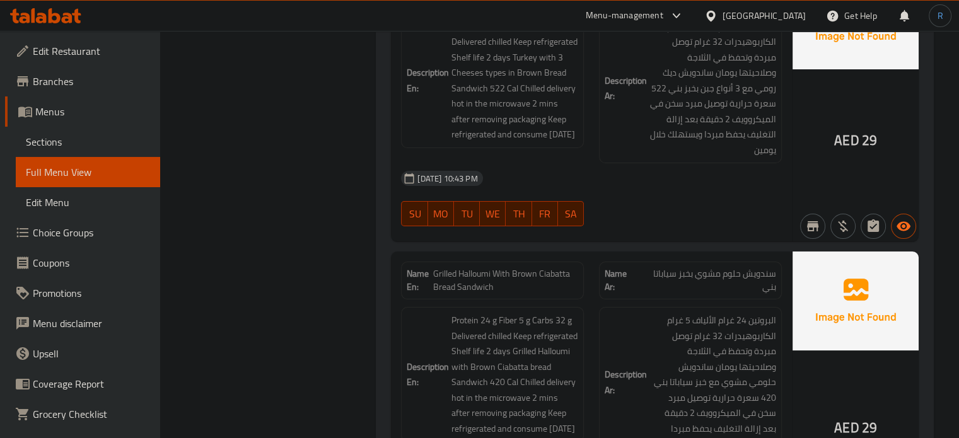
scroll to position [4855, 0]
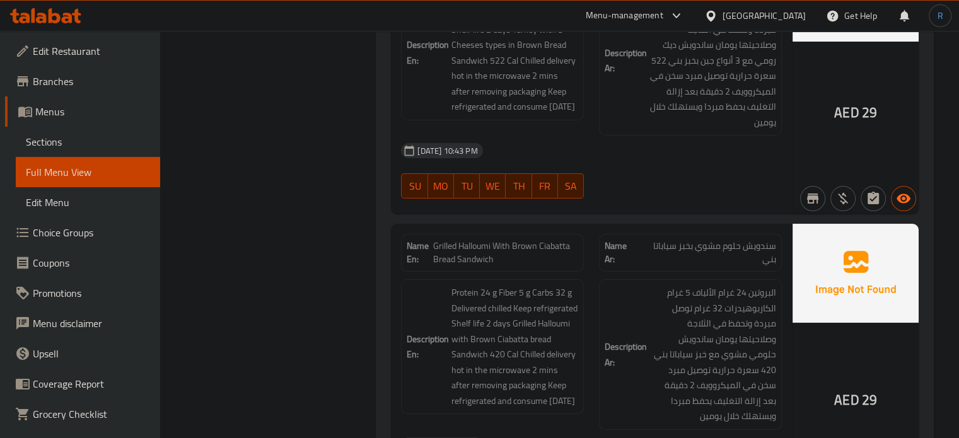
click at [514, 240] on span "Grilled Halloumi With Brown Ciabatta Bread Sandwich" at bounding box center [505, 253] width 145 height 26
copy span "Grilled Halloumi With Brown Ciabatta Bread Sandwich"
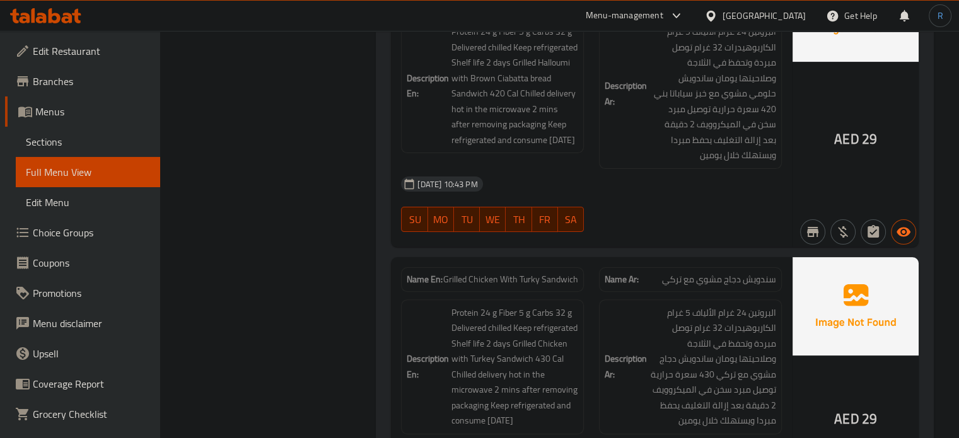
scroll to position [5170, 0]
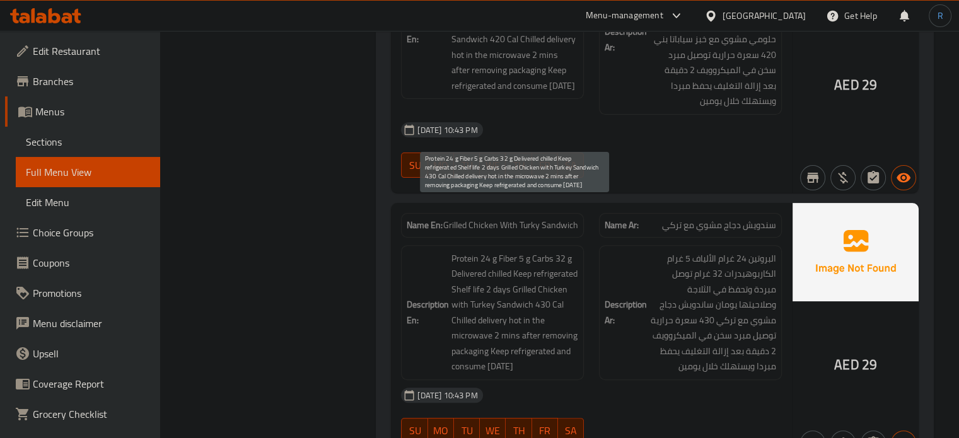
click at [497, 290] on span "Protein 24 g Fiber 5 g Carbs 32 g Delivered chilled Keep refrigerated Shelf lif…" at bounding box center [514, 313] width 127 height 124
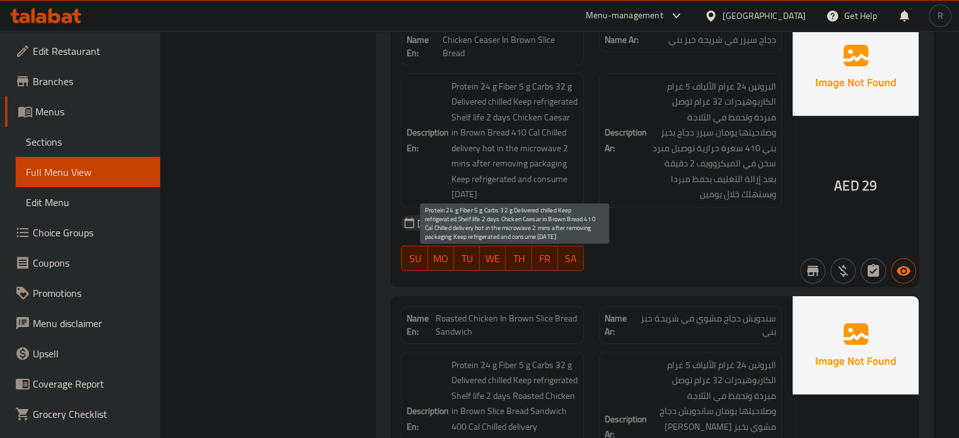
scroll to position [4035, 0]
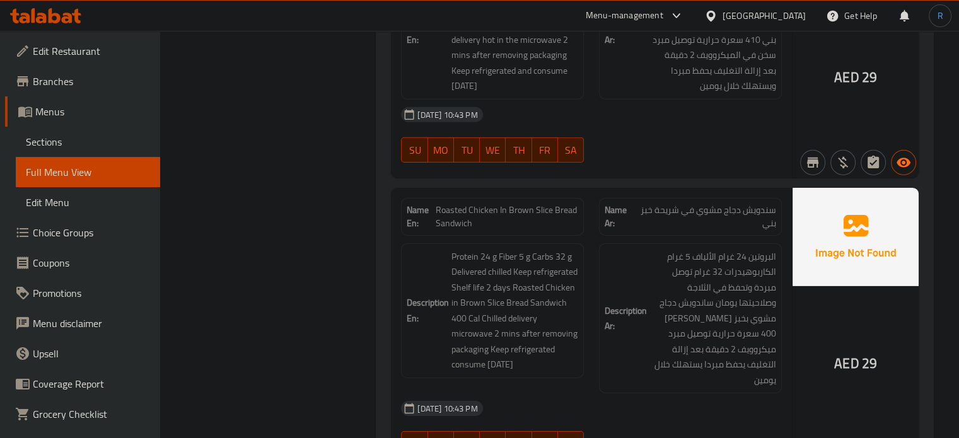
click at [611, 305] on strong "Description Ar:" at bounding box center [626, 318] width 42 height 31
click at [515, 204] on span "Roasted Chicken In Brown Slice Bread Sandwich" at bounding box center [507, 217] width 143 height 26
copy span "Roasted Chicken In Brown Slice Bread Sandwich"
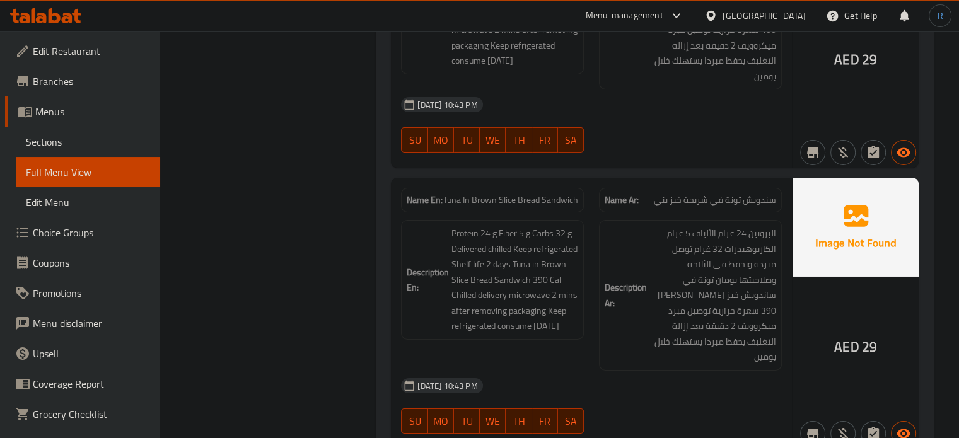
scroll to position [4350, 0]
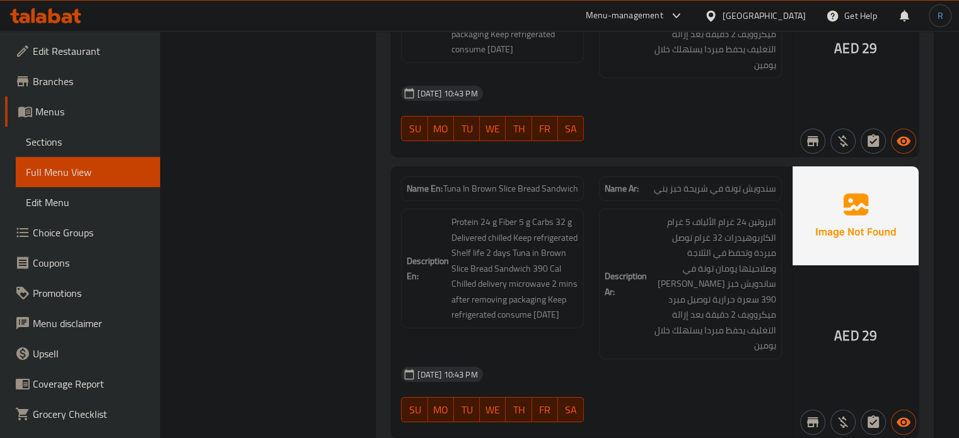
click at [540, 182] on span "Tuna In Brown Slice Bread Sandwich" at bounding box center [510, 188] width 135 height 13
copy span "Tuna In Brown Slice Bread Sandwich"
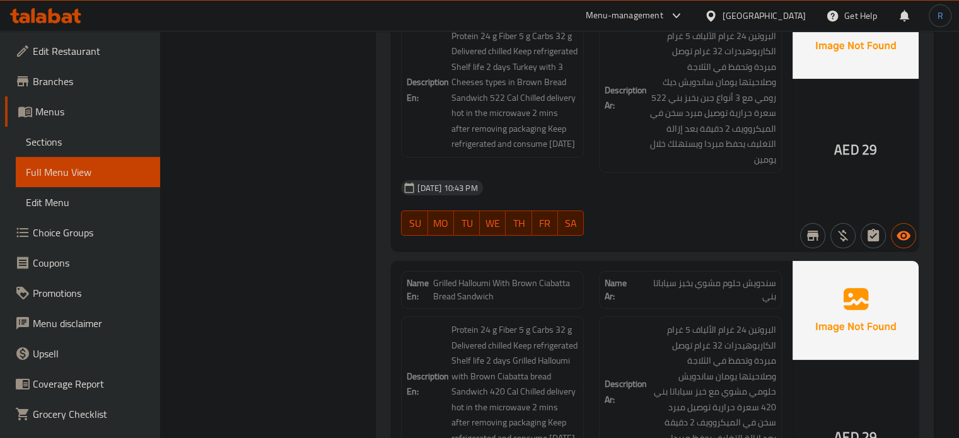
scroll to position [4855, 0]
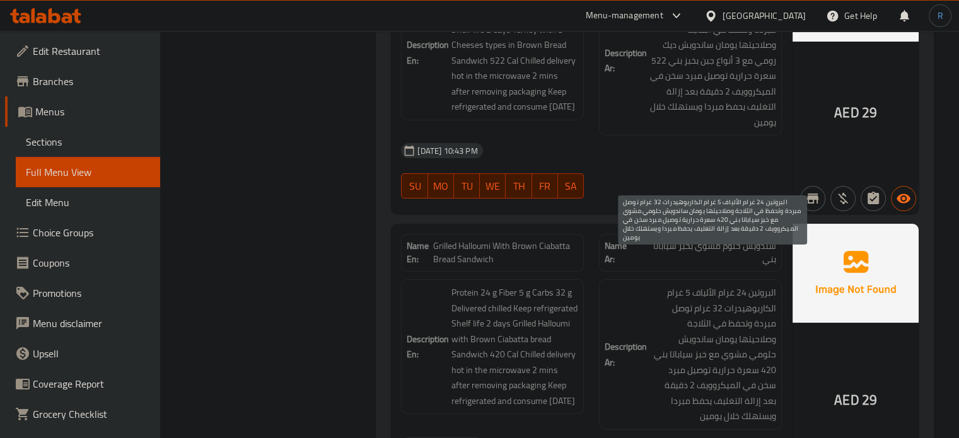
click at [671, 327] on span "البروتين 24 غرام الألياف 5 غرام الكاربوهيدرات 32 غرام توصل مبردة وتحفظ في الثلا…" at bounding box center [712, 354] width 127 height 139
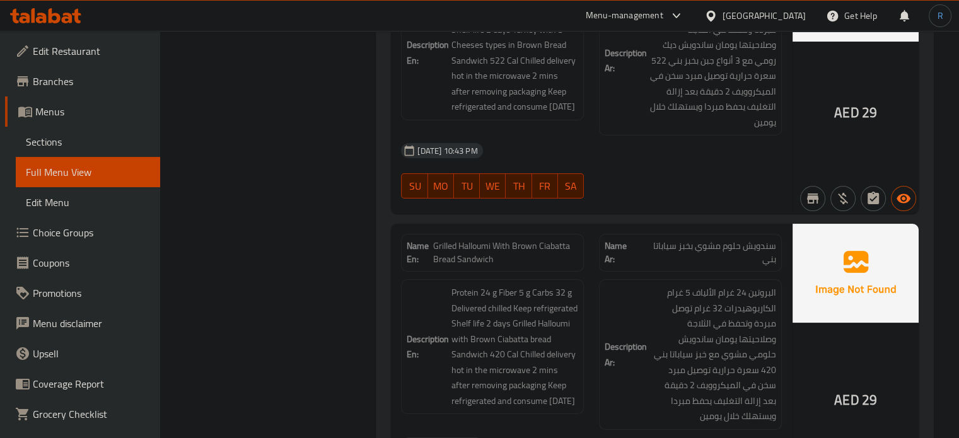
click at [517, 240] on span "Grilled Halloumi With Brown Ciabatta Bread Sandwich" at bounding box center [505, 253] width 145 height 26
copy span "Grilled Halloumi With Brown Ciabatta Bread Sandwich"
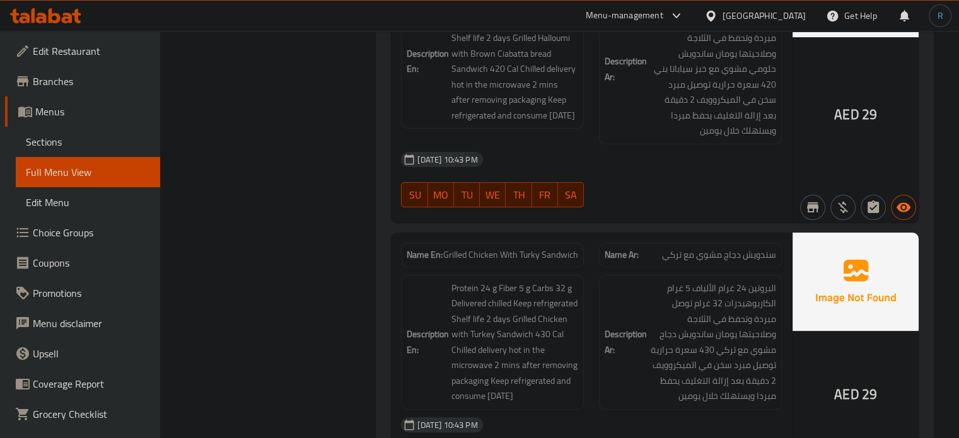
scroll to position [5170, 0]
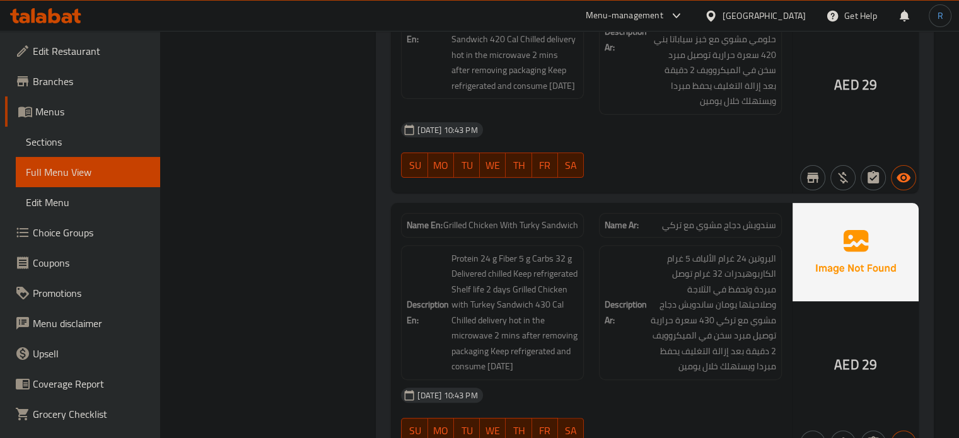
drag, startPoint x: 626, startPoint y: 366, endPoint x: 529, endPoint y: 339, distance: 101.0
click at [626, 380] on div "[DATE] 10:43 PM" at bounding box center [591, 395] width 396 height 30
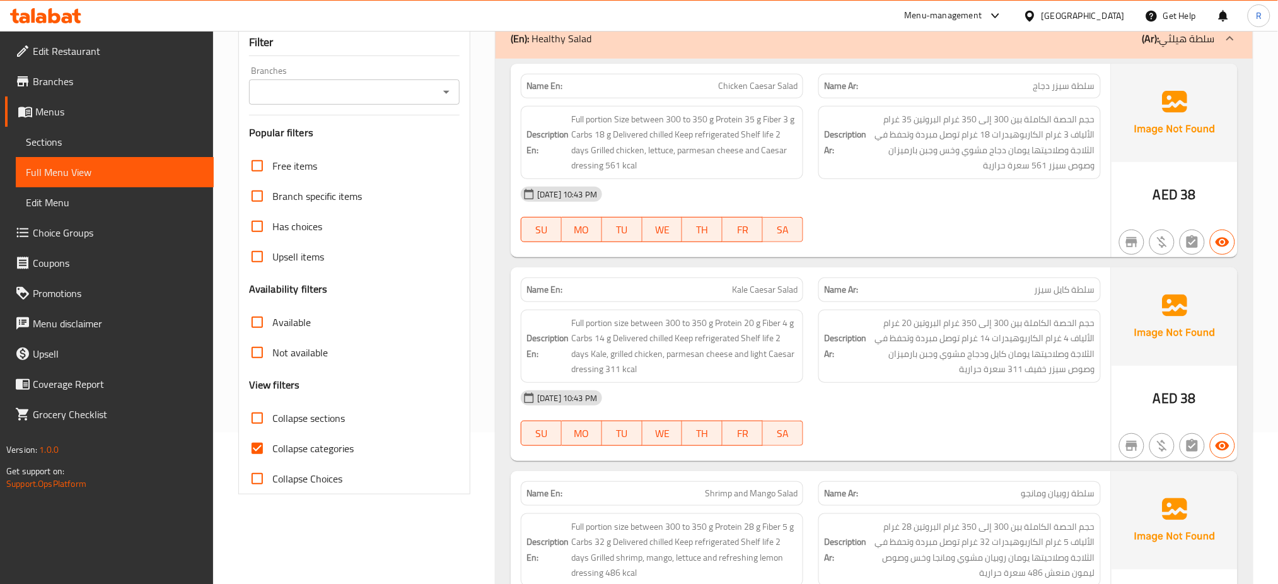
scroll to position [252, 0]
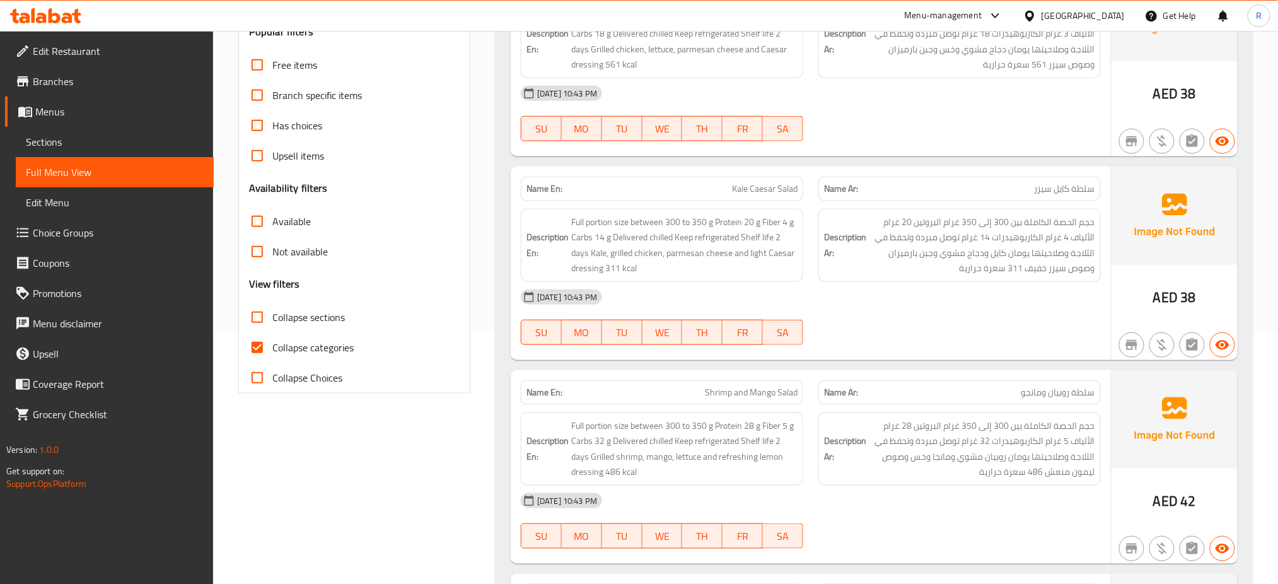
drag, startPoint x: 281, startPoint y: 344, endPoint x: 296, endPoint y: 343, distance: 15.8
click at [281, 344] on span "Collapse categories" at bounding box center [312, 347] width 81 height 15
click at [272, 344] on input "Collapse categories" at bounding box center [257, 347] width 30 height 30
checkbox input "false"
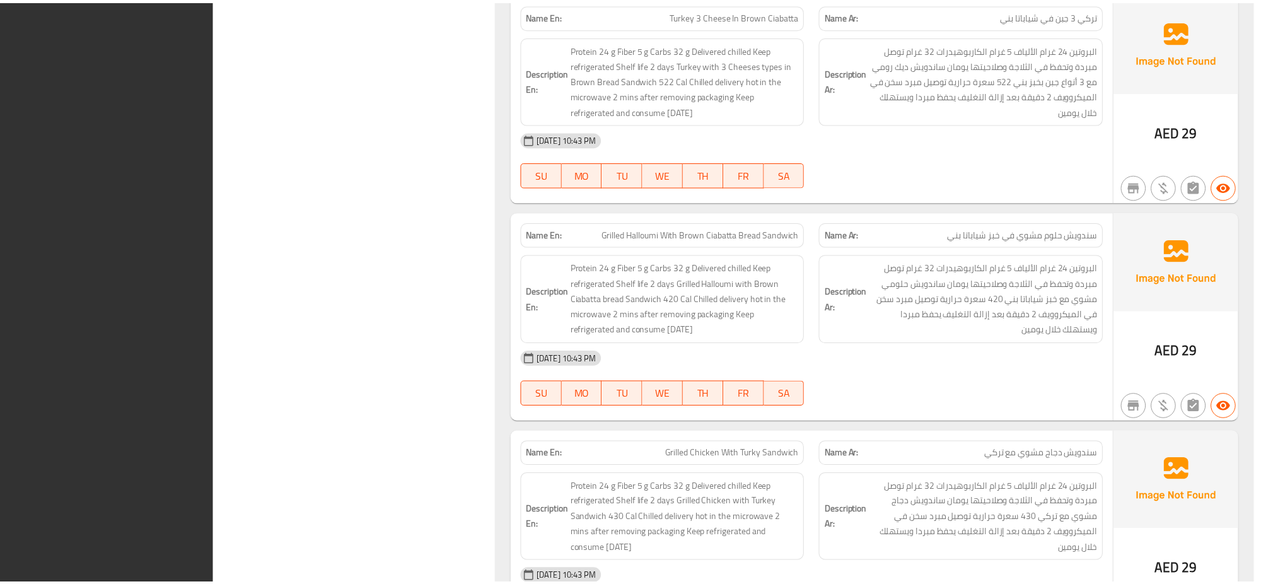
scroll to position [3778, 0]
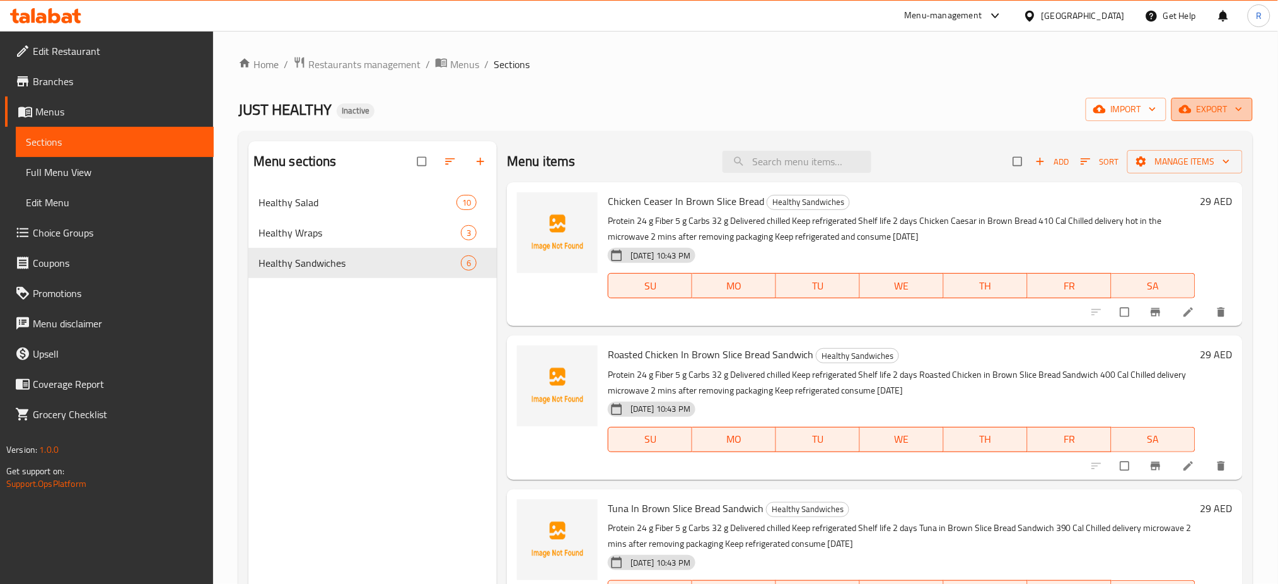
click at [1211, 109] on span "export" at bounding box center [1212, 110] width 61 height 16
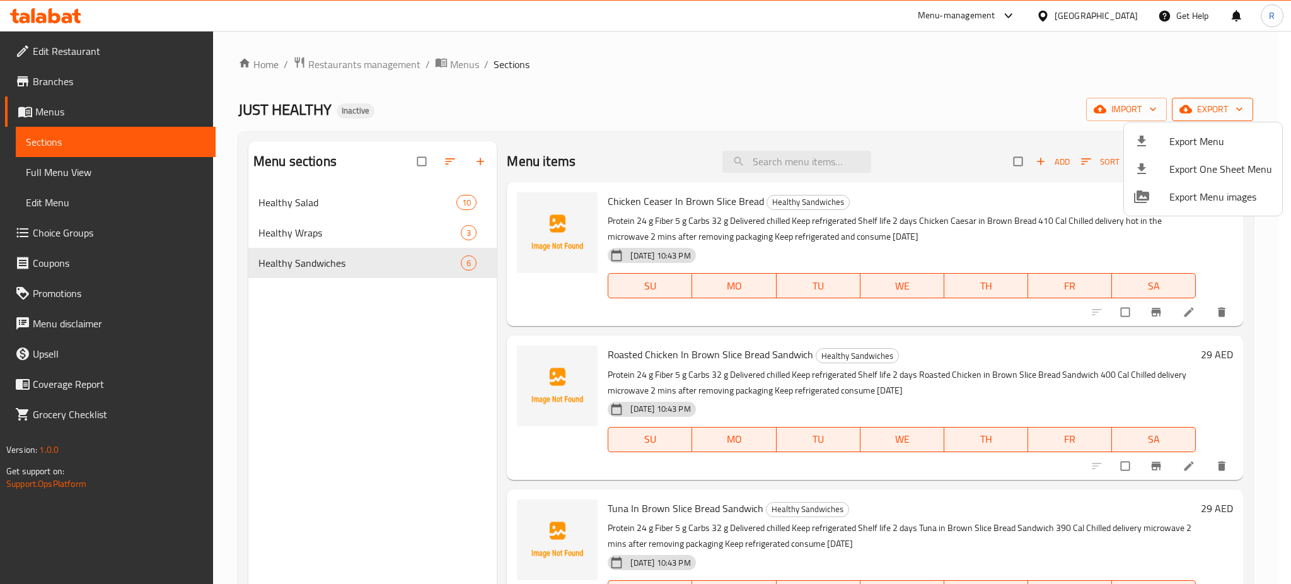
click at [1183, 140] on span "Export Menu" at bounding box center [1221, 141] width 103 height 15
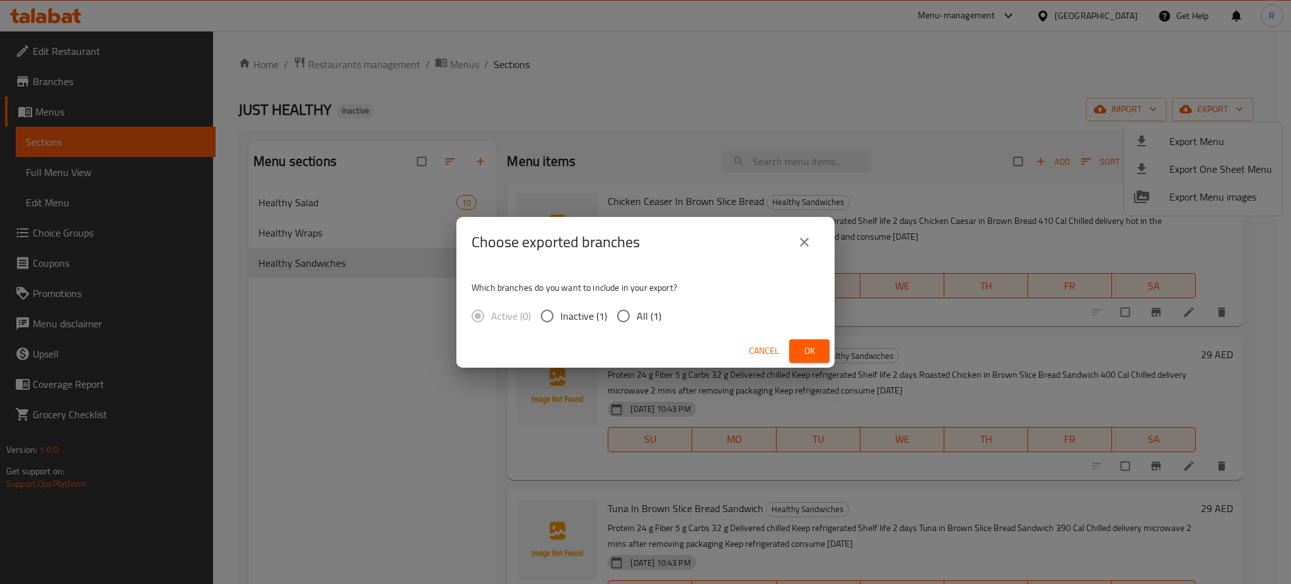
click at [630, 317] on input "All (1)" at bounding box center [623, 316] width 26 height 26
radio input "true"
click at [810, 356] on span "Ok" at bounding box center [809, 351] width 20 height 16
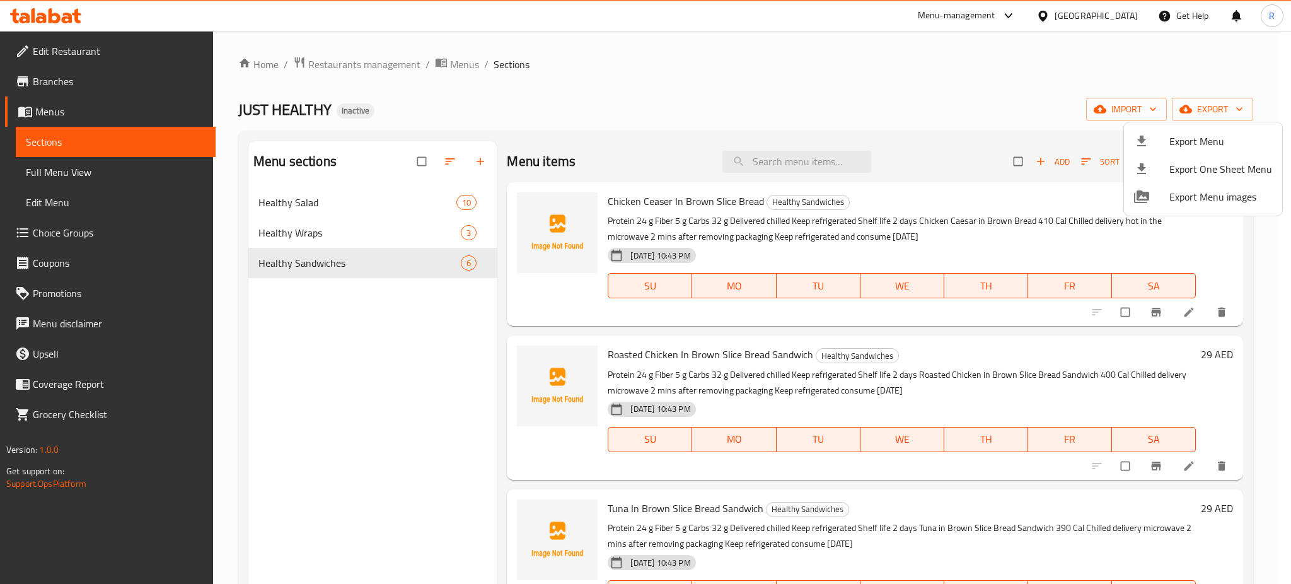
click at [55, 11] on div at bounding box center [645, 292] width 1291 height 584
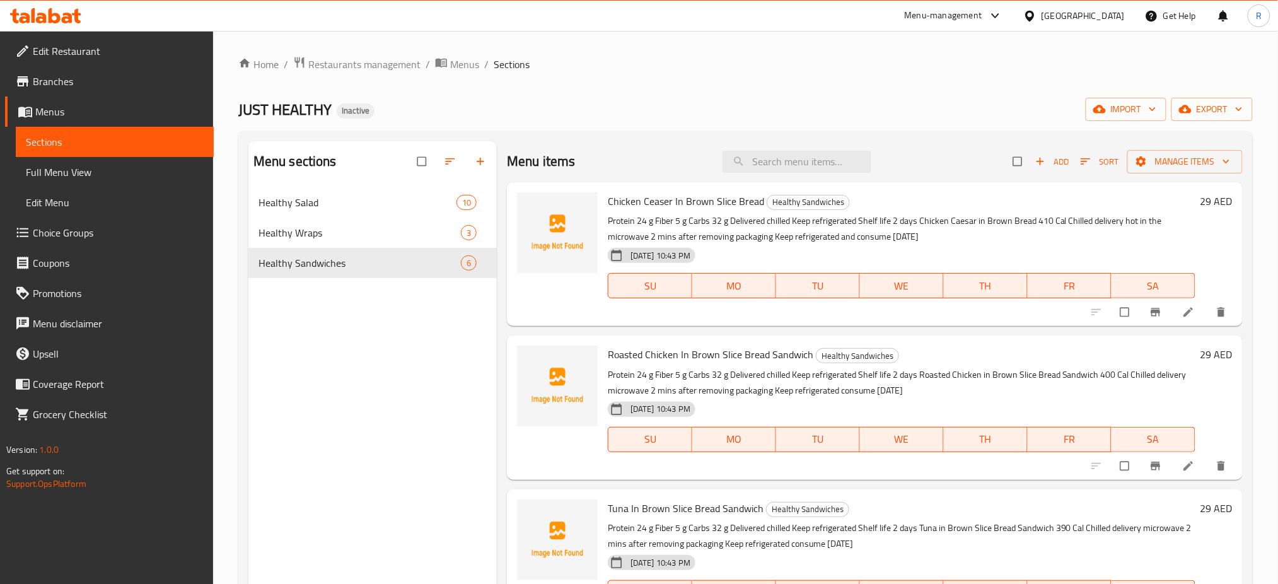
click at [55, 11] on icon at bounding box center [45, 15] width 71 height 15
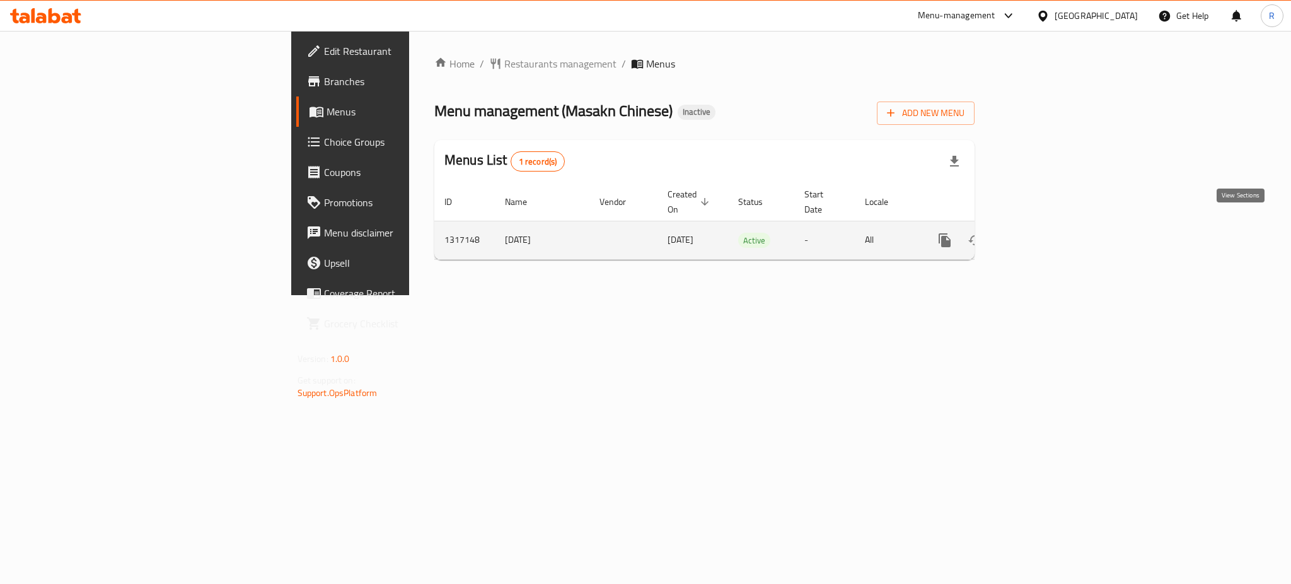
click at [1051, 232] on link "enhanced table" at bounding box center [1036, 240] width 30 height 30
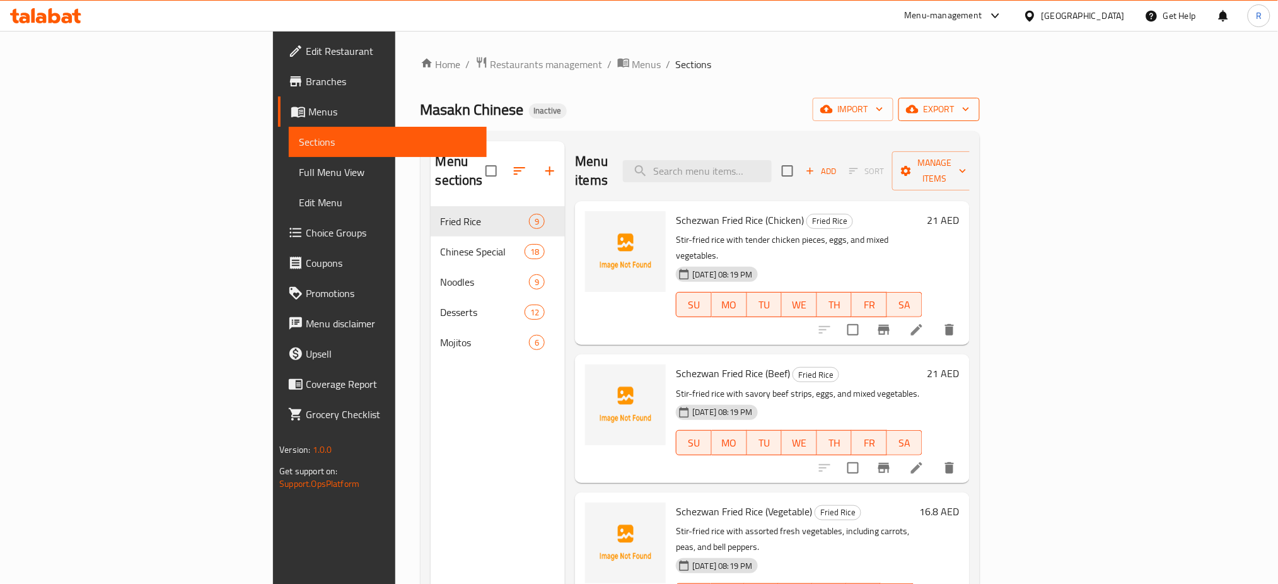
click at [970, 105] on span "export" at bounding box center [939, 110] width 61 height 16
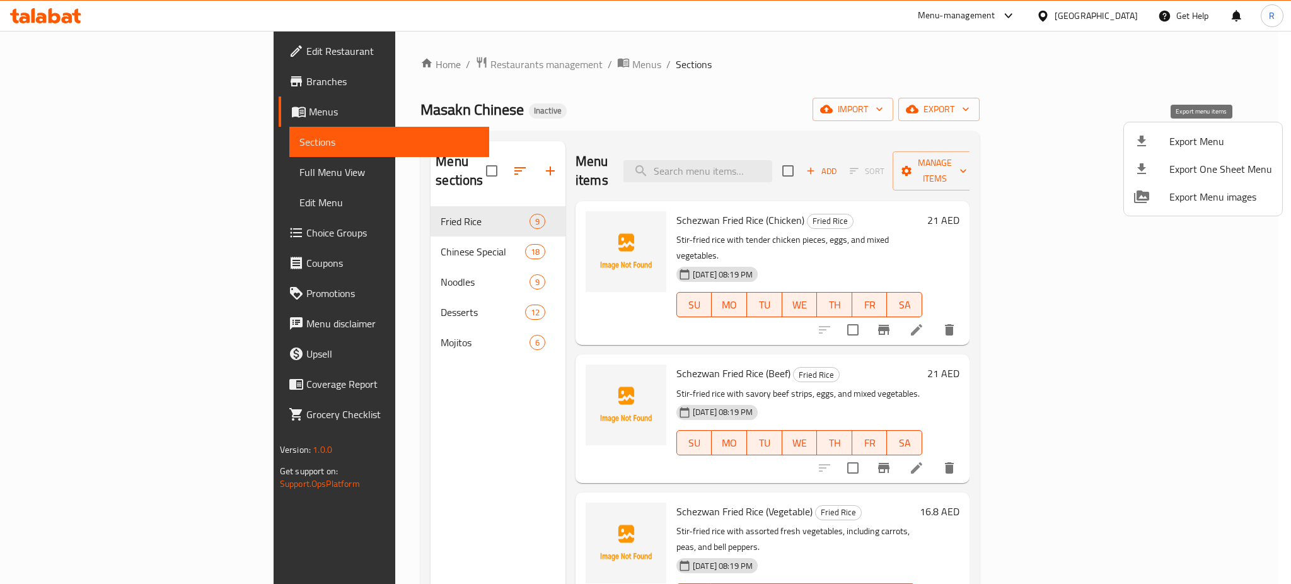
click at [1182, 146] on span "Export Menu" at bounding box center [1221, 141] width 103 height 15
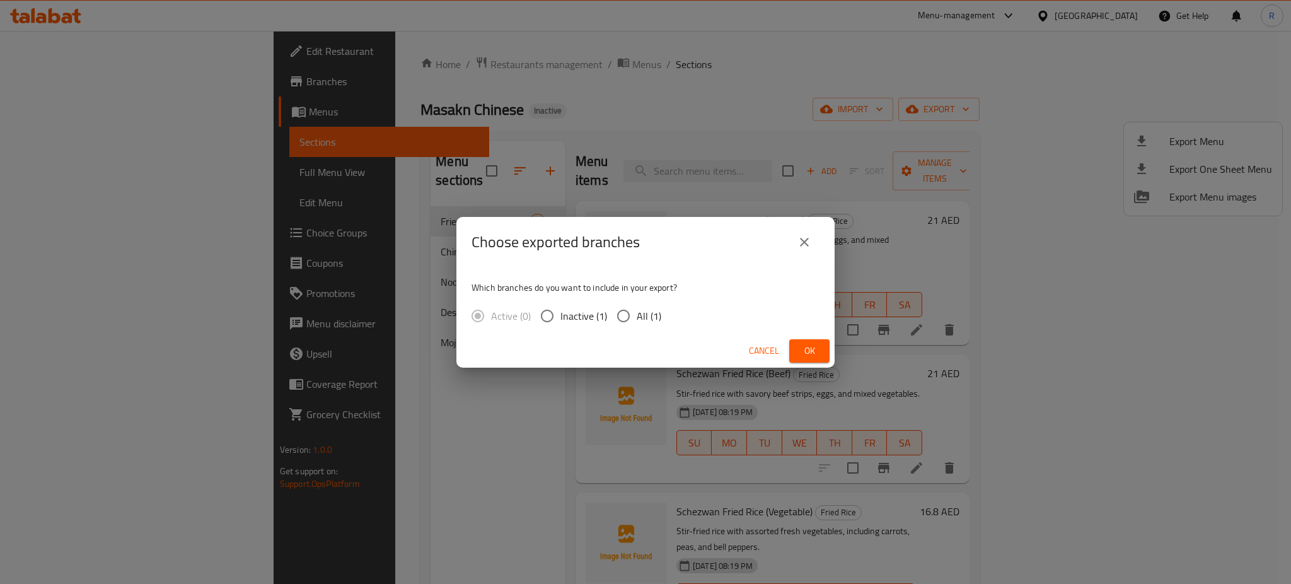
click at [614, 311] on input "All (1)" at bounding box center [623, 316] width 26 height 26
radio input "true"
click at [819, 346] on span "Ok" at bounding box center [809, 351] width 20 height 16
